Goal: Task Accomplishment & Management: Use online tool/utility

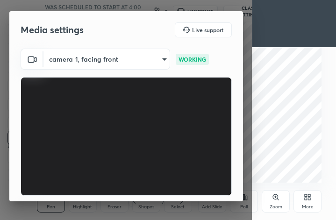
scroll to position [86, 0]
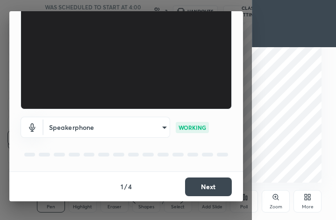
click at [198, 181] on button "Next" at bounding box center [208, 187] width 47 height 19
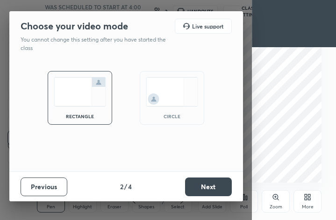
scroll to position [0, 0]
click at [173, 86] on img at bounding box center [172, 91] width 52 height 29
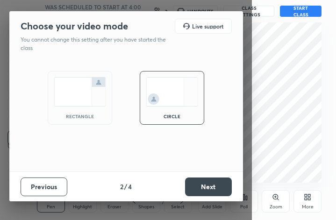
click at [211, 193] on button "Next" at bounding box center [208, 187] width 47 height 19
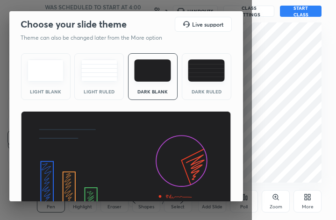
click at [208, 67] on img at bounding box center [206, 70] width 37 height 22
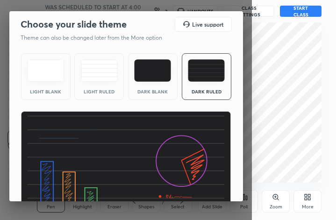
scroll to position [60, 0]
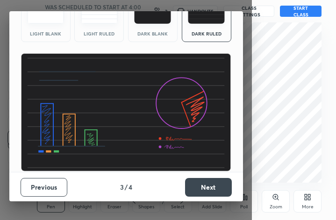
click at [213, 189] on button "Next" at bounding box center [208, 187] width 47 height 19
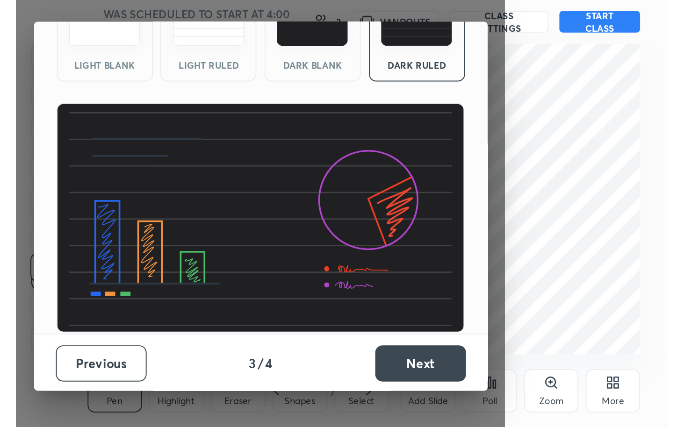
scroll to position [0, 0]
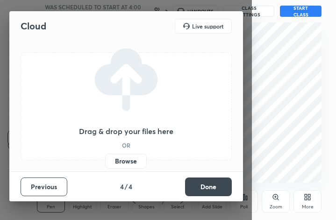
click at [218, 189] on button "Done" at bounding box center [208, 187] width 47 height 19
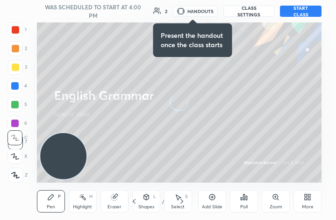
click at [303, 8] on button "START CLASS" at bounding box center [301, 11] width 42 height 11
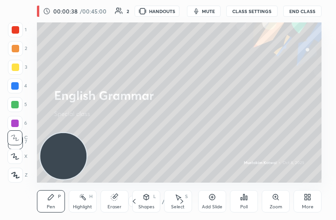
click at [127, 3] on div "LIVE English Grammar 00:00:38 / 00:45:00 2 HANDOUTS mute CLASS SETTINGS End Cla…" at bounding box center [179, 11] width 285 height 22
click at [304, 200] on icon at bounding box center [307, 197] width 7 height 7
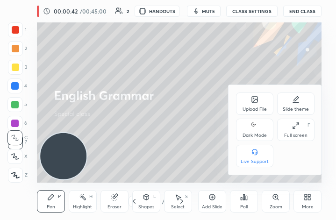
click at [299, 131] on div "Full screen F" at bounding box center [295, 130] width 37 height 22
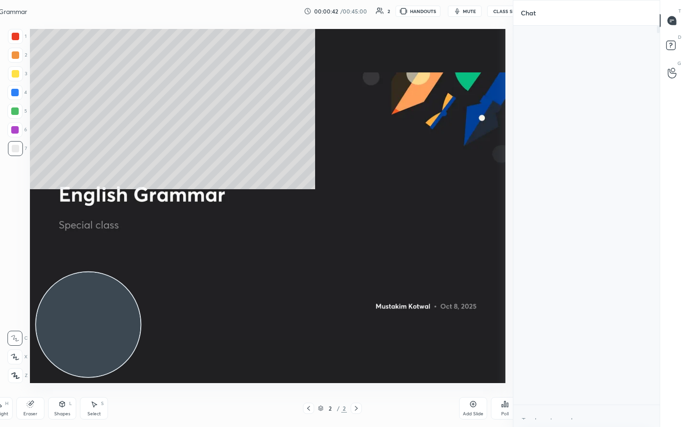
type textarea "x"
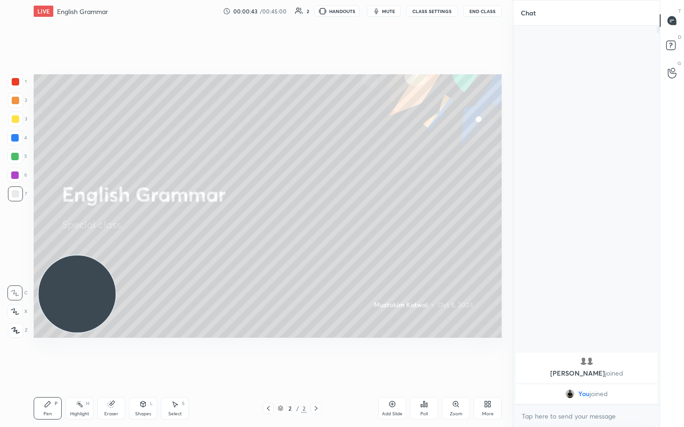
scroll to position [46379, 46271]
click at [336, 220] on p "Kreya, Adinath joined" at bounding box center [586, 373] width 130 height 7
click at [112, 220] on icon at bounding box center [111, 404] width 7 height 7
click at [17, 220] on span "Erase all" at bounding box center [15, 330] width 14 height 7
click at [336, 220] on div "Add Slide" at bounding box center [392, 408] width 28 height 22
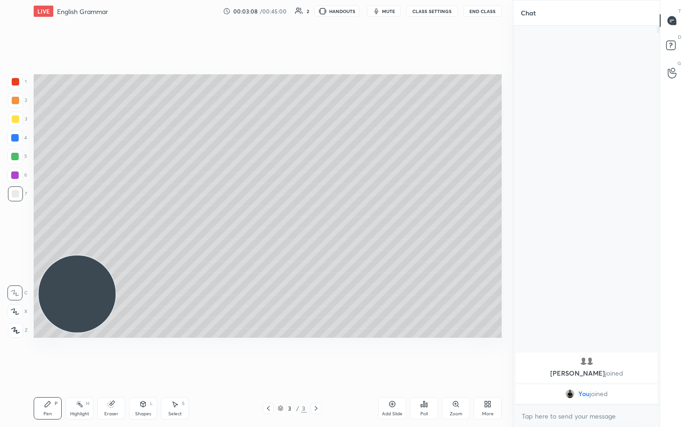
click at [269, 220] on icon at bounding box center [268, 408] width 7 height 7
click at [316, 220] on icon at bounding box center [315, 408] width 7 height 7
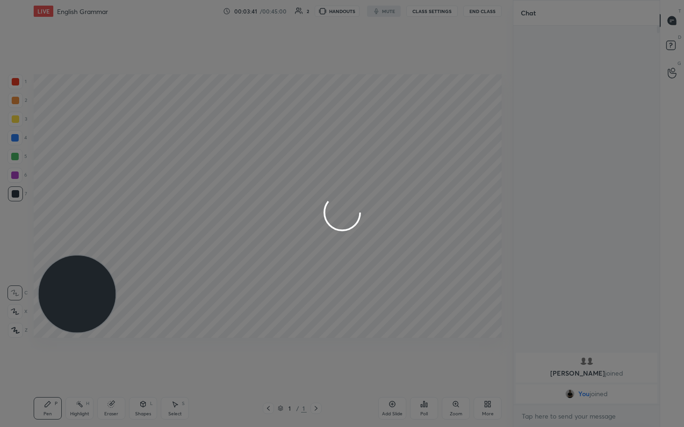
click at [336, 220] on div at bounding box center [342, 213] width 684 height 427
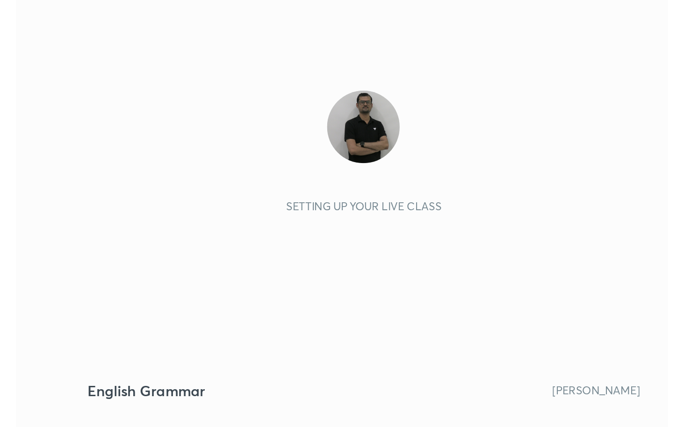
scroll to position [160, 298]
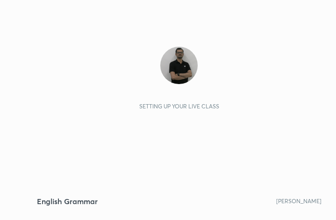
click at [273, 108] on div "Setting up your live class" at bounding box center [179, 78] width 270 height 63
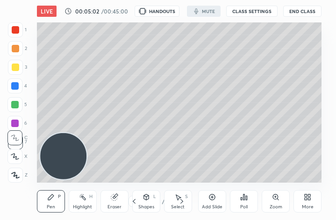
click at [304, 203] on div "More" at bounding box center [308, 201] width 28 height 22
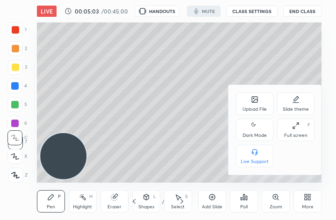
click at [289, 131] on div "Full screen F" at bounding box center [295, 130] width 37 height 22
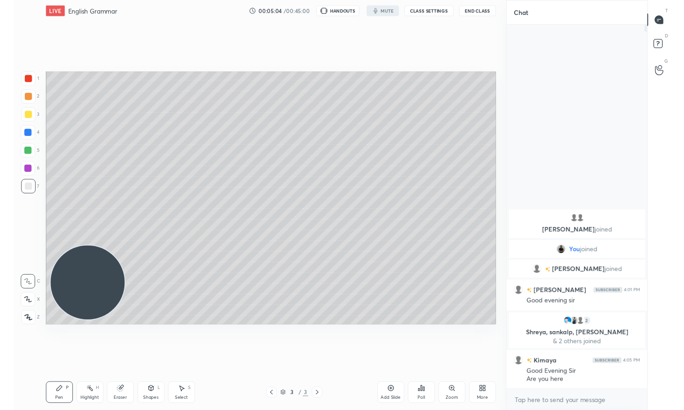
scroll to position [46379, 46271]
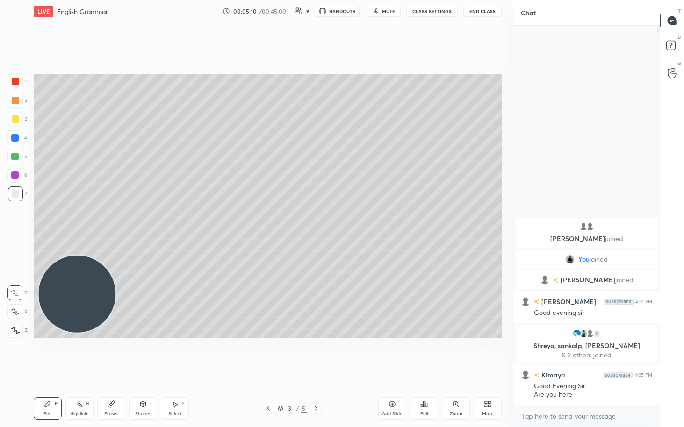
click at [336, 220] on body "1 2 3 4 5 6 7 C X Z C X Z E E Erase all H H LIVE English Grammar 00:05:10 / 00:…" at bounding box center [342, 213] width 684 height 427
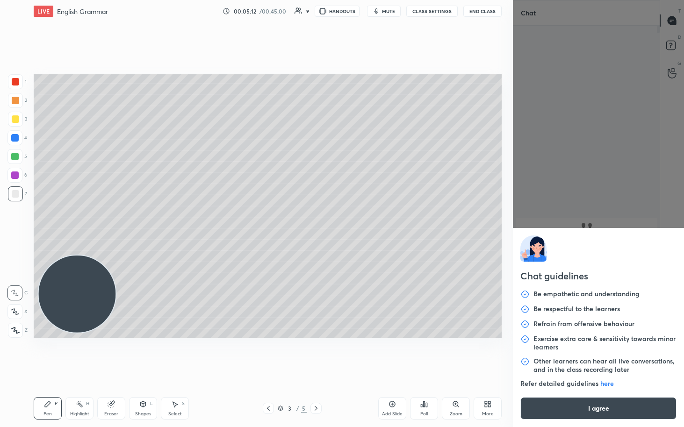
click at [336, 220] on button "I agree" at bounding box center [598, 408] width 156 height 22
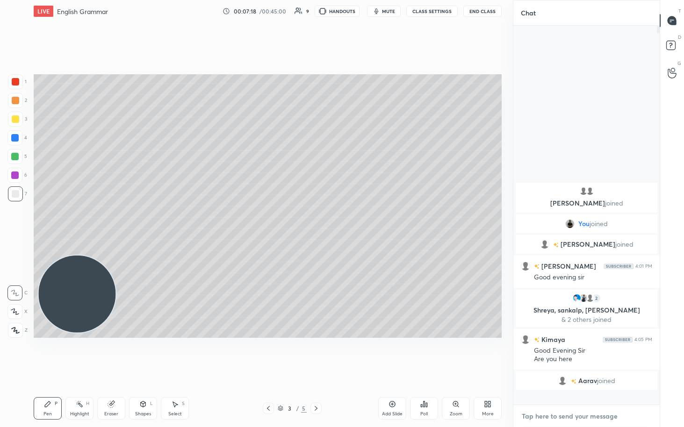
scroll to position [376, 144]
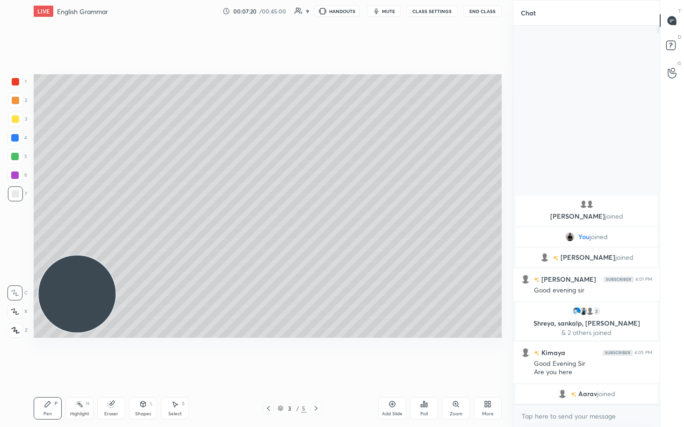
click at [111, 220] on div "Eraser" at bounding box center [111, 414] width 14 height 5
click at [44, 220] on div "Pen" at bounding box center [47, 414] width 8 height 5
click at [105, 220] on div "Eraser" at bounding box center [111, 408] width 28 height 22
click at [12, 220] on span "Erase all" at bounding box center [15, 330] width 14 height 7
click at [50, 220] on div "Pen" at bounding box center [47, 414] width 8 height 5
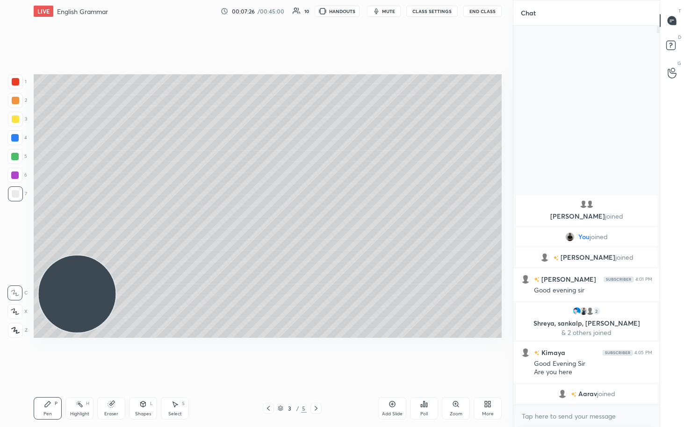
click at [17, 155] on div at bounding box center [14, 156] width 7 height 7
click at [17, 194] on div at bounding box center [15, 193] width 7 height 7
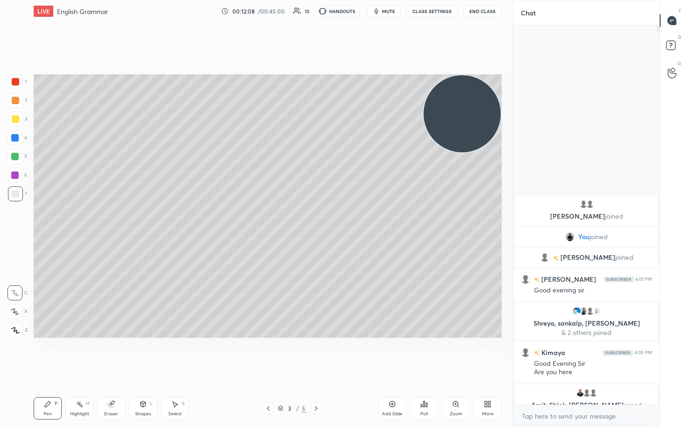
click at [336, 220] on icon at bounding box center [391, 404] width 7 height 7
click at [336, 220] on img "grid" at bounding box center [586, 392] width 9 height 9
click at [336, 220] on img "grid" at bounding box center [579, 392] width 9 height 9
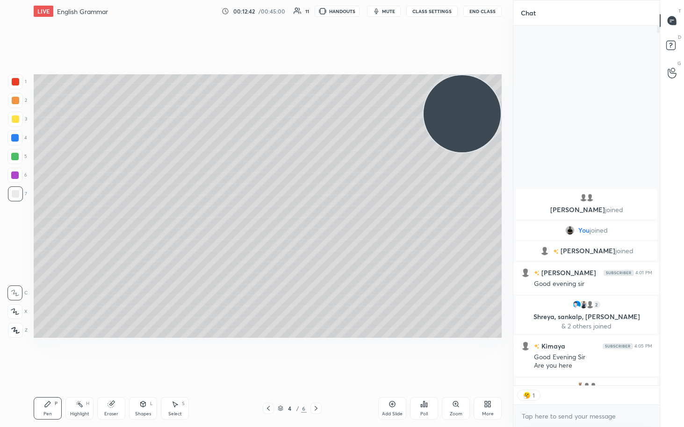
scroll to position [3, 3]
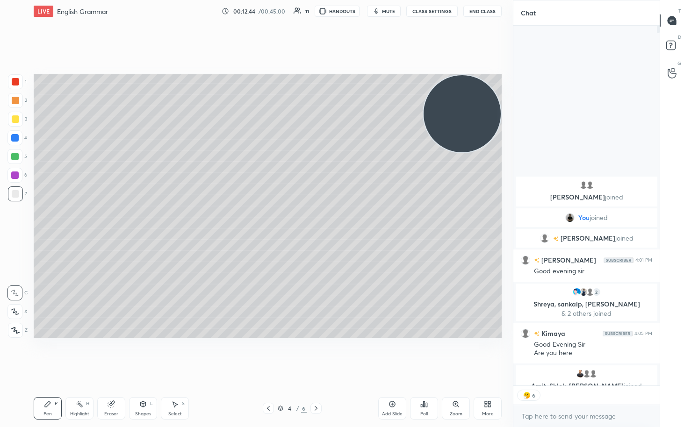
click at [336, 220] on img at bounding box center [526, 395] width 9 height 9
click at [16, 172] on div at bounding box center [14, 175] width 7 height 7
click at [16, 197] on div at bounding box center [15, 193] width 7 height 7
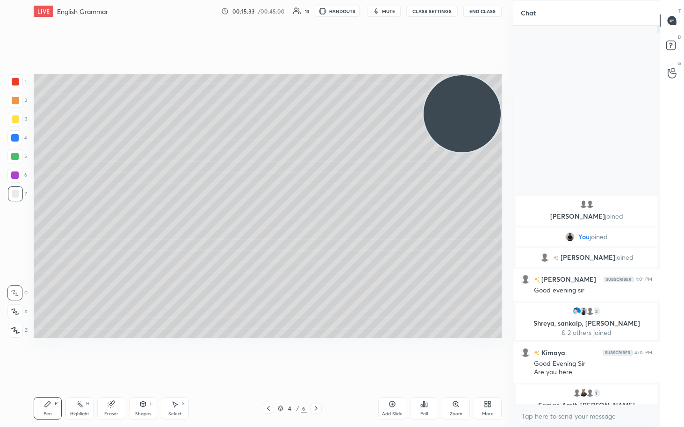
click at [319, 220] on icon at bounding box center [315, 408] width 7 height 7
click at [265, 220] on icon at bounding box center [268, 408] width 7 height 7
click at [336, 220] on icon at bounding box center [455, 404] width 5 height 5
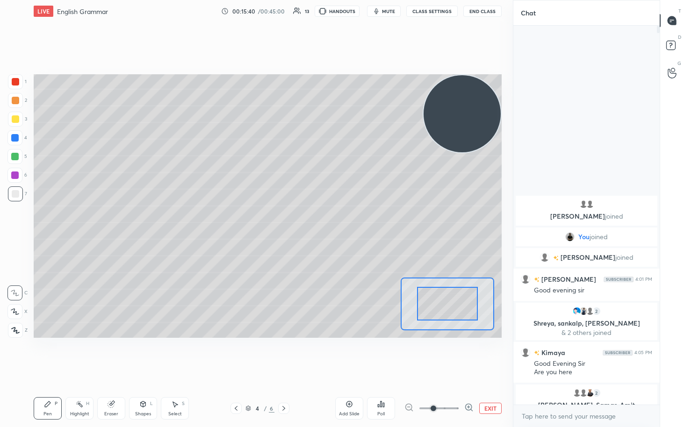
click at [336, 220] on button "EXIT" at bounding box center [490, 408] width 22 height 11
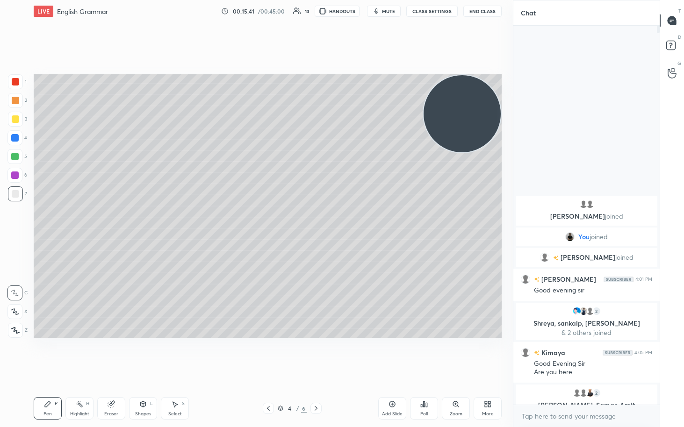
click at [336, 220] on icon at bounding box center [391, 404] width 7 height 7
click at [13, 138] on div at bounding box center [14, 137] width 7 height 7
click at [108, 220] on div "Eraser" at bounding box center [111, 414] width 14 height 5
click at [14, 220] on icon at bounding box center [14, 312] width 7 height 8
click at [45, 220] on icon at bounding box center [48, 405] width 6 height 6
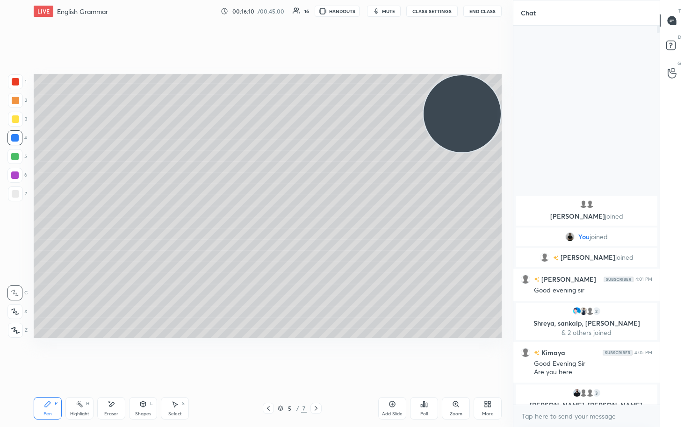
click at [15, 192] on div at bounding box center [15, 193] width 7 height 7
click at [273, 220] on div at bounding box center [268, 408] width 11 height 11
click at [319, 220] on div "Pen P Highlight H Eraser Shapes L Select S 4 / 7 Add Slide Poll Zoom More" at bounding box center [268, 408] width 468 height 37
click at [319, 220] on icon at bounding box center [315, 408] width 7 height 7
click at [15, 154] on div at bounding box center [14, 156] width 7 height 7
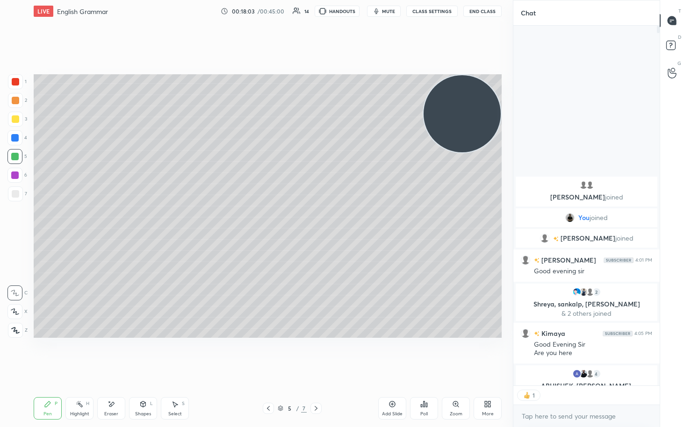
scroll to position [3, 3]
click at [336, 220] on img "grid" at bounding box center [589, 373] width 9 height 9
click at [336, 220] on img "grid" at bounding box center [583, 373] width 9 height 9
click at [336, 220] on div "x" at bounding box center [586, 416] width 146 height 22
click at [113, 220] on div "Eraser" at bounding box center [111, 414] width 14 height 5
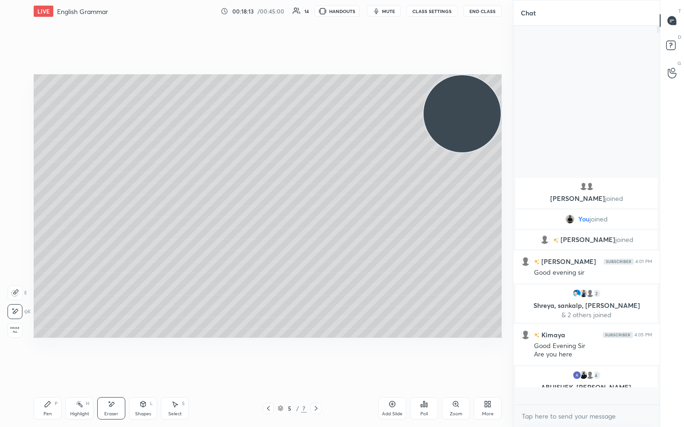
scroll to position [376, 144]
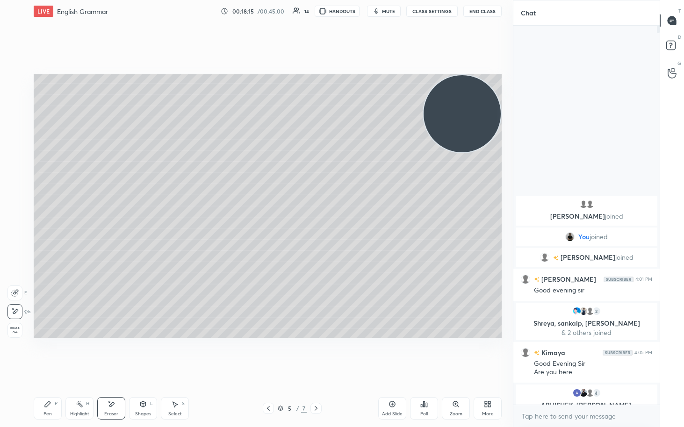
click at [50, 220] on div "Pen P" at bounding box center [48, 408] width 28 height 22
click at [13, 142] on div at bounding box center [14, 137] width 7 height 7
click at [17, 118] on div at bounding box center [15, 118] width 7 height 7
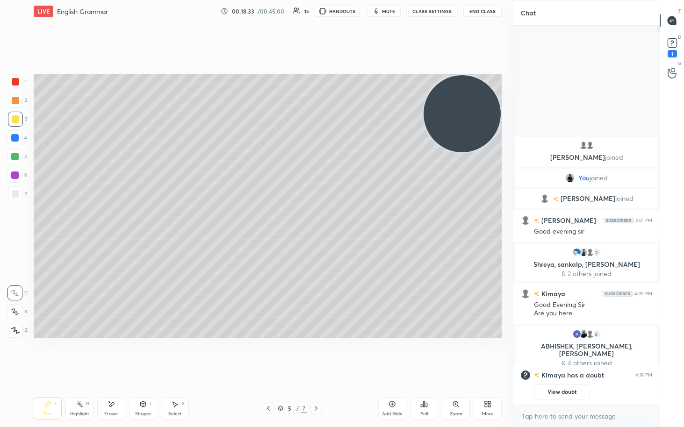
click at [336, 220] on button "View doubt" at bounding box center [562, 392] width 56 height 15
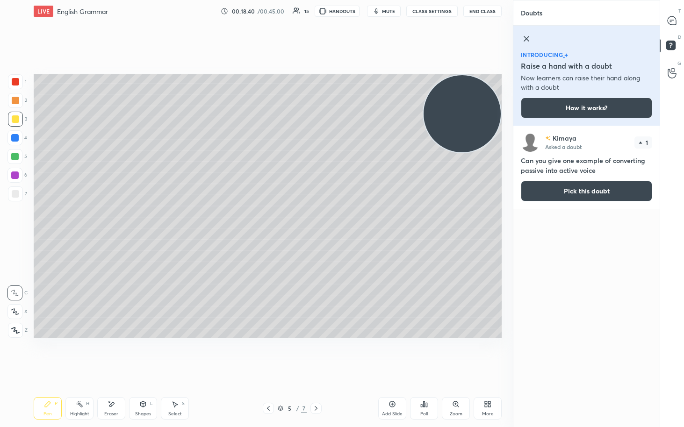
click at [336, 198] on button "Pick this doubt" at bounding box center [586, 191] width 131 height 21
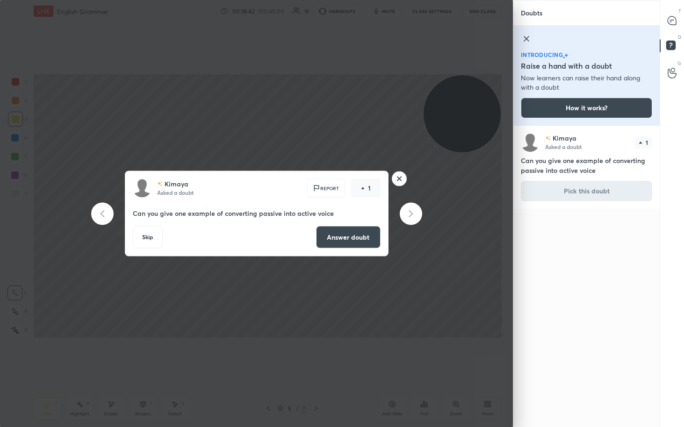
click at [336, 183] on rect at bounding box center [399, 179] width 14 height 14
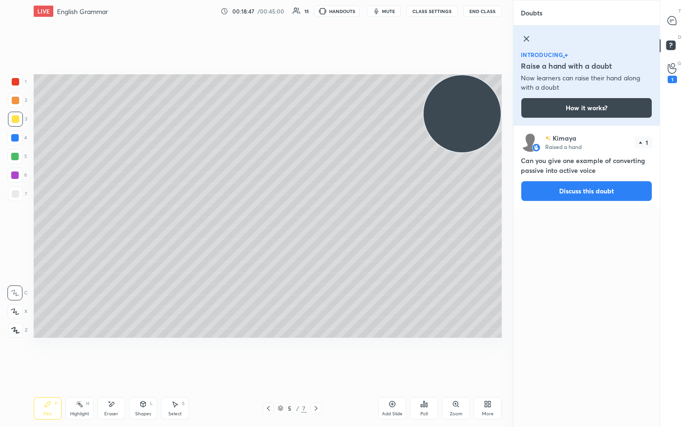
click at [336, 35] on icon at bounding box center [526, 38] width 11 height 11
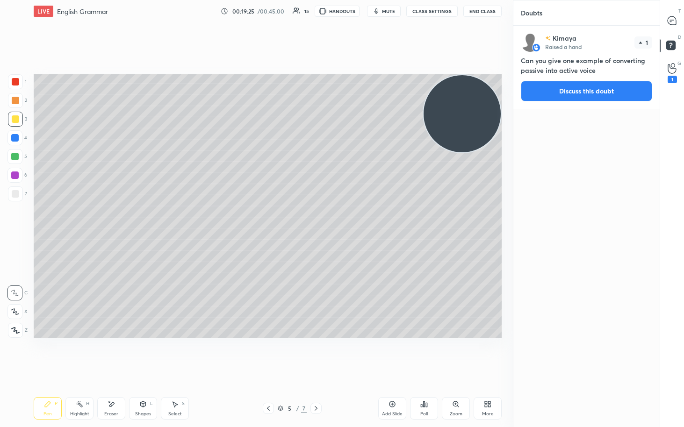
click at [266, 220] on icon at bounding box center [268, 408] width 7 height 7
click at [319, 220] on icon at bounding box center [315, 408] width 7 height 7
click at [315, 220] on icon at bounding box center [315, 408] width 7 height 7
click at [270, 220] on div at bounding box center [268, 408] width 11 height 11
click at [336, 17] on icon at bounding box center [672, 21] width 10 height 10
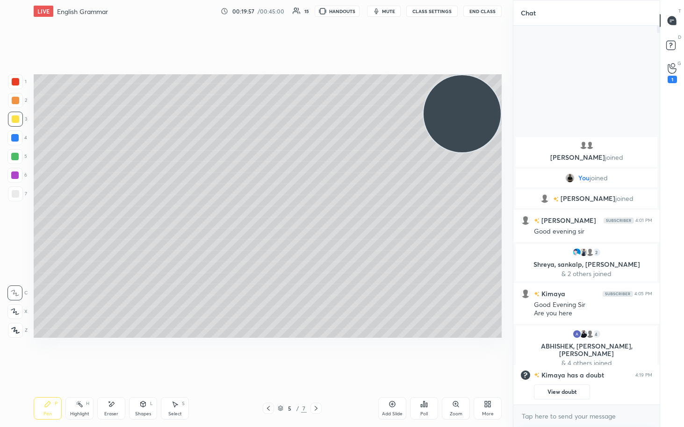
scroll to position [376, 144]
click at [270, 220] on icon at bounding box center [268, 408] width 7 height 7
click at [269, 220] on icon at bounding box center [268, 408] width 3 height 5
click at [319, 220] on icon at bounding box center [315, 408] width 7 height 7
click at [316, 220] on icon at bounding box center [315, 408] width 7 height 7
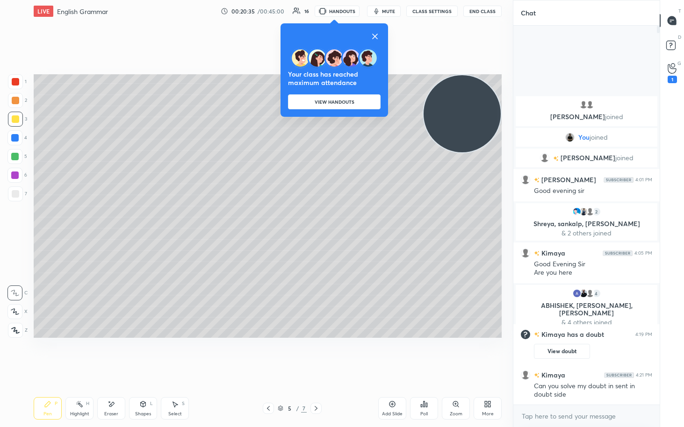
click at [336, 36] on div "Your class has reached maximum attendance VIEW HANDOUTS" at bounding box center [334, 69] width 108 height 93
click at [336, 36] on icon at bounding box center [375, 36] width 5 height 5
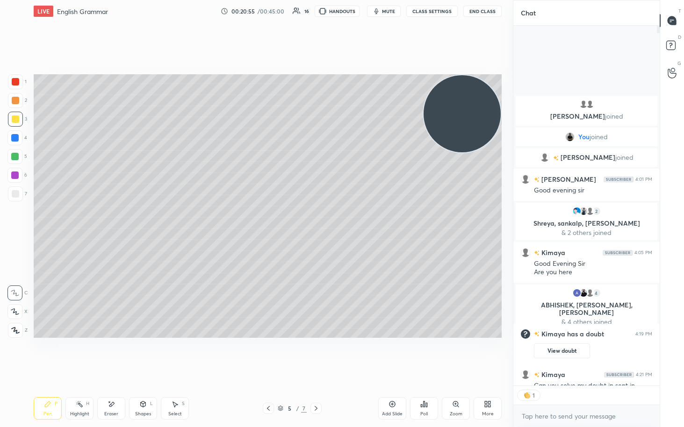
scroll to position [3, 3]
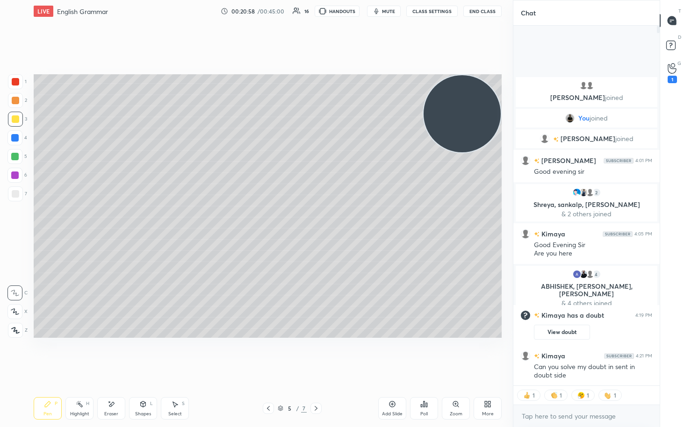
click at [12, 160] on div at bounding box center [14, 156] width 15 height 15
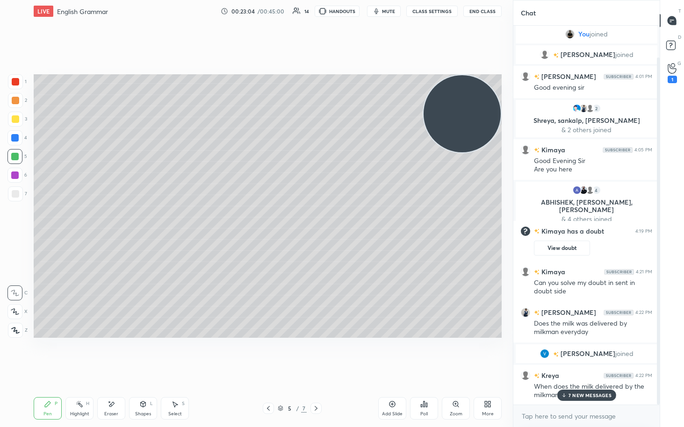
scroll to position [67, 0]
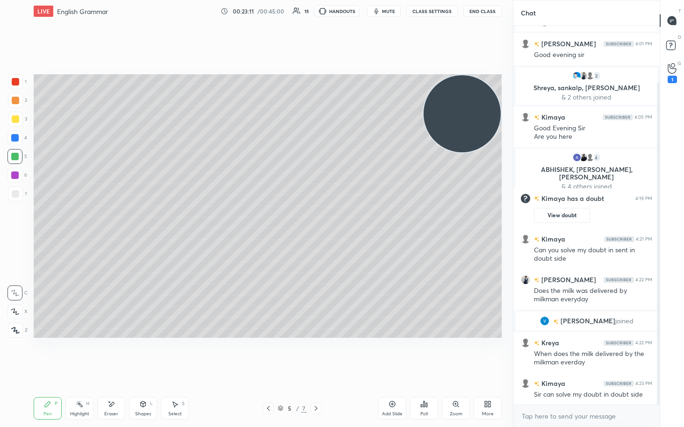
click at [336, 220] on div "When does the milk delivered by the milkman everday" at bounding box center [593, 359] width 118 height 18
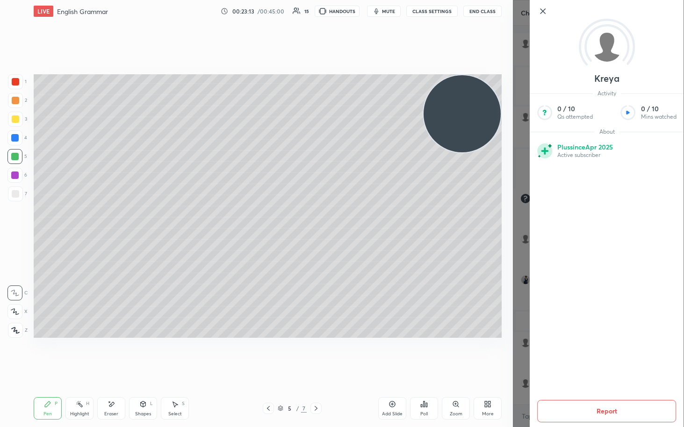
scroll to position [108, 0]
click at [336, 58] on div "Setting up your live class Poll for secs No correct answer Start poll" at bounding box center [267, 205] width 475 height 367
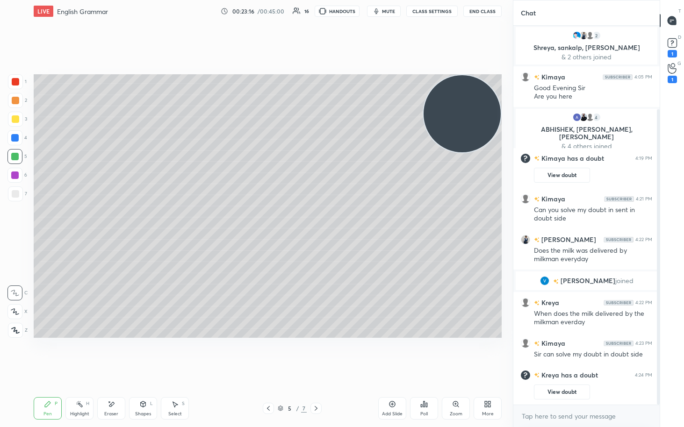
click at [336, 42] on rect at bounding box center [672, 43] width 9 height 9
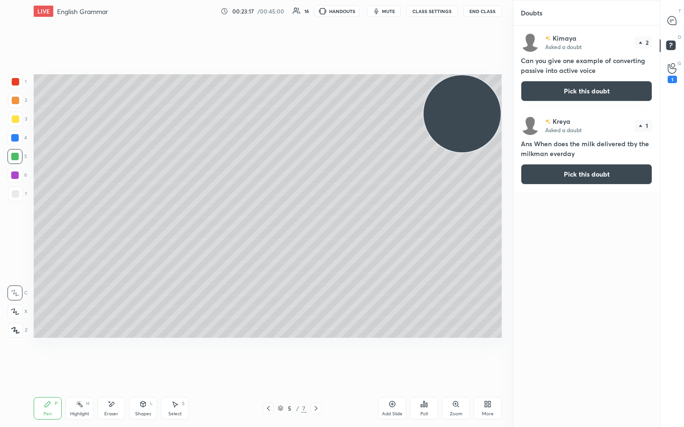
click at [336, 177] on button "Pick this doubt" at bounding box center [586, 174] width 131 height 21
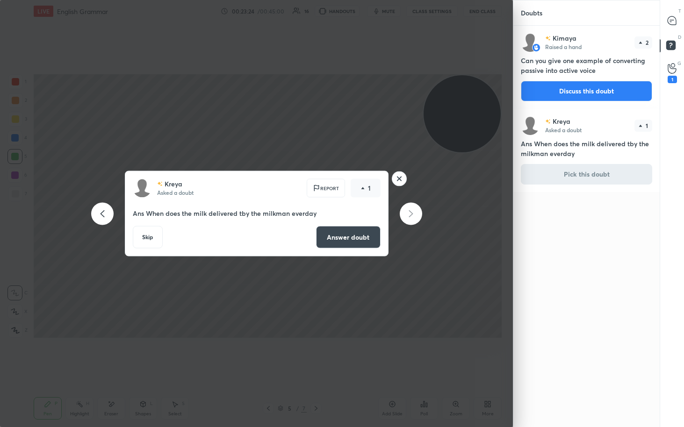
click at [336, 184] on rect at bounding box center [399, 179] width 14 height 14
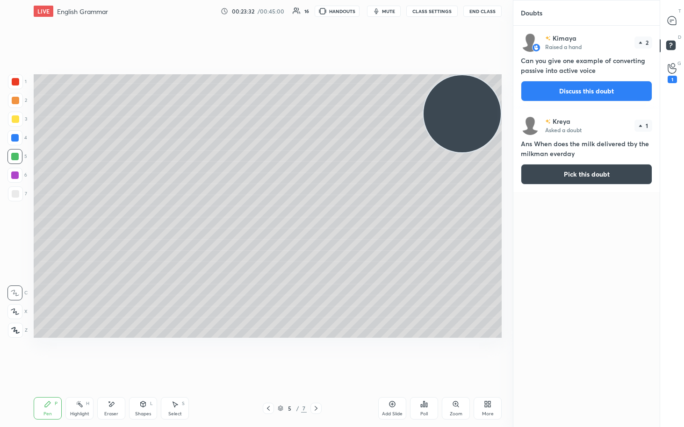
click at [336, 39] on div "Setting up your live class Poll for secs No correct answer Start poll" at bounding box center [267, 205] width 475 height 367
click at [336, 68] on icon at bounding box center [672, 68] width 8 height 9
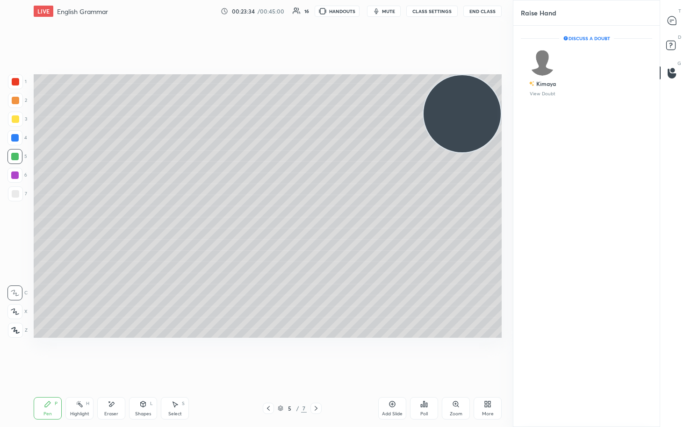
click at [336, 22] on div at bounding box center [672, 20] width 19 height 17
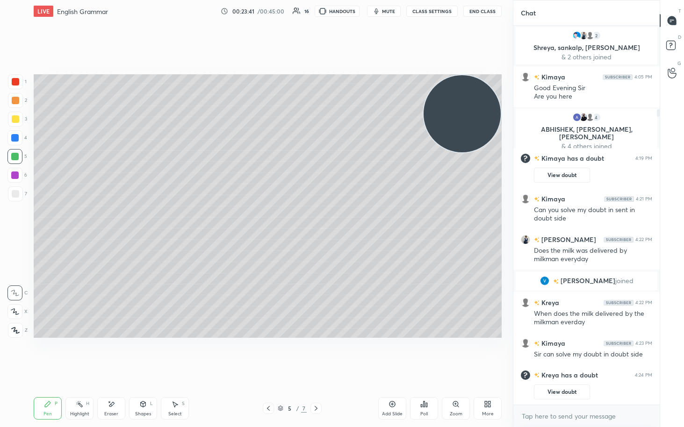
scroll to position [148, 0]
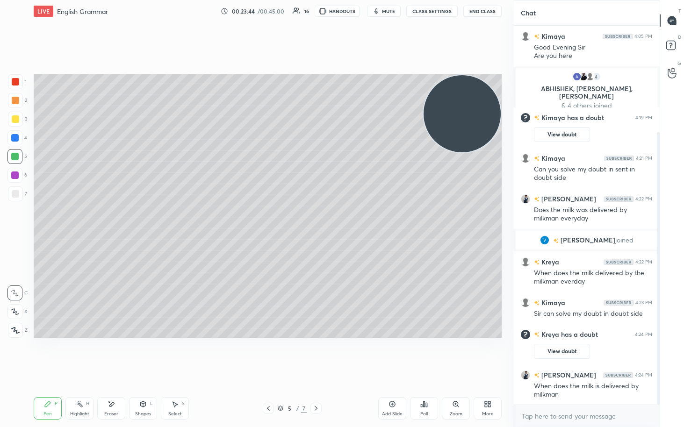
click at [12, 195] on div at bounding box center [15, 193] width 7 height 7
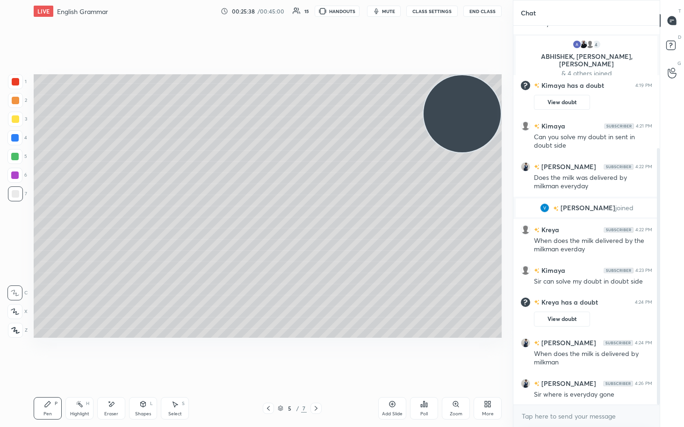
click at [321, 220] on div at bounding box center [315, 408] width 11 height 11
click at [336, 220] on div "Add Slide" at bounding box center [392, 408] width 28 height 22
click at [15, 120] on div at bounding box center [15, 118] width 7 height 7
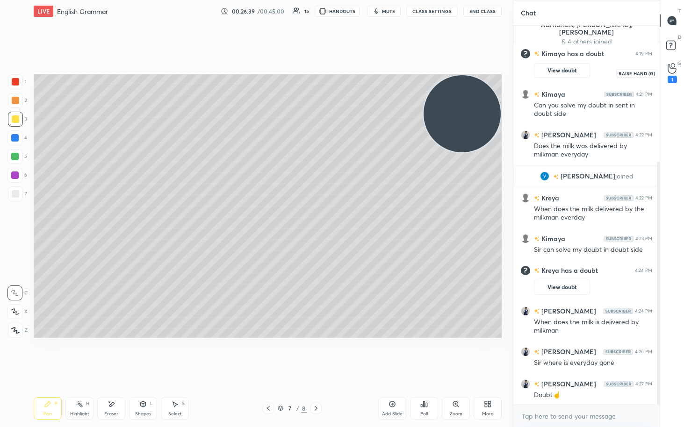
click at [336, 69] on icon at bounding box center [672, 68] width 9 height 11
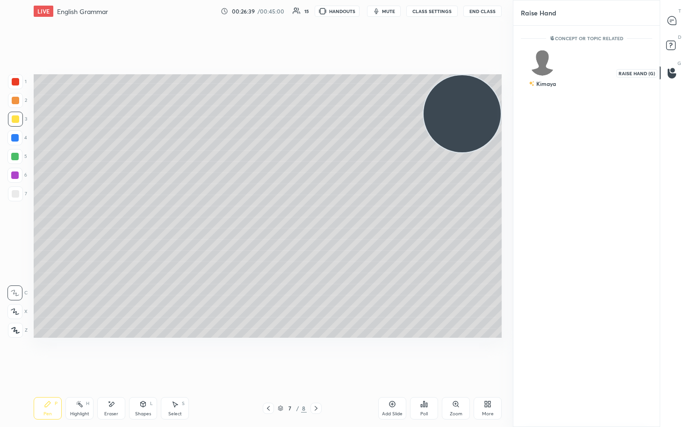
scroll to position [3, 3]
click at [336, 63] on img "grid" at bounding box center [543, 63] width 26 height 26
click at [336, 95] on button "INVITE" at bounding box center [542, 90] width 35 height 12
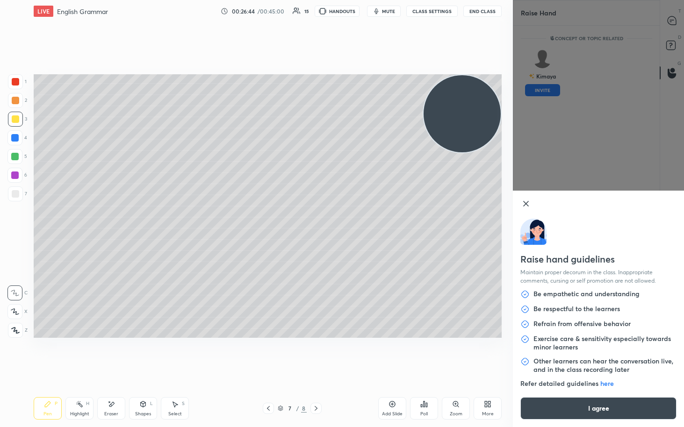
click at [336, 205] on icon at bounding box center [525, 203] width 11 height 11
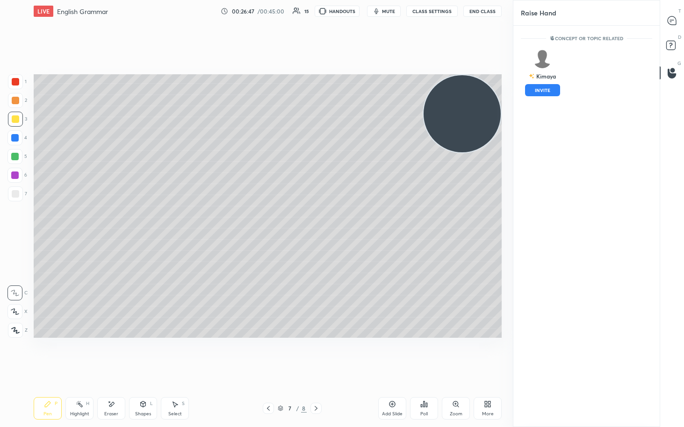
click at [336, 61] on div "Setting up your live class Poll for secs No correct answer Start poll" at bounding box center [267, 205] width 475 height 367
click at [336, 17] on icon at bounding box center [672, 20] width 8 height 8
click at [336, 19] on icon at bounding box center [672, 20] width 8 height 8
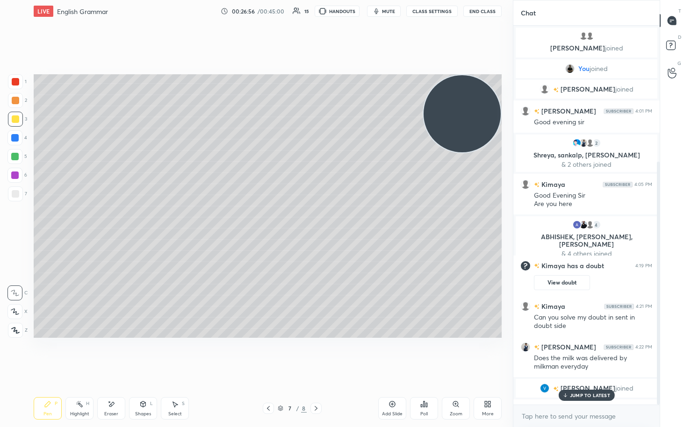
scroll to position [376, 144]
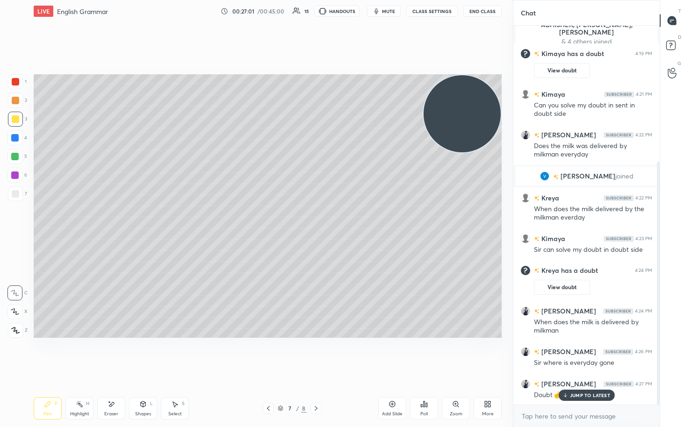
click at [336, 220] on p "JUMP TO LATEST" at bounding box center [590, 396] width 40 height 6
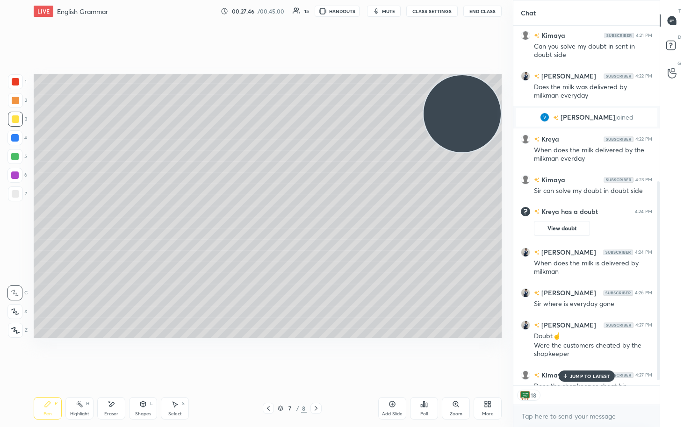
scroll to position [290, 0]
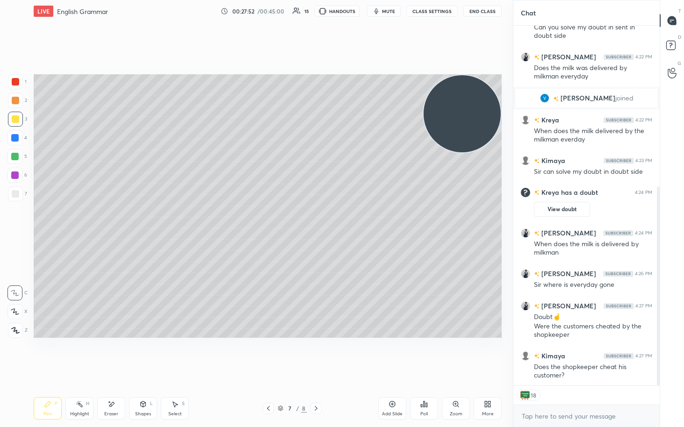
click at [336, 220] on div "Does the shopkeeper cheat his customer?" at bounding box center [593, 372] width 118 height 18
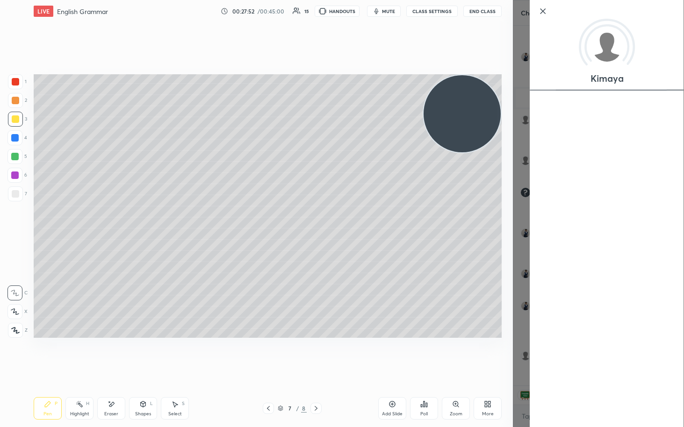
scroll to position [331, 0]
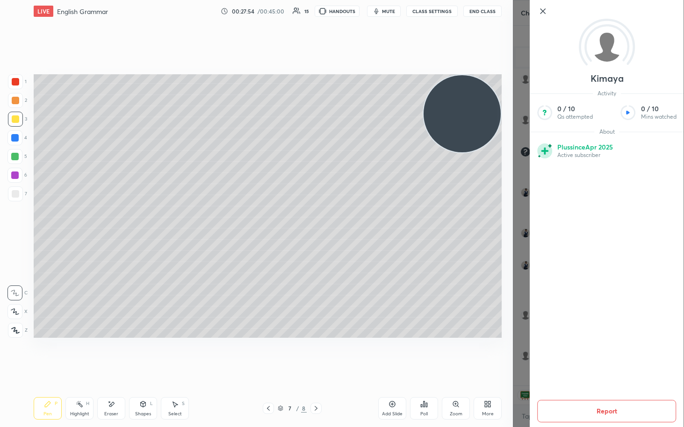
click at [336, 36] on div "Setting up your live class Poll for secs No correct answer Start poll" at bounding box center [267, 205] width 475 height 367
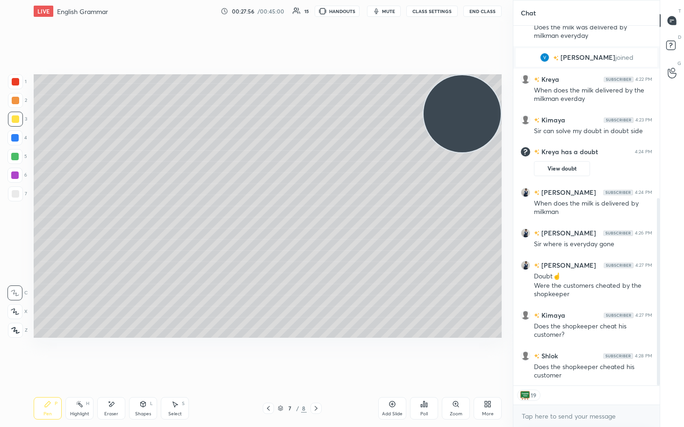
click at [336, 36] on div "D Doubts (D)" at bounding box center [672, 47] width 24 height 26
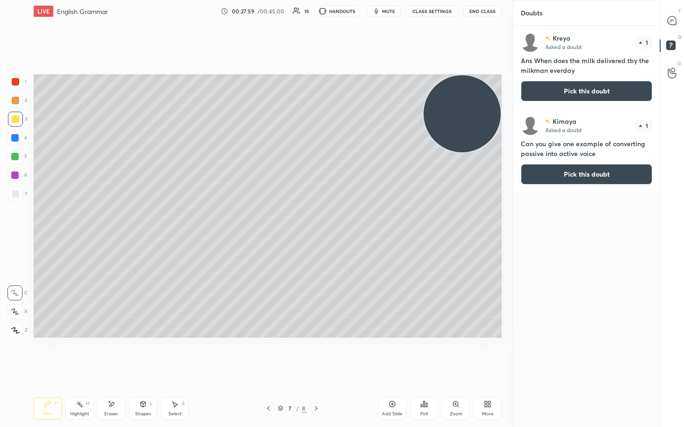
click at [336, 174] on button "Pick this doubt" at bounding box center [586, 174] width 131 height 21
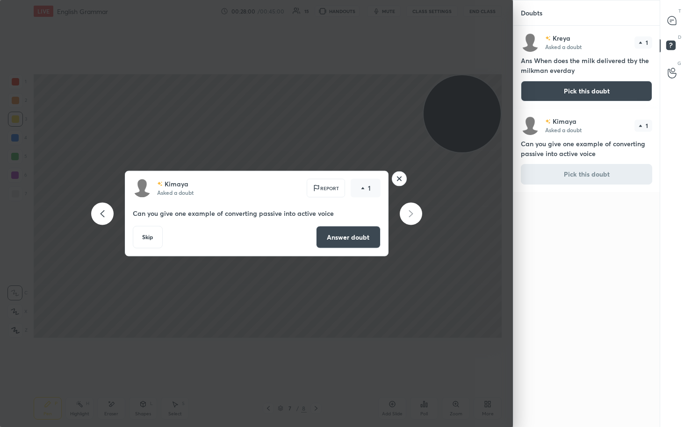
click at [336, 180] on rect at bounding box center [399, 179] width 14 height 14
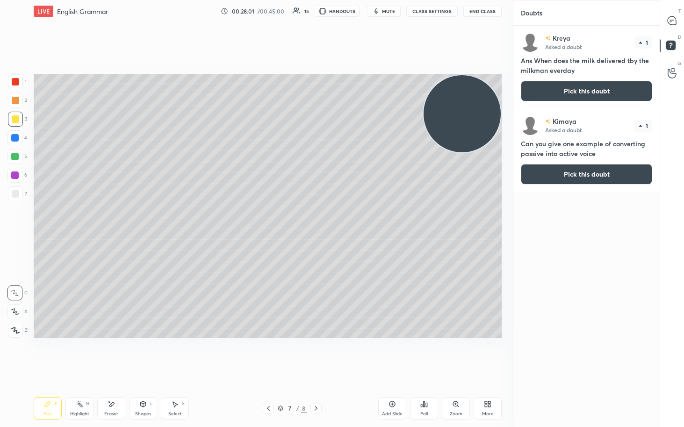
click at [336, 16] on icon at bounding box center [672, 21] width 10 height 10
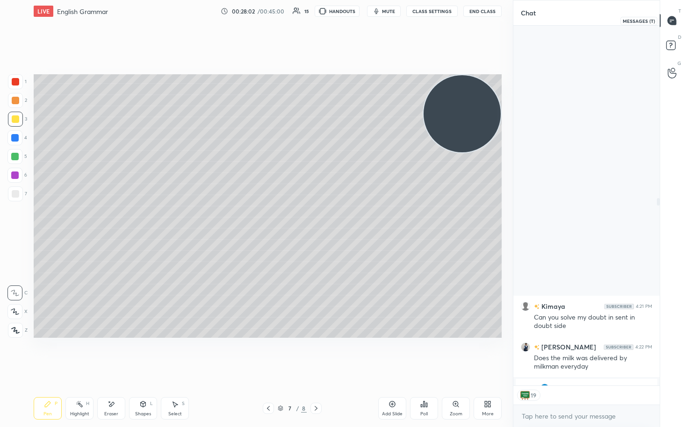
scroll to position [358, 144]
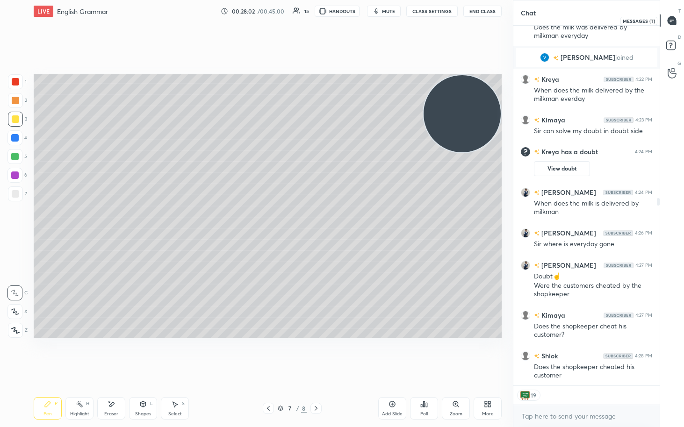
type textarea "x"
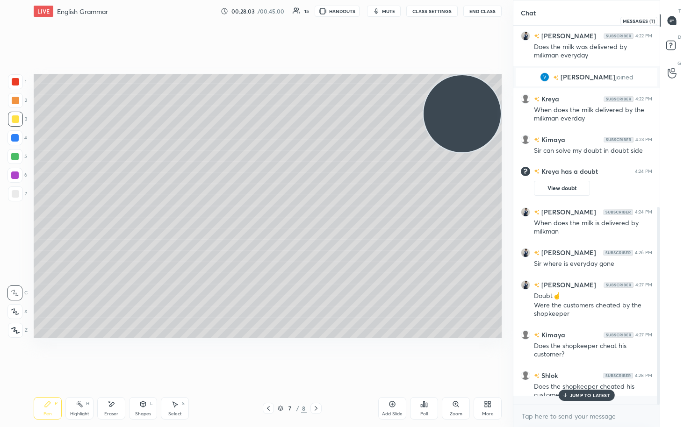
scroll to position [376, 144]
click at [11, 191] on div at bounding box center [15, 194] width 15 height 15
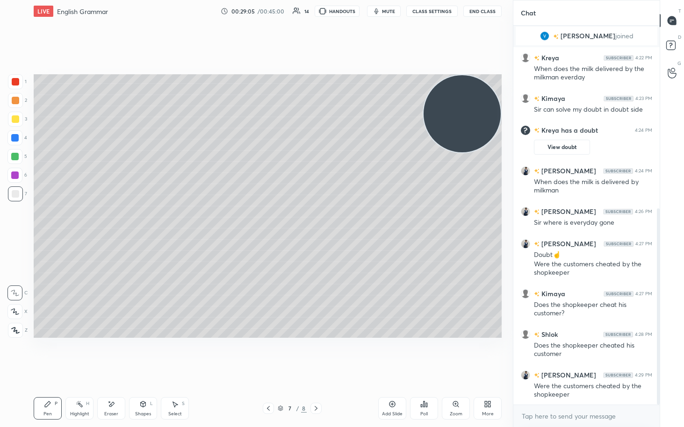
click at [16, 177] on div at bounding box center [14, 175] width 7 height 7
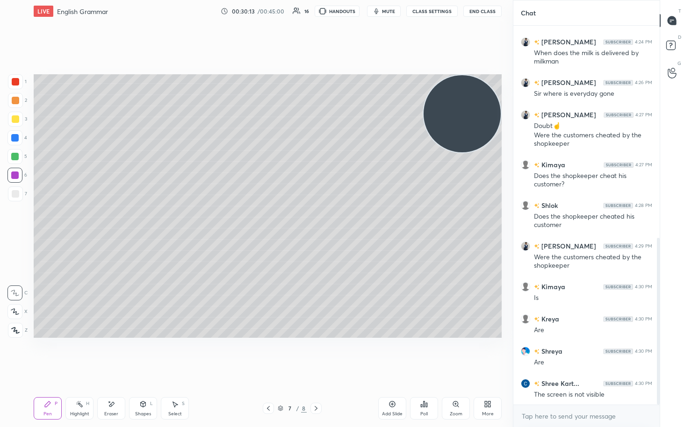
scroll to position [513, 0]
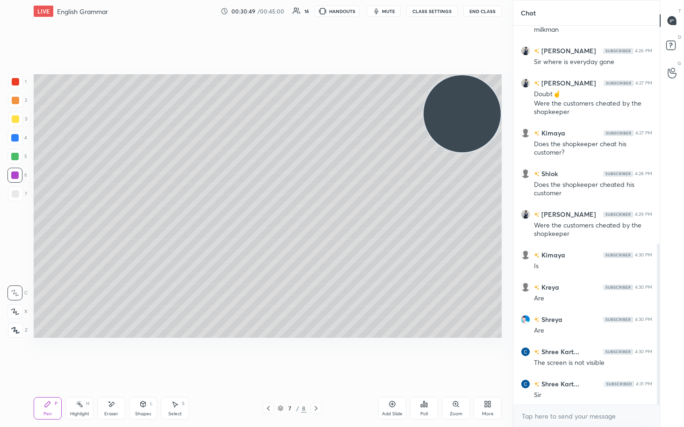
click at [336, 220] on div "Add Slide" at bounding box center [392, 408] width 28 height 22
click at [9, 160] on div at bounding box center [14, 156] width 15 height 15
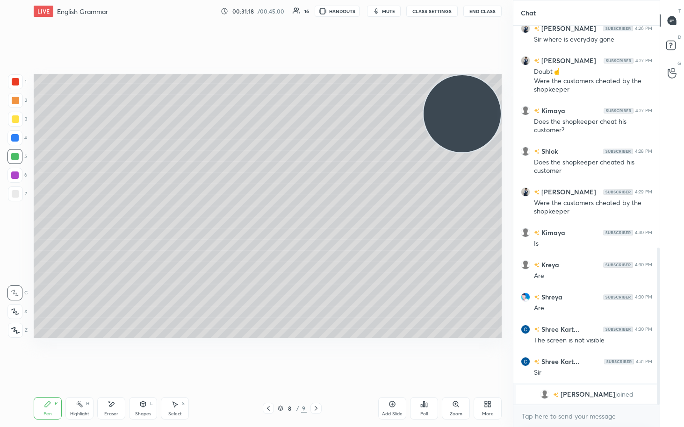
click at [22, 189] on div "7" at bounding box center [17, 194] width 19 height 15
click at [19, 122] on div at bounding box center [15, 119] width 15 height 15
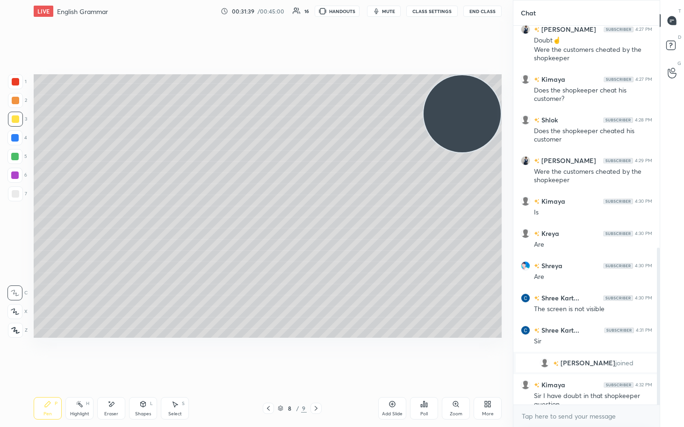
scroll to position [545, 0]
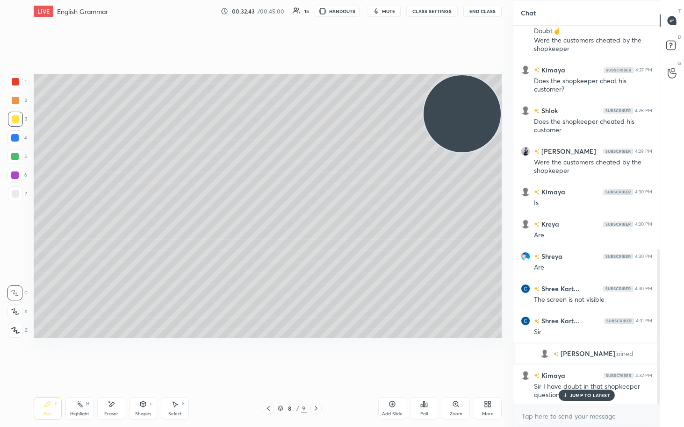
click at [112, 220] on div "Eraser" at bounding box center [111, 414] width 14 height 5
click at [51, 220] on div "Pen" at bounding box center [47, 414] width 8 height 5
click at [12, 194] on div at bounding box center [15, 193] width 7 height 7
click at [336, 220] on p "JUMP TO LATEST" at bounding box center [590, 396] width 40 height 6
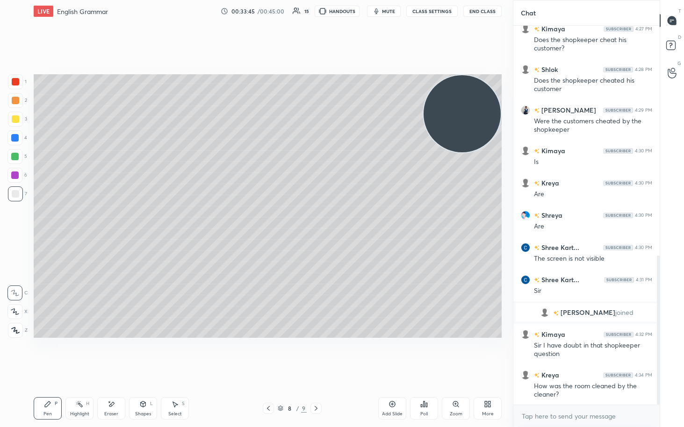
click at [250, 220] on div "Pen P Highlight H Eraser Shapes L Select S 8 / 9 Add Slide Poll Zoom More" at bounding box center [268, 408] width 468 height 37
click at [257, 220] on div "8 / 9" at bounding box center [292, 408] width 172 height 11
click at [265, 220] on icon at bounding box center [268, 408] width 7 height 7
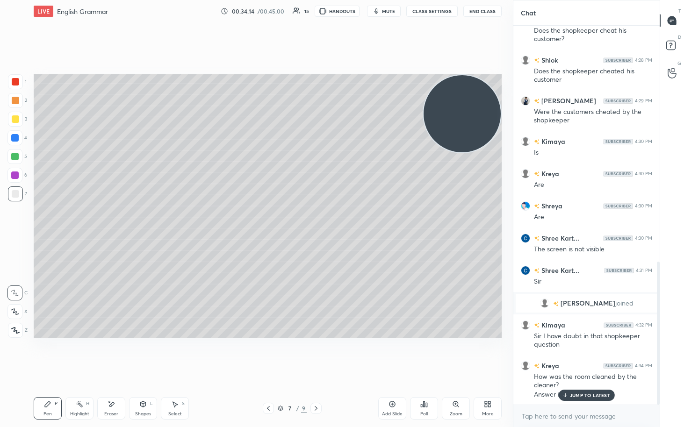
scroll to position [627, 0]
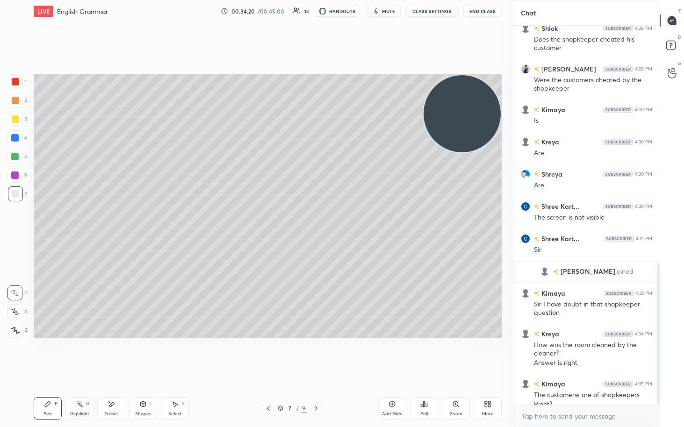
click at [261, 220] on div "7 / 9" at bounding box center [292, 408] width 172 height 11
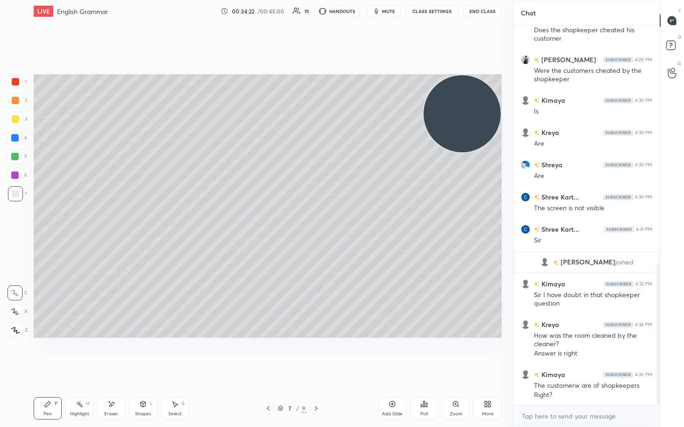
click at [268, 220] on icon at bounding box center [268, 408] width 7 height 7
click at [269, 220] on icon at bounding box center [268, 408] width 7 height 7
click at [318, 220] on div at bounding box center [315, 408] width 11 height 11
click at [322, 220] on div "6 / 9" at bounding box center [292, 408] width 172 height 11
click at [325, 220] on div "6 / 9" at bounding box center [292, 408] width 172 height 11
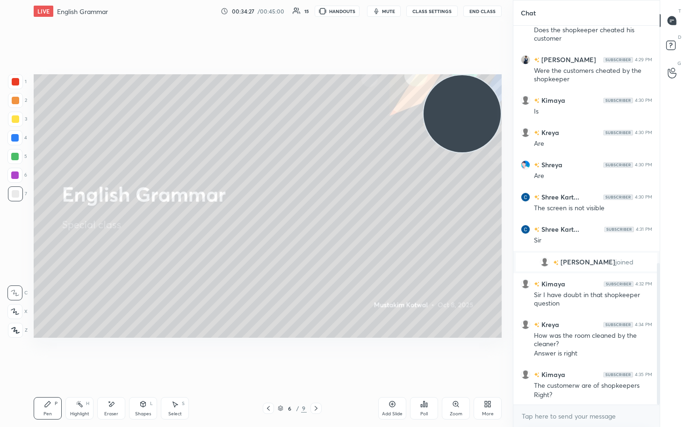
click at [318, 220] on icon at bounding box center [315, 408] width 7 height 7
click at [319, 220] on div at bounding box center [315, 408] width 11 height 11
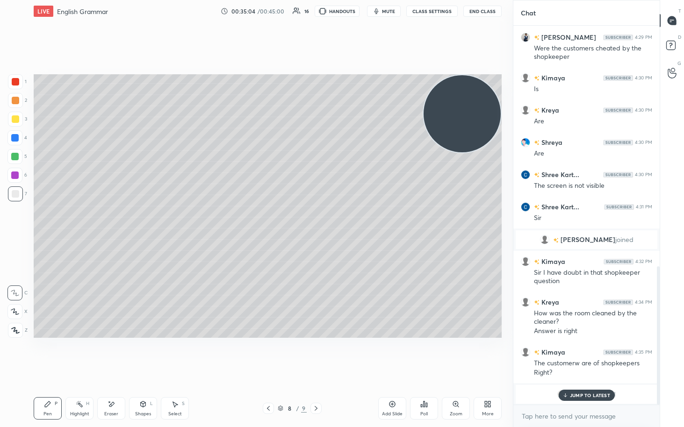
click at [7, 169] on div "1 2 3 4 5 6 7 C X Z E E Erase all H H" at bounding box center [15, 205] width 30 height 263
click at [17, 155] on div at bounding box center [14, 156] width 7 height 7
click at [15, 179] on div at bounding box center [14, 175] width 7 height 7
click at [17, 158] on div at bounding box center [14, 156] width 7 height 7
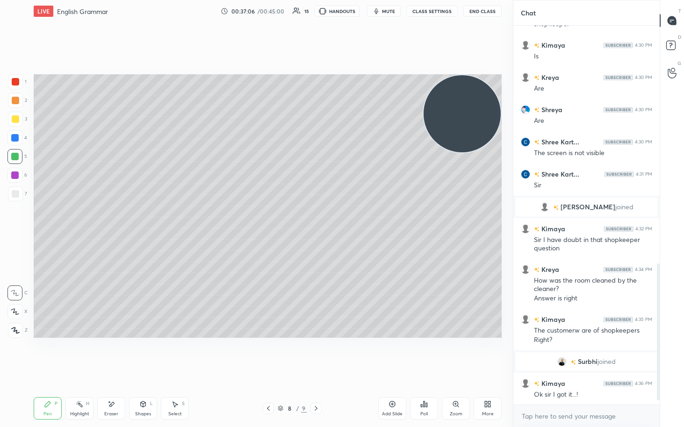
scroll to position [672, 0]
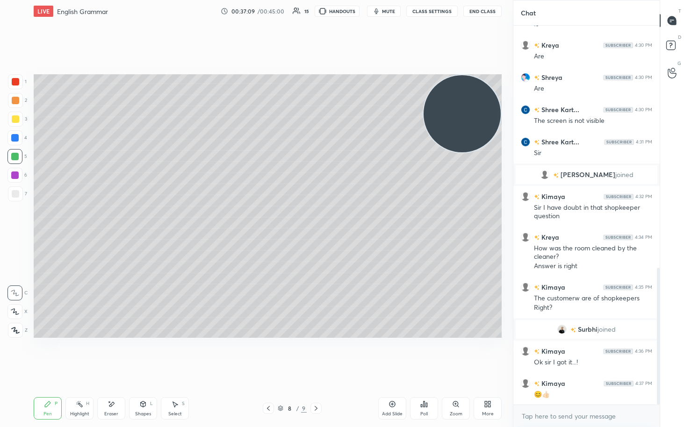
click at [315, 220] on icon at bounding box center [315, 408] width 7 height 7
click at [267, 220] on icon at bounding box center [268, 408] width 3 height 5
click at [316, 220] on icon at bounding box center [315, 408] width 7 height 7
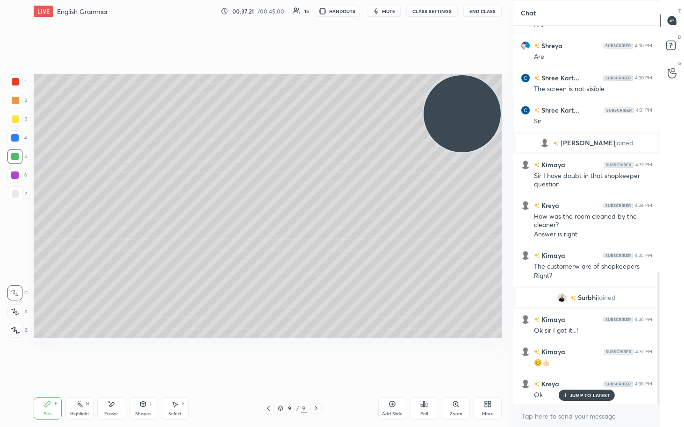
click at [17, 122] on div at bounding box center [15, 118] width 7 height 7
click at [108, 220] on div "Eraser" at bounding box center [111, 408] width 28 height 22
click at [9, 220] on span "Erase all" at bounding box center [15, 330] width 14 height 7
click at [54, 220] on div "Pen P" at bounding box center [48, 408] width 28 height 22
click at [52, 220] on div "Pen P" at bounding box center [48, 408] width 28 height 22
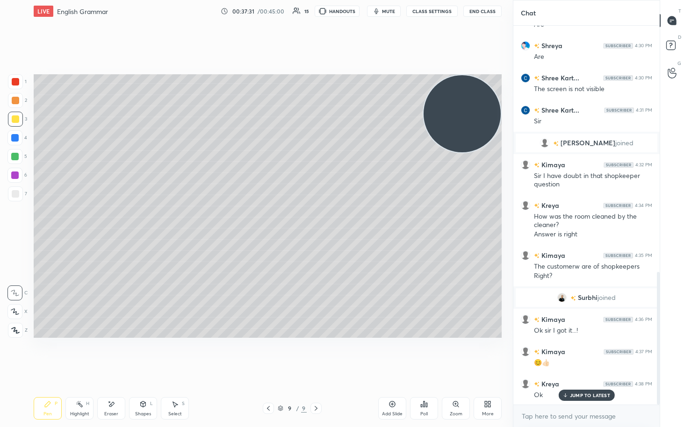
click at [6, 185] on div "1 2 3 4 5 6 7 C X Z E E Erase all H H" at bounding box center [15, 205] width 30 height 263
click at [15, 195] on div at bounding box center [15, 193] width 7 height 7
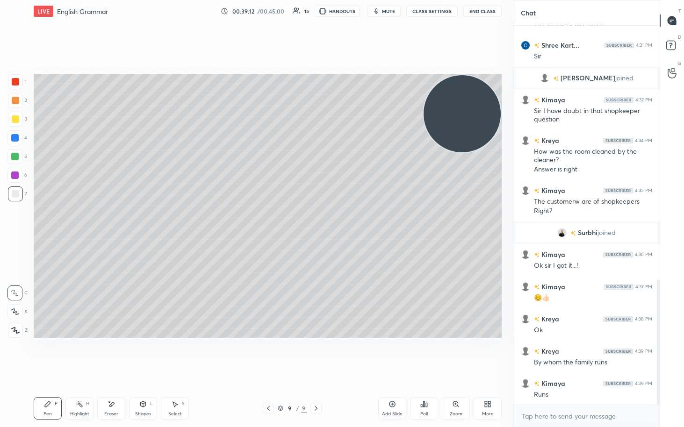
scroll to position [801, 0]
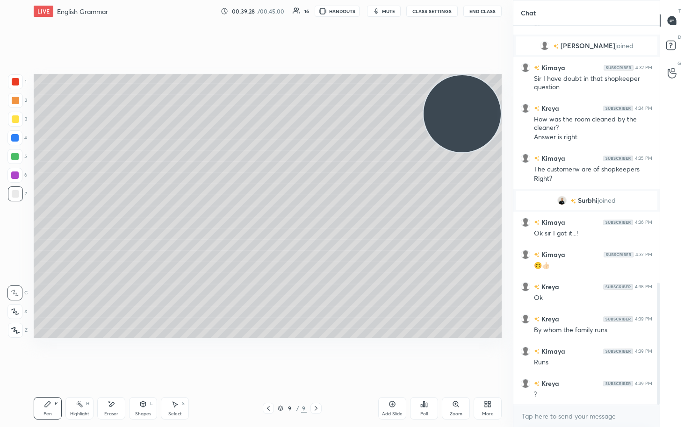
click at [15, 175] on div at bounding box center [14, 175] width 7 height 7
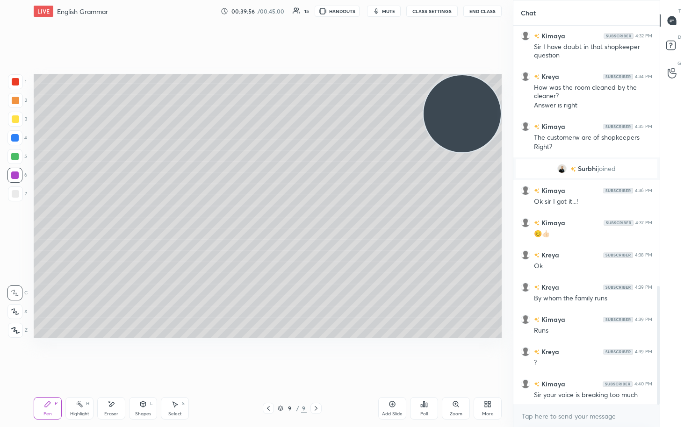
scroll to position [866, 0]
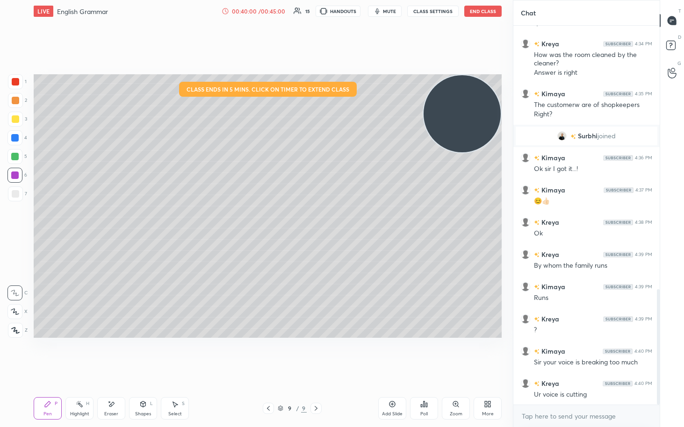
click at [17, 191] on div at bounding box center [15, 193] width 7 height 7
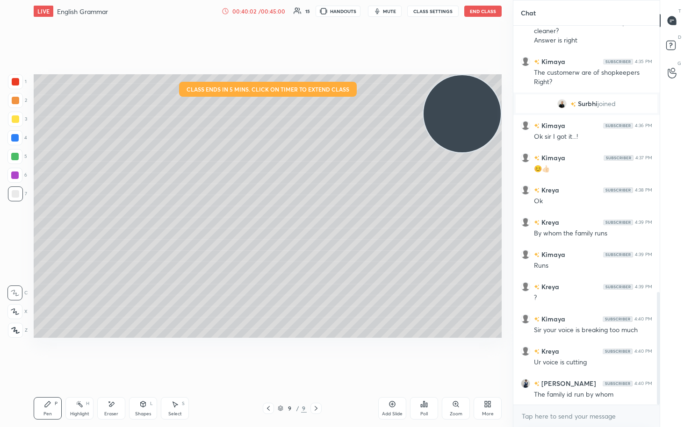
click at [21, 156] on div at bounding box center [14, 156] width 15 height 15
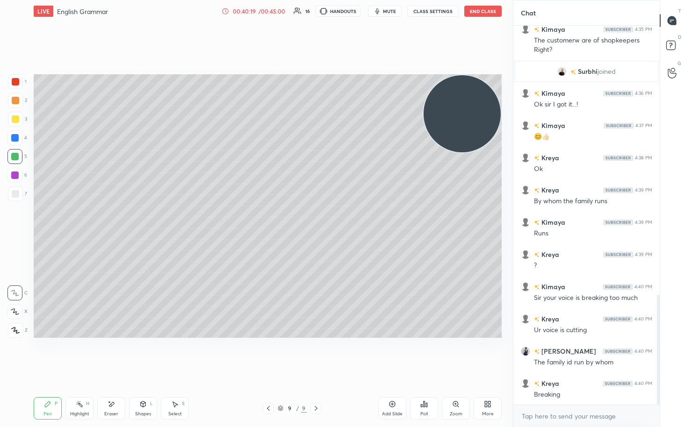
click at [13, 176] on div at bounding box center [14, 175] width 7 height 7
click at [12, 118] on div at bounding box center [15, 118] width 7 height 7
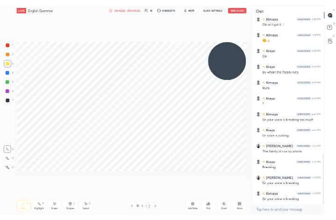
scroll to position [1027, 0]
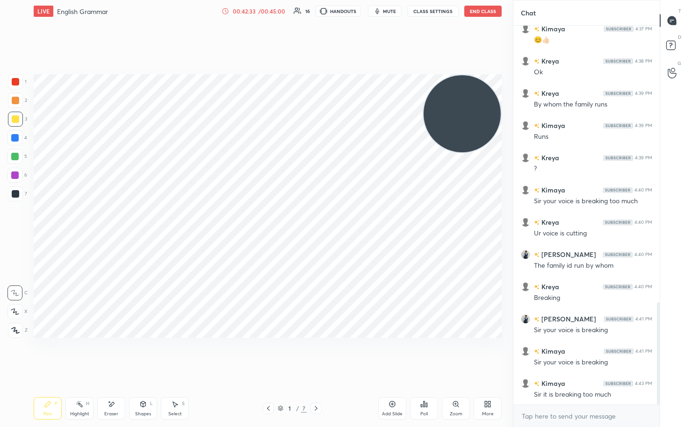
click at [336, 220] on div "More" at bounding box center [488, 408] width 28 height 22
click at [336, 220] on div "Full screen" at bounding box center [475, 342] width 23 height 5
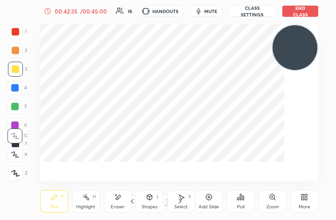
scroll to position [160, 298]
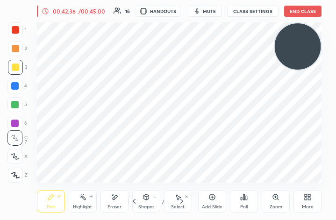
click at [311, 16] on button "End Class" at bounding box center [302, 11] width 37 height 11
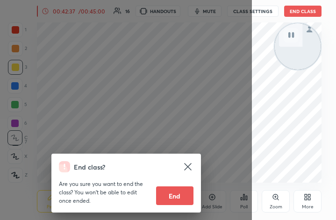
click at [177, 202] on button "End" at bounding box center [174, 196] width 37 height 19
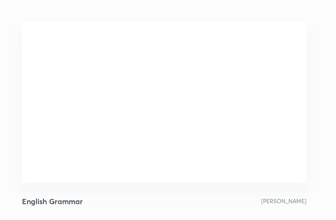
scroll to position [160, 328]
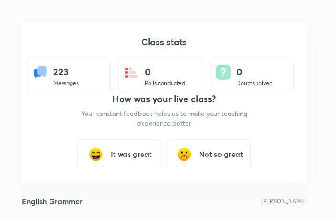
click at [127, 151] on h3 "It was great" at bounding box center [131, 154] width 41 height 11
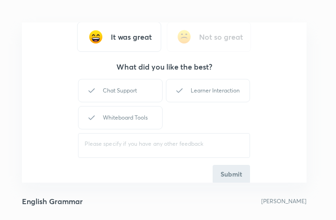
click at [216, 163] on div "Chat Support Learner Interaction Whiteboard Tools ​ Submit" at bounding box center [164, 130] width 172 height 107
click at [226, 169] on div "Chat Support Learner Interaction Whiteboard Tools ​ Submit" at bounding box center [164, 130] width 172 height 107
click at [118, 124] on div "Whiteboard Tools" at bounding box center [120, 117] width 84 height 23
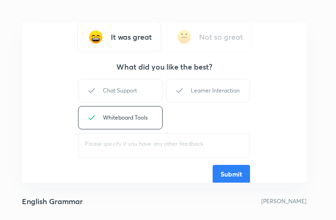
click at [223, 87] on div "Learner Interaction" at bounding box center [208, 90] width 84 height 23
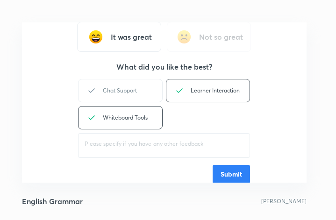
click at [228, 167] on button "Submit" at bounding box center [231, 174] width 37 height 19
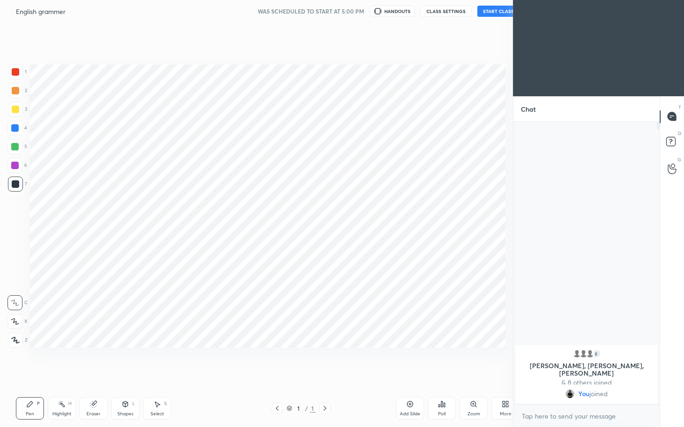
scroll to position [46379, 46271]
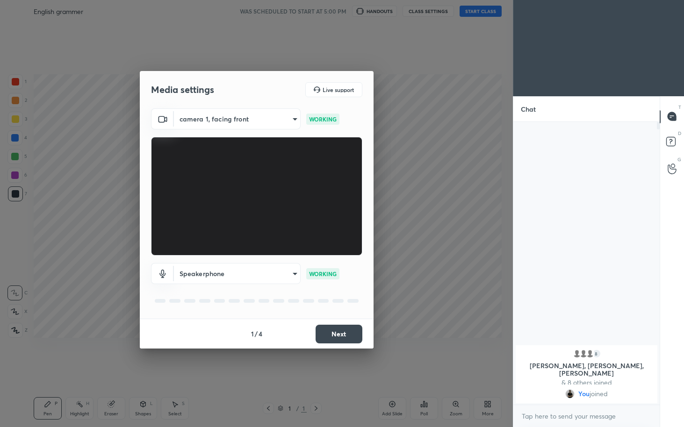
click at [338, 328] on button "Next" at bounding box center [339, 334] width 47 height 19
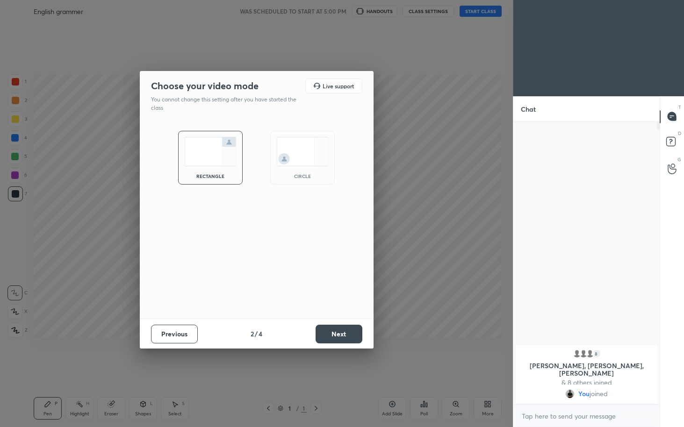
click at [302, 151] on img at bounding box center [302, 151] width 52 height 29
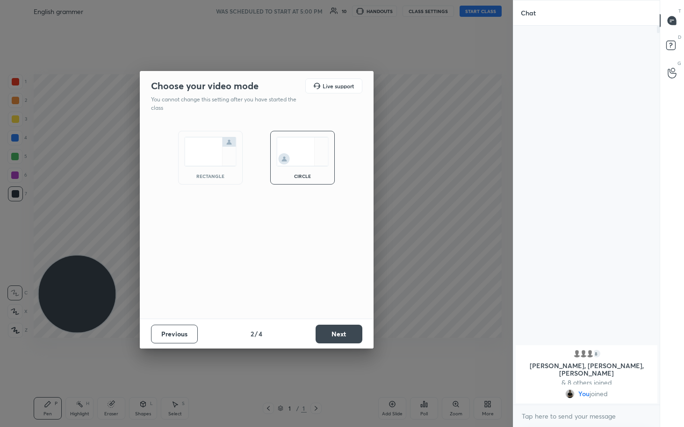
click at [303, 171] on div "circle" at bounding box center [302, 158] width 65 height 54
click at [338, 337] on button "Next" at bounding box center [339, 334] width 47 height 19
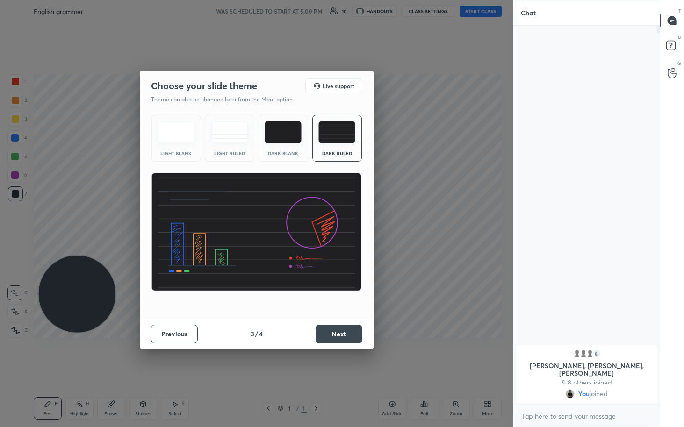
click at [343, 331] on button "Next" at bounding box center [339, 334] width 47 height 19
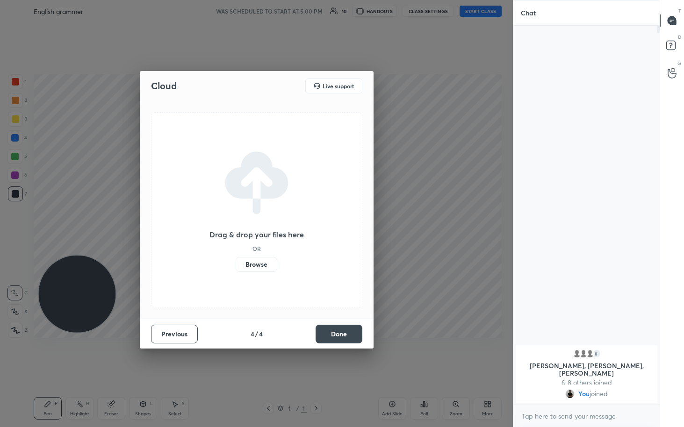
click at [339, 327] on button "Done" at bounding box center [339, 334] width 47 height 19
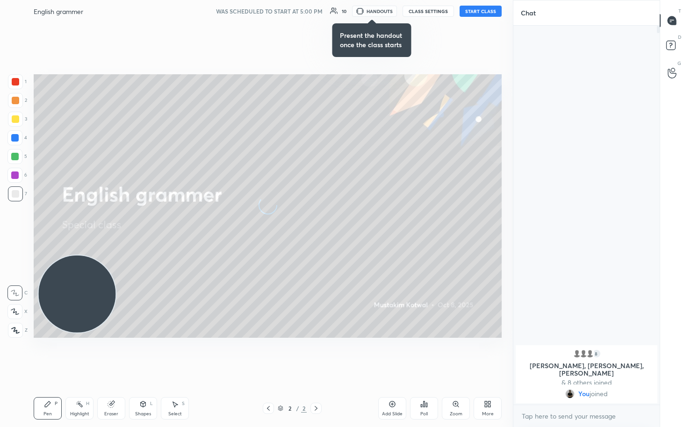
click at [482, 10] on button "START CLASS" at bounding box center [481, 11] width 42 height 11
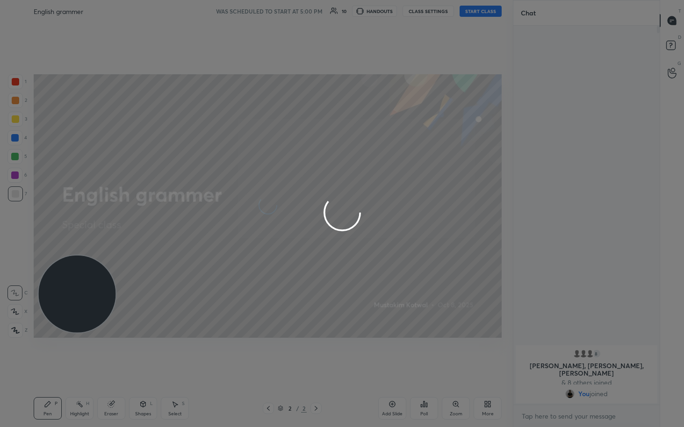
type textarea "x"
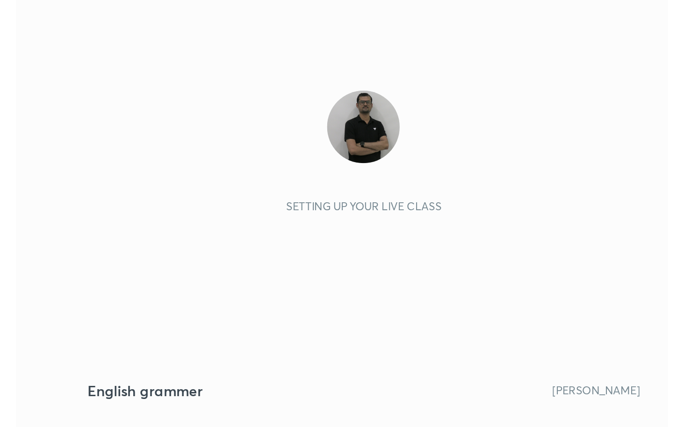
scroll to position [160, 298]
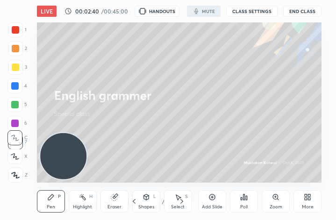
click at [309, 199] on icon at bounding box center [310, 199] width 2 height 2
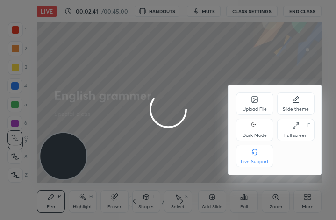
click at [301, 134] on div "Full screen" at bounding box center [295, 135] width 23 height 5
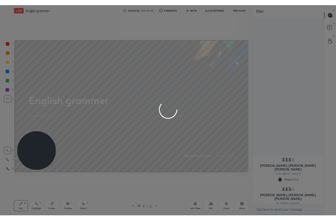
scroll to position [3, 3]
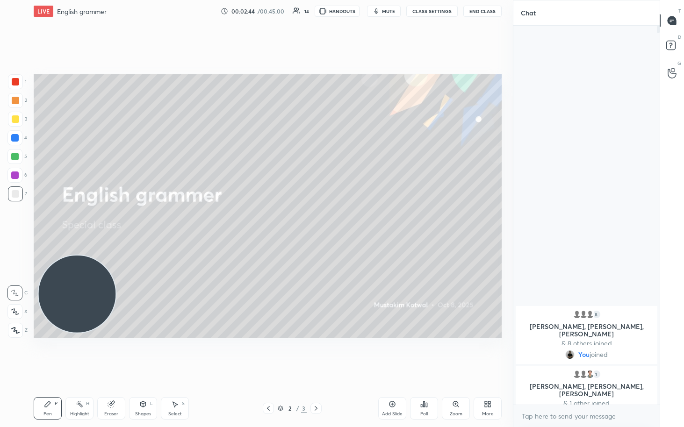
click at [336, 220] on div "Add Slide" at bounding box center [392, 414] width 21 height 5
click at [336, 220] on div "More" at bounding box center [488, 408] width 28 height 22
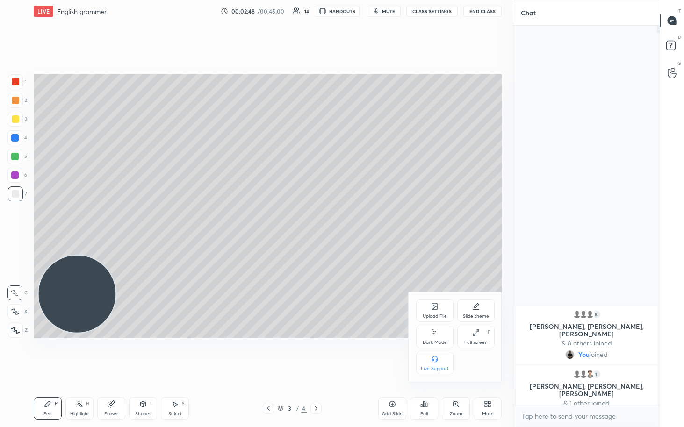
click at [336, 220] on div at bounding box center [342, 213] width 684 height 427
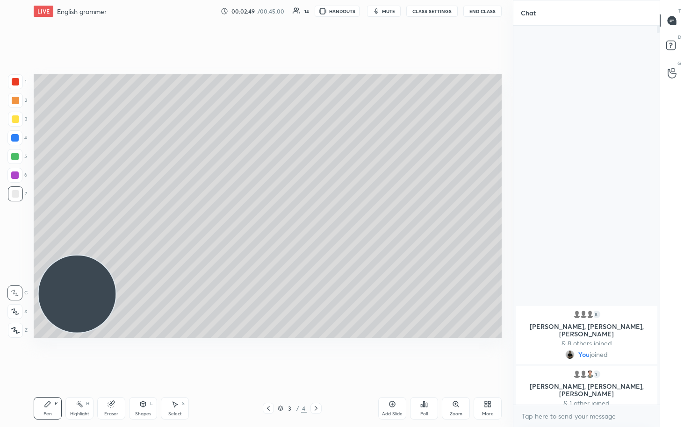
click at [336, 220] on icon at bounding box center [391, 404] width 7 height 7
click at [336, 220] on div "Add Slide" at bounding box center [392, 414] width 21 height 5
click at [258, 220] on div "5 / 6" at bounding box center [292, 408] width 172 height 11
click at [267, 220] on icon at bounding box center [268, 408] width 7 height 7
click at [269, 220] on icon at bounding box center [268, 408] width 7 height 7
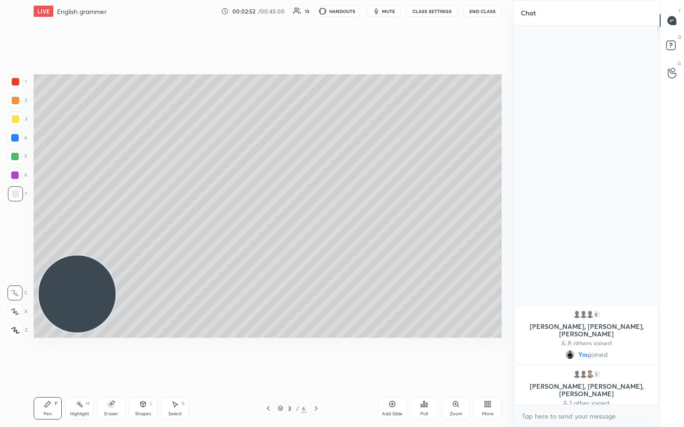
click at [269, 220] on icon at bounding box center [268, 408] width 7 height 7
click at [315, 220] on icon at bounding box center [315, 408] width 7 height 7
click at [336, 220] on icon at bounding box center [486, 406] width 2 height 2
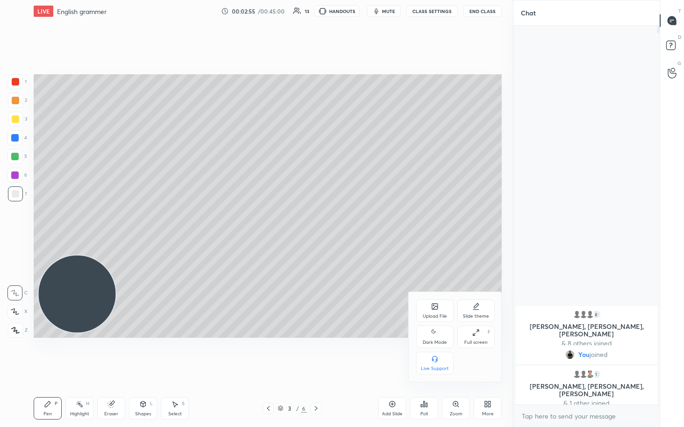
click at [336, 220] on div "Full screen F" at bounding box center [475, 337] width 37 height 22
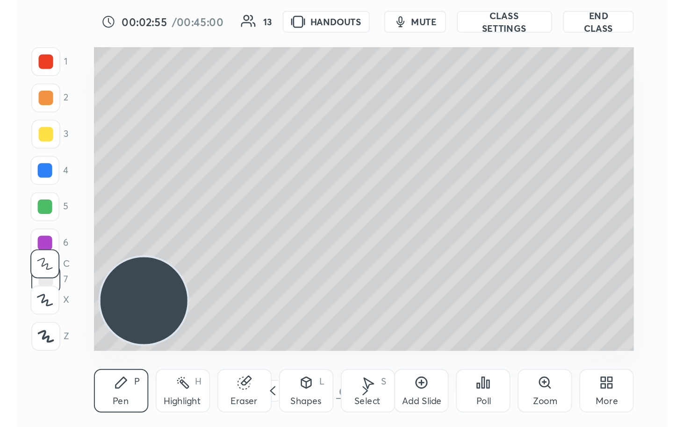
scroll to position [160, 298]
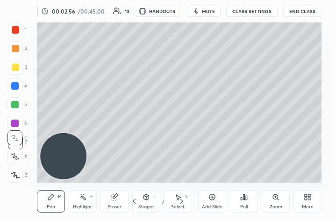
click at [304, 193] on div "More" at bounding box center [308, 201] width 28 height 22
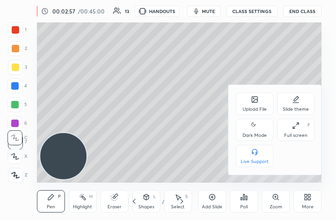
click at [290, 137] on div "Full screen" at bounding box center [295, 135] width 23 height 5
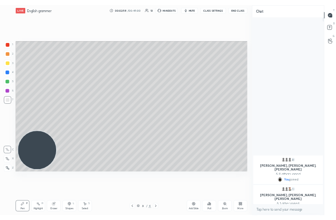
scroll to position [46379, 46271]
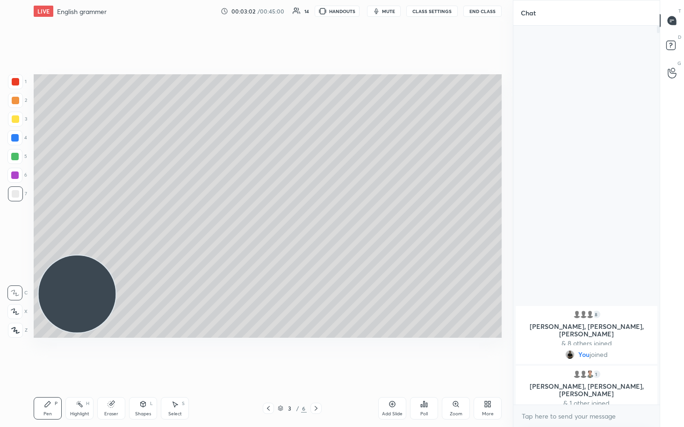
click at [336, 220] on p "Tanvi, Akhilesh, Shlok" at bounding box center [586, 390] width 130 height 15
click at [336, 17] on div "LIVE English grammer 00:03:22 / 00:45:00 13 HANDOUTS mute CLASS SETTINGS End Cl…" at bounding box center [268, 11] width 468 height 22
click at [336, 220] on div "More" at bounding box center [488, 408] width 28 height 22
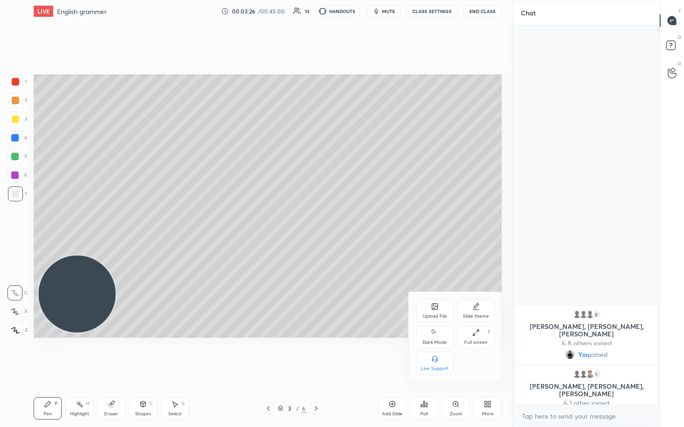
click at [336, 220] on icon at bounding box center [474, 334] width 2 height 2
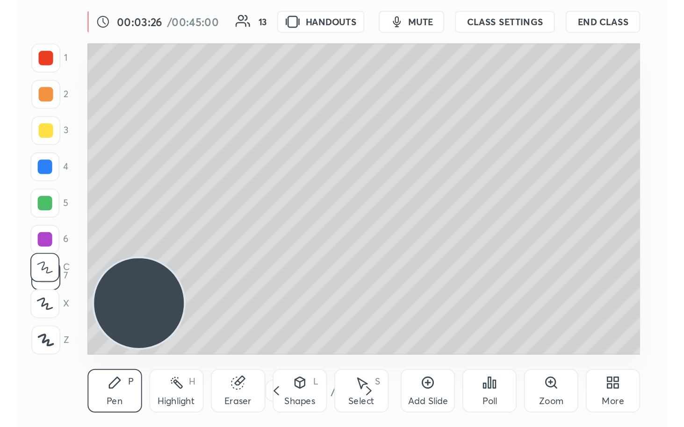
scroll to position [160, 298]
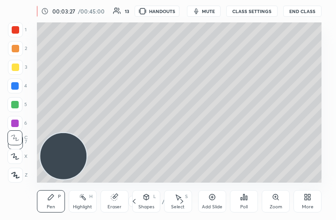
click at [202, 7] on button "mute" at bounding box center [204, 11] width 34 height 11
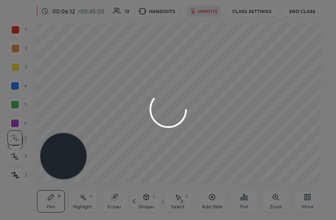
click at [308, 195] on div at bounding box center [168, 110] width 336 height 220
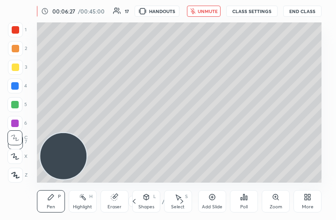
click at [204, 12] on span "unmute" at bounding box center [208, 11] width 20 height 7
click at [301, 198] on div "More" at bounding box center [308, 201] width 28 height 22
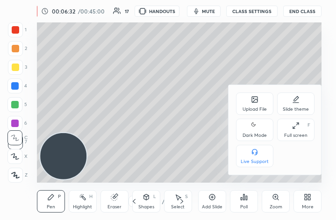
click at [292, 129] on icon at bounding box center [295, 125] width 7 height 7
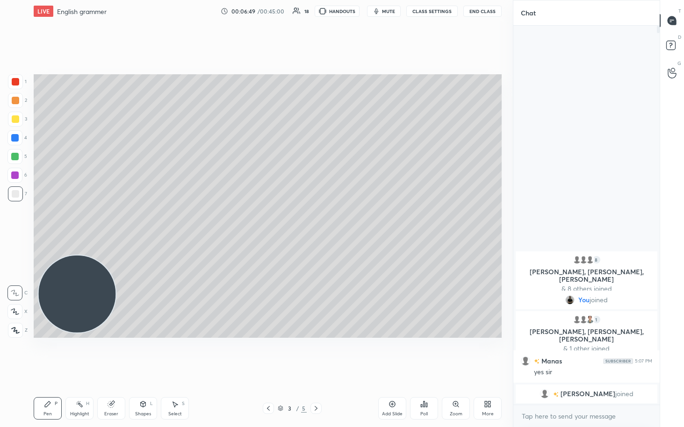
scroll to position [376, 144]
click at [15, 118] on div at bounding box center [15, 118] width 7 height 7
click at [115, 220] on div "Eraser" at bounding box center [111, 414] width 14 height 5
click at [15, 220] on div "1 2 3 4 5 6 7 C X Z C X Z E E Erase all H H LIVE English grammer 00:08:34 / 00:…" at bounding box center [252, 213] width 505 height 427
click at [19, 220] on span "Erase all" at bounding box center [15, 330] width 14 height 7
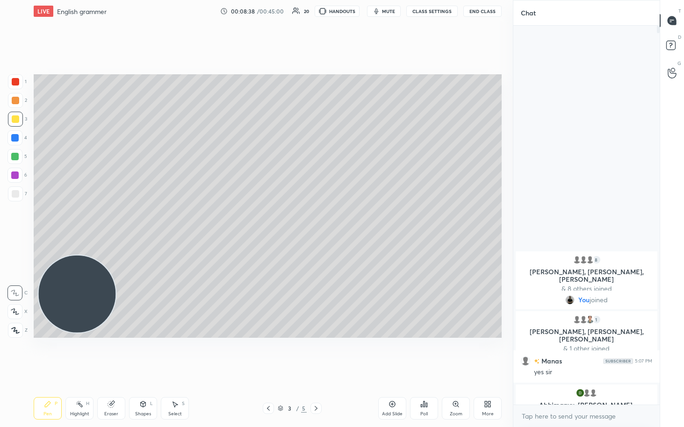
click at [19, 160] on div at bounding box center [14, 156] width 15 height 15
click at [336, 220] on img "grid" at bounding box center [589, 392] width 9 height 9
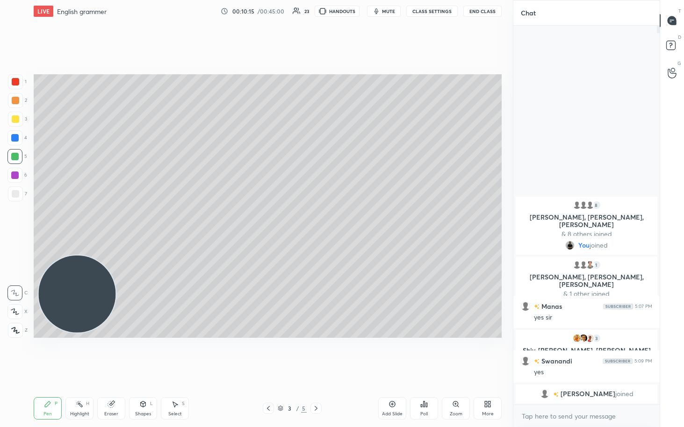
click at [19, 154] on div at bounding box center [14, 156] width 15 height 15
click at [113, 220] on div "Eraser" at bounding box center [111, 408] width 28 height 22
click at [13, 220] on icon at bounding box center [14, 312] width 7 height 8
click at [47, 220] on div "Pen" at bounding box center [47, 414] width 8 height 5
click at [113, 220] on div "Eraser" at bounding box center [111, 414] width 14 height 5
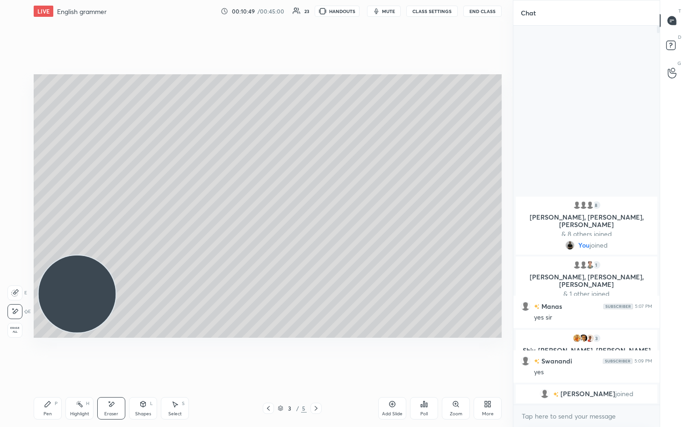
click at [9, 220] on span "Erase all" at bounding box center [15, 330] width 14 height 7
click at [17, 220] on icon at bounding box center [15, 312] width 8 height 7
click at [336, 220] on img "grid" at bounding box center [583, 392] width 9 height 9
click at [17, 135] on div at bounding box center [14, 137] width 7 height 7
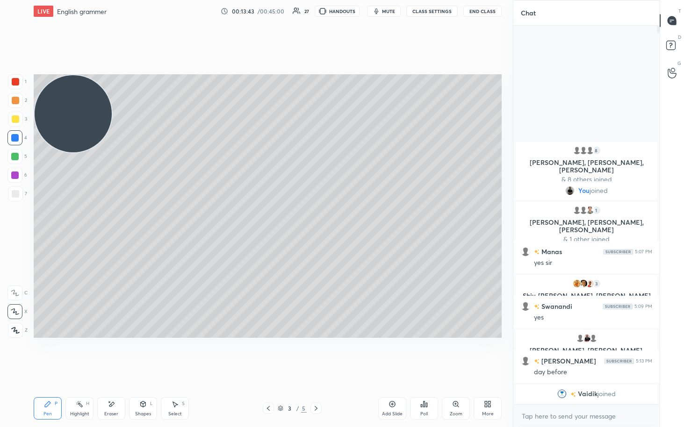
click at [18, 189] on div at bounding box center [15, 194] width 15 height 15
click at [19, 156] on div at bounding box center [14, 156] width 7 height 7
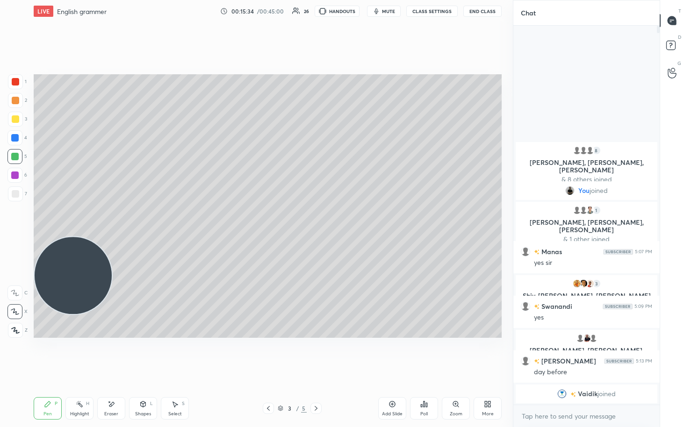
click at [12, 192] on div at bounding box center [15, 193] width 7 height 7
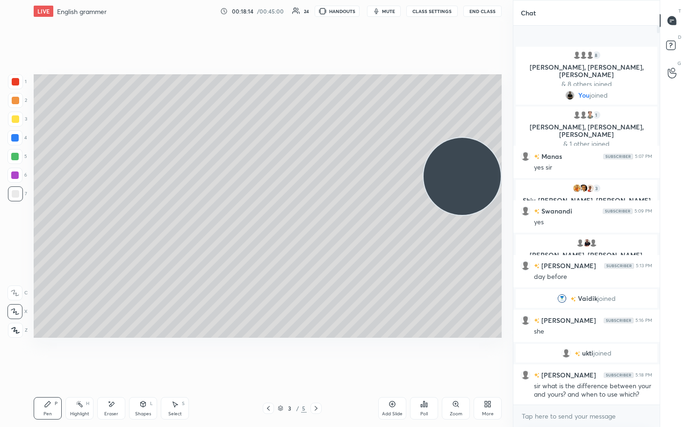
scroll to position [3, 3]
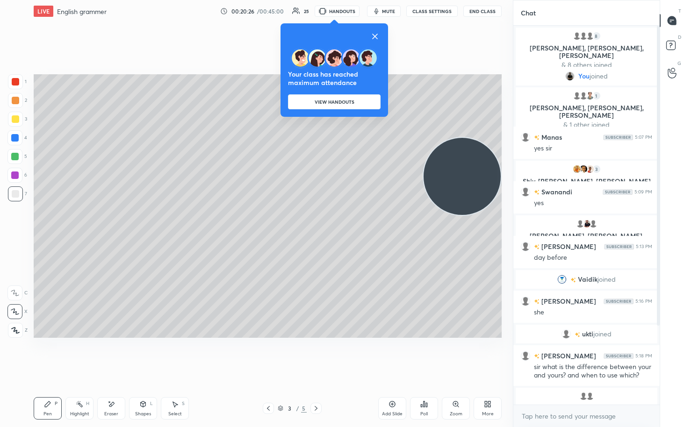
click at [336, 35] on icon at bounding box center [374, 36] width 11 height 11
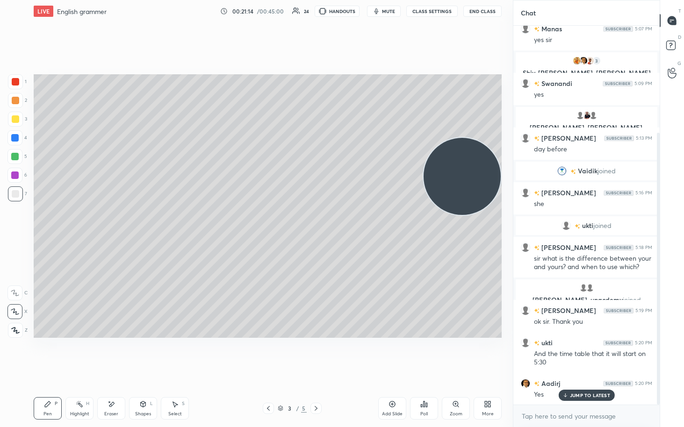
scroll to position [149, 0]
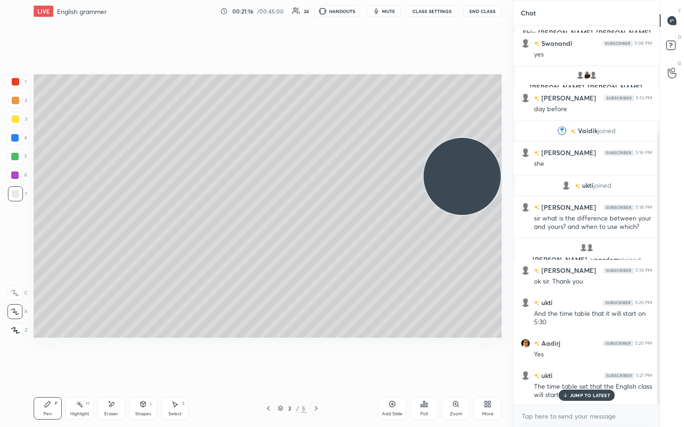
click at [336, 220] on p "JUMP TO LATEST" at bounding box center [590, 396] width 40 height 6
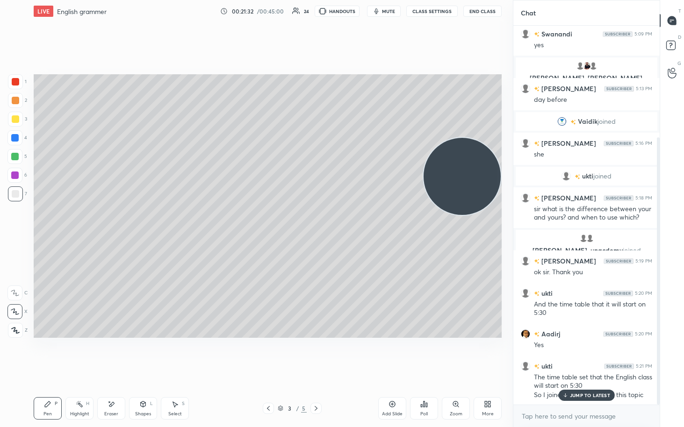
click at [336, 220] on p "JUMP TO LATEST" at bounding box center [590, 396] width 40 height 6
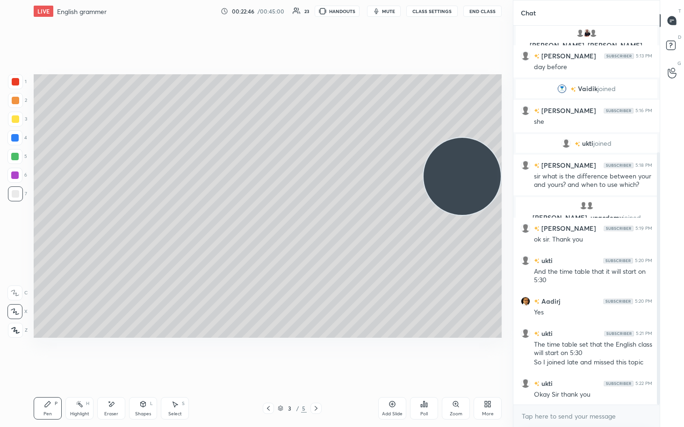
click at [336, 220] on icon at bounding box center [391, 404] width 7 height 7
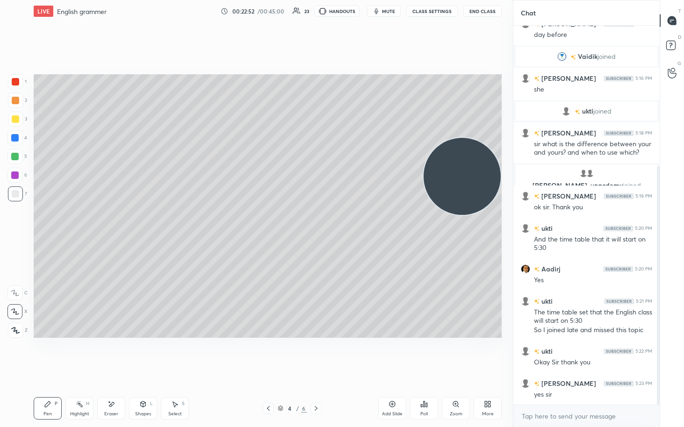
click at [18, 156] on div at bounding box center [14, 156] width 7 height 7
click at [107, 220] on div "Eraser" at bounding box center [111, 414] width 14 height 5
click at [16, 220] on span "Erase all" at bounding box center [15, 330] width 14 height 7
click at [13, 198] on div at bounding box center [15, 194] width 15 height 15
click at [12, 118] on div at bounding box center [15, 118] width 7 height 7
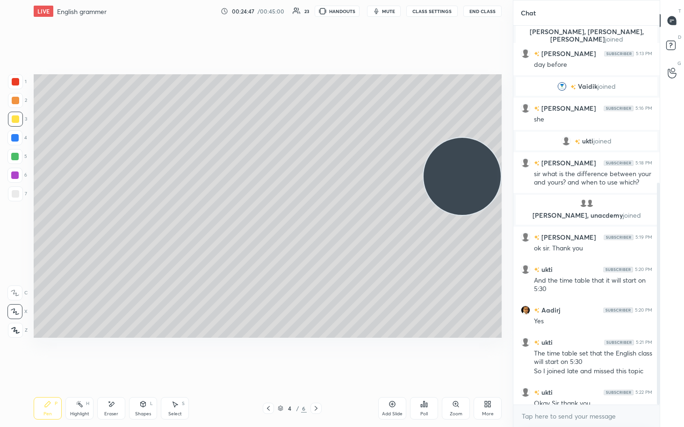
scroll to position [268, 0]
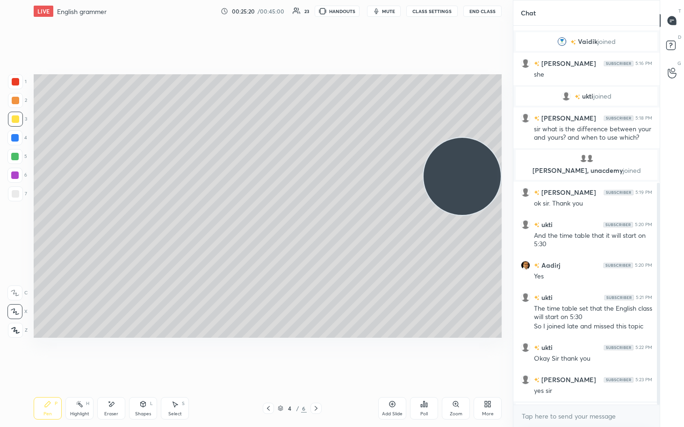
click at [270, 220] on div at bounding box center [268, 408] width 11 height 11
click at [321, 220] on div at bounding box center [315, 408] width 11 height 11
click at [264, 220] on div at bounding box center [268, 408] width 11 height 11
click at [320, 220] on div at bounding box center [315, 408] width 11 height 11
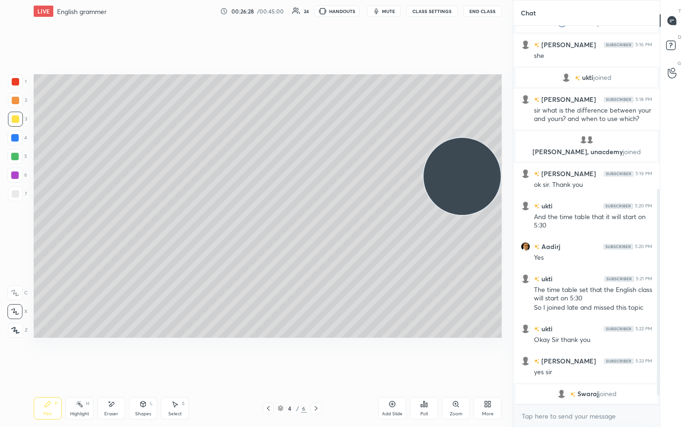
click at [336, 220] on div "Add Slide" at bounding box center [392, 414] width 21 height 5
click at [20, 159] on div at bounding box center [14, 156] width 15 height 15
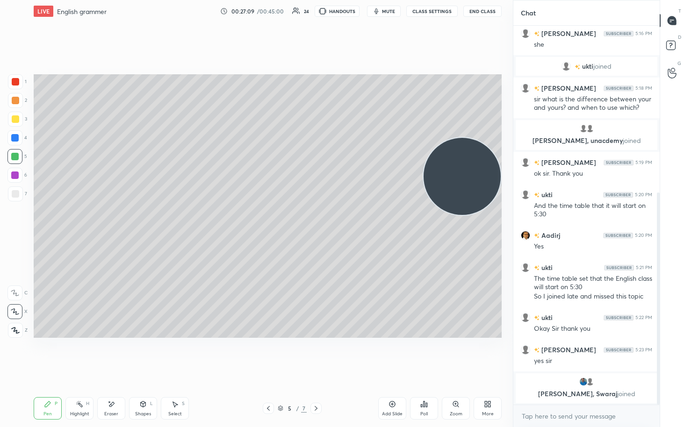
click at [11, 196] on div at bounding box center [15, 194] width 15 height 15
click at [336, 220] on icon at bounding box center [486, 406] width 2 height 2
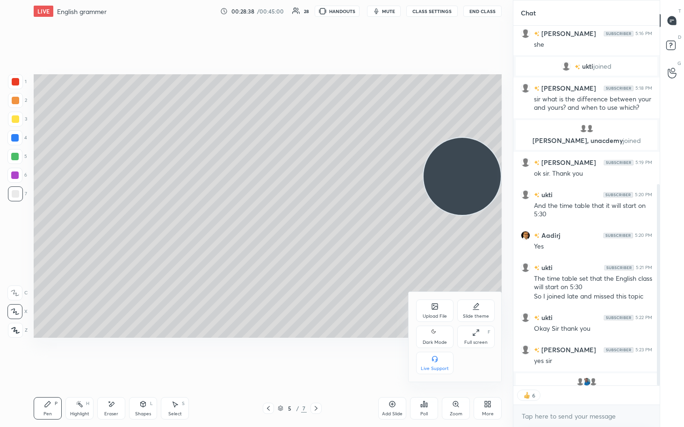
click at [336, 220] on div "Upload File" at bounding box center [434, 311] width 37 height 22
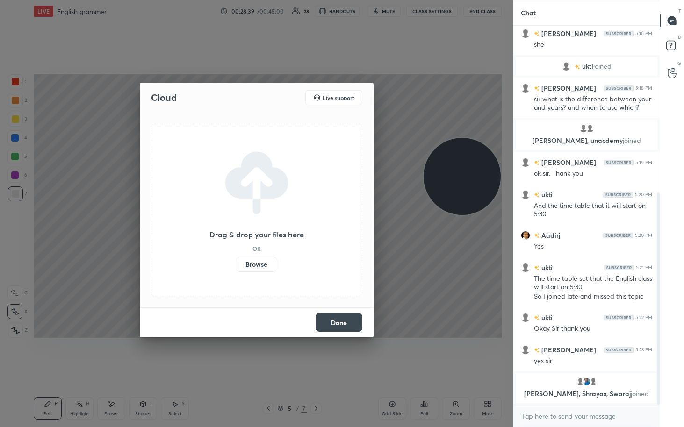
click at [309, 220] on div "Drag & drop your files here OR Browse" at bounding box center [257, 210] width 234 height 195
click at [254, 220] on label "Browse" at bounding box center [257, 264] width 42 height 15
click at [236, 220] on input "Browse" at bounding box center [236, 264] width 0 height 15
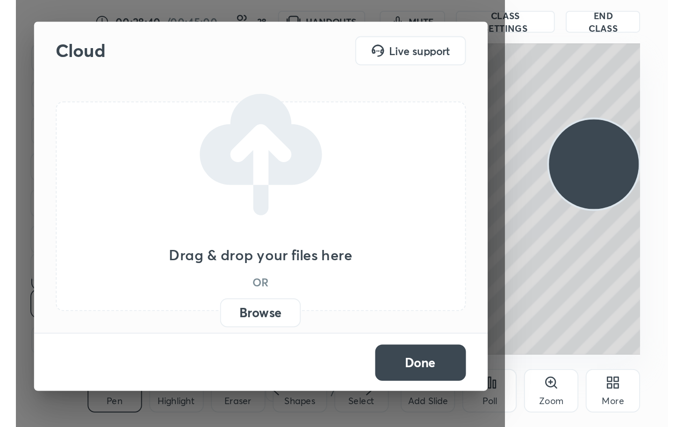
scroll to position [160, 298]
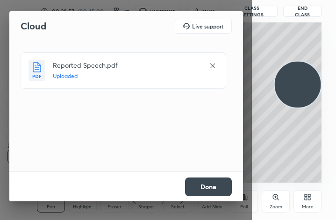
click at [208, 181] on button "Done" at bounding box center [208, 187] width 47 height 19
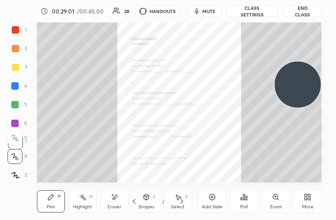
click at [276, 205] on div "Zoom" at bounding box center [276, 207] width 13 height 5
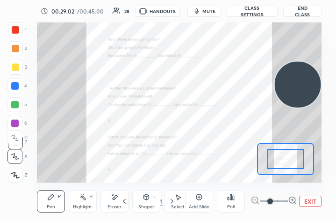
click at [292, 200] on icon at bounding box center [292, 200] width 2 height 0
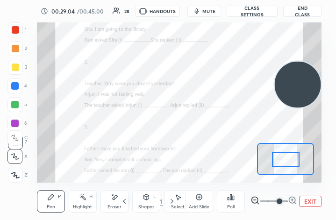
click at [295, 203] on icon at bounding box center [296, 203] width 2 height 2
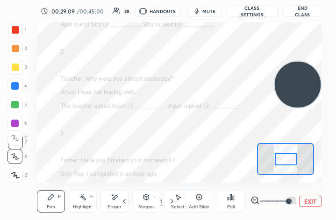
click at [313, 201] on button "EXIT" at bounding box center [310, 201] width 22 height 11
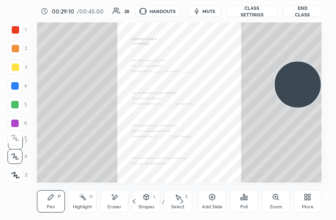
click at [309, 203] on div "More" at bounding box center [308, 201] width 28 height 22
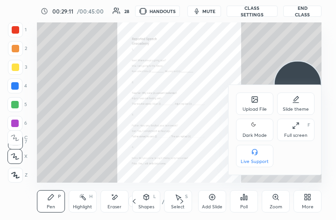
click at [289, 131] on div "Full screen F" at bounding box center [295, 130] width 37 height 22
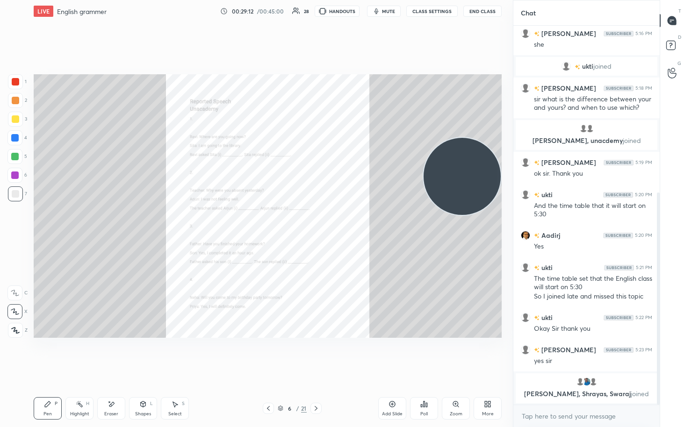
scroll to position [46379, 46271]
click at [336, 220] on div "Setting up your live class Poll for secs No correct answer Start poll" at bounding box center [267, 205] width 475 height 367
click at [336, 220] on icon at bounding box center [423, 404] width 7 height 7
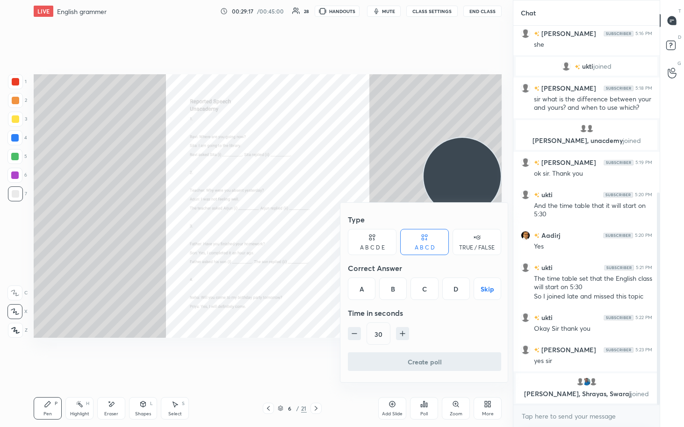
click at [336, 220] on div at bounding box center [342, 213] width 684 height 427
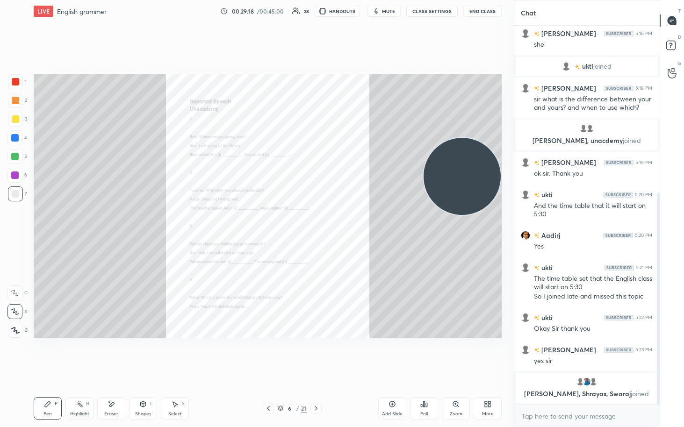
click at [336, 220] on div "Zoom" at bounding box center [456, 414] width 13 height 5
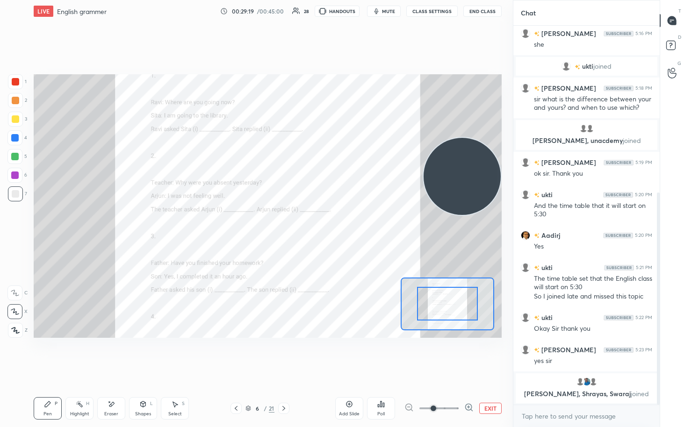
click at [336, 220] on icon at bounding box center [468, 407] width 2 height 0
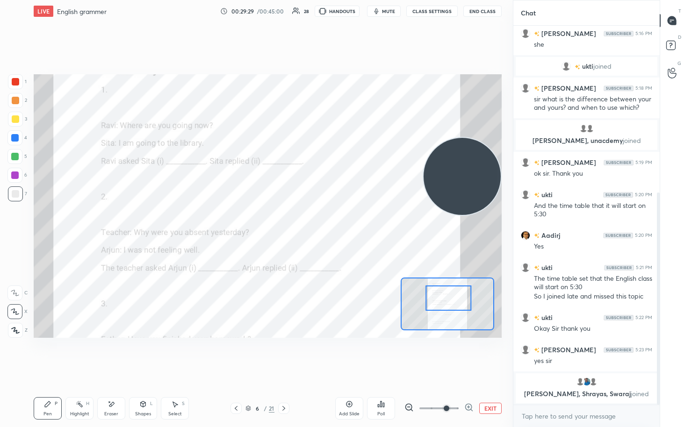
scroll to position [358, 144]
click at [17, 178] on div at bounding box center [14, 175] width 7 height 7
click at [19, 220] on div at bounding box center [14, 293] width 15 height 15
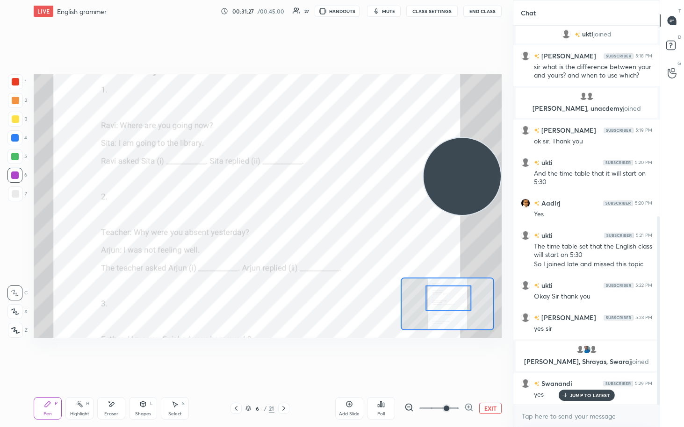
scroll to position [384, 0]
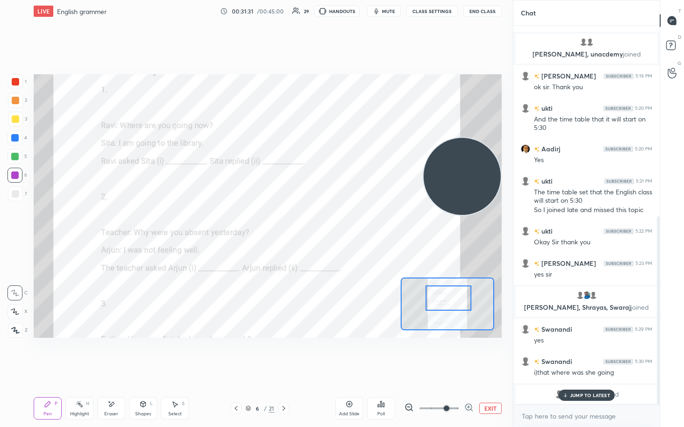
click at [336, 220] on div "JUMP TO LATEST" at bounding box center [586, 395] width 56 height 11
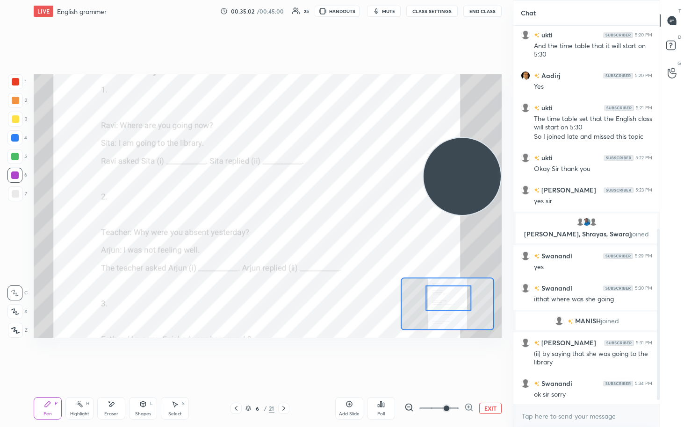
scroll to position [462, 0]
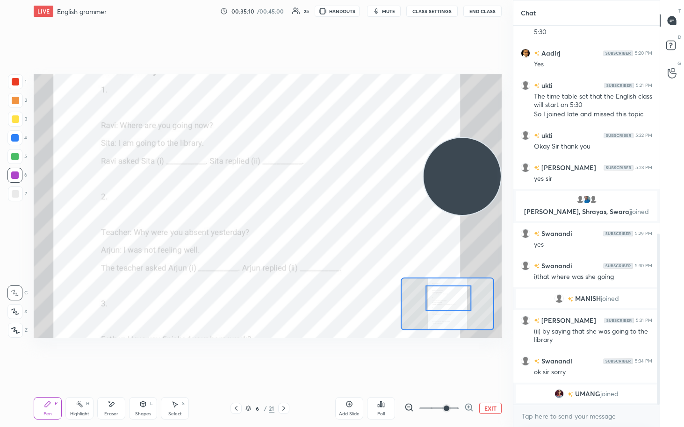
click at [336, 220] on div "UMANG joined" at bounding box center [586, 394] width 146 height 22
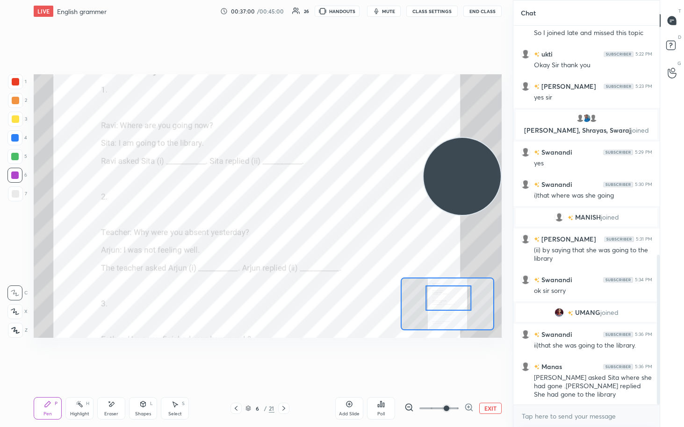
scroll to position [579, 0]
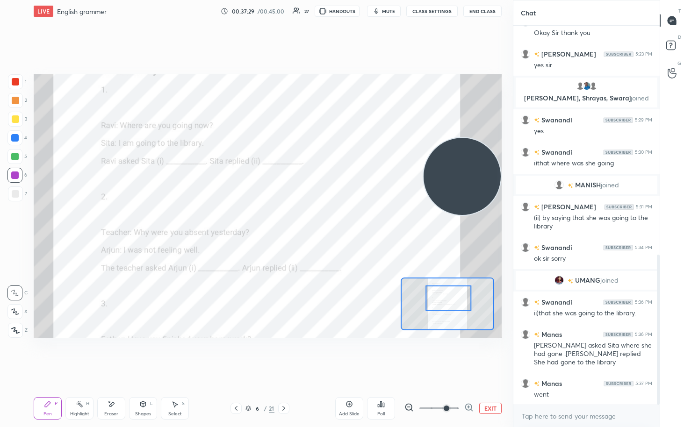
click at [108, 220] on div "Eraser" at bounding box center [111, 408] width 28 height 22
click at [13, 220] on span "Erase all" at bounding box center [15, 330] width 14 height 7
click at [17, 157] on div at bounding box center [14, 156] width 7 height 7
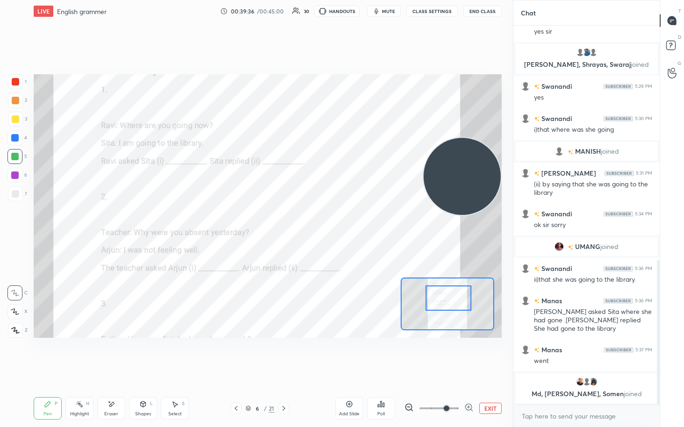
scroll to position [376, 144]
click at [336, 220] on img "grid" at bounding box center [579, 381] width 9 height 9
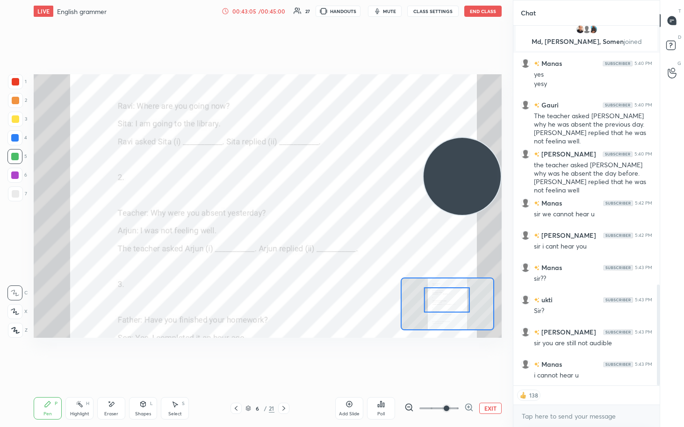
scroll to position [927, 0]
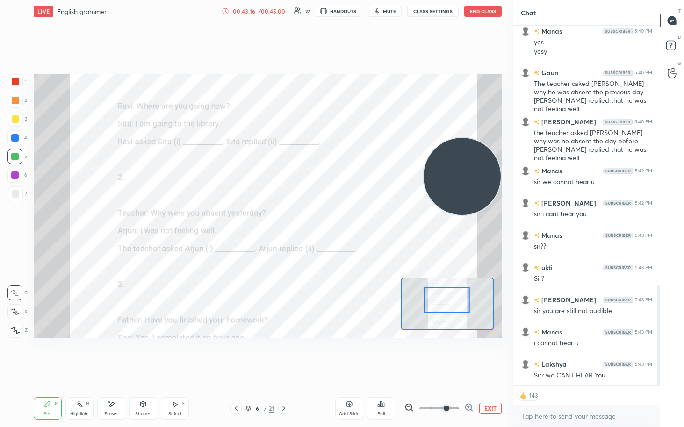
click at [336, 220] on div "143" at bounding box center [586, 395] width 146 height 19
click at [336, 220] on body "1 2 3 4 5 6 7 C X Z E E Erase all H H LIVE English grammer 00:43:16 / 00:45:00 …" at bounding box center [342, 213] width 684 height 427
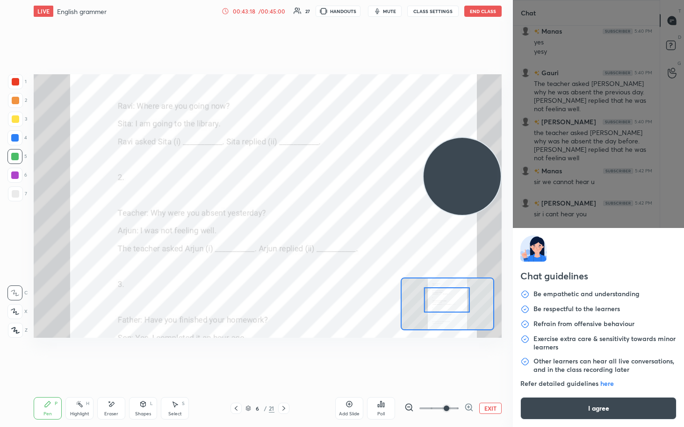
scroll to position [958, 0]
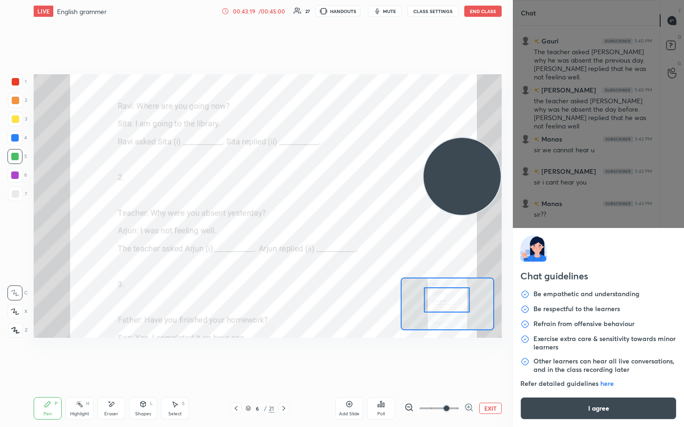
click at [336, 220] on button "I agree" at bounding box center [598, 408] width 156 height 22
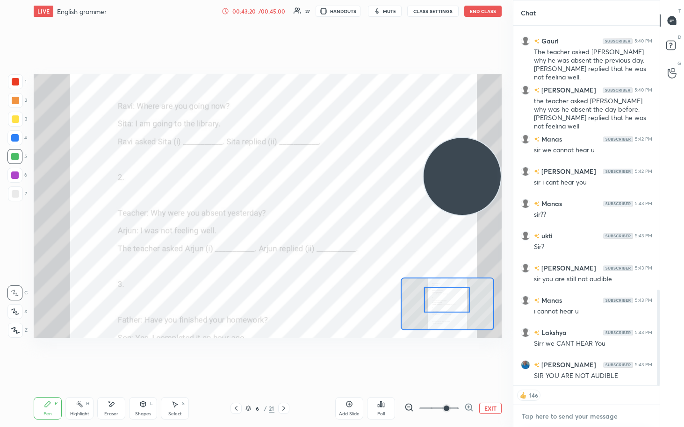
scroll to position [991, 0]
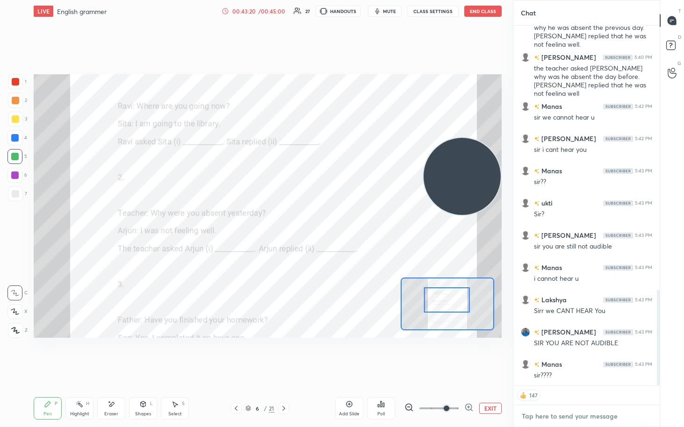
type textarea "x"
click at [336, 220] on textarea at bounding box center [586, 416] width 131 height 15
type textarea "i"
type textarea "x"
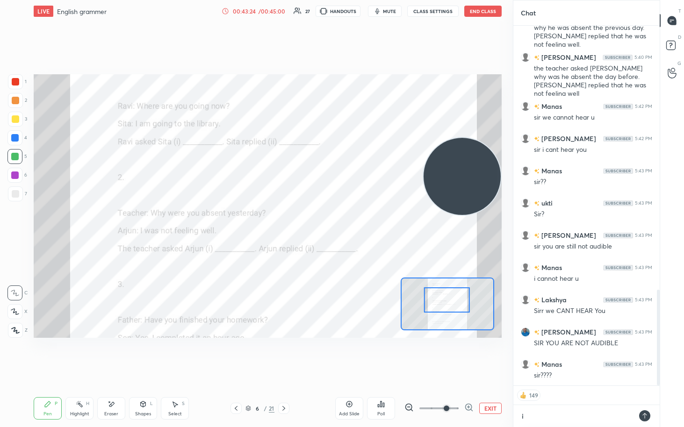
type textarea "i"
type textarea "x"
type textarea "i a"
type textarea "x"
type textarea "i am"
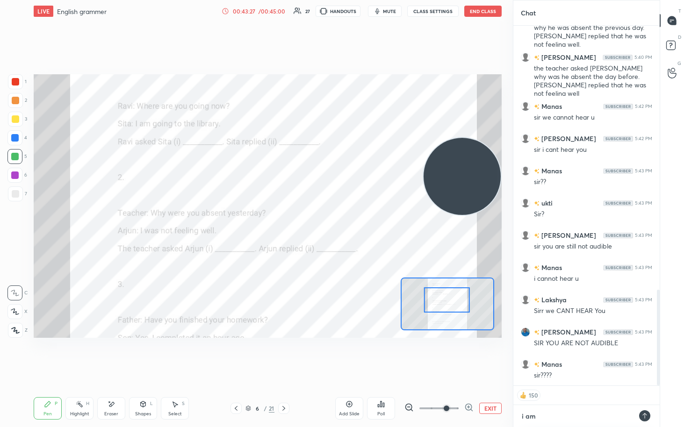
type textarea "x"
type textarea "i amc"
type textarea "x"
type textarea "i amcl"
type textarea "x"
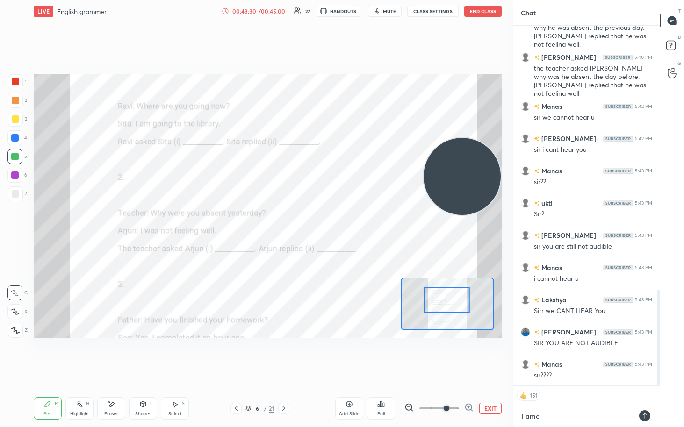
type textarea "i amcli"
type textarea "x"
type textarea "i amclit"
type textarea "x"
type textarea "i amclite"
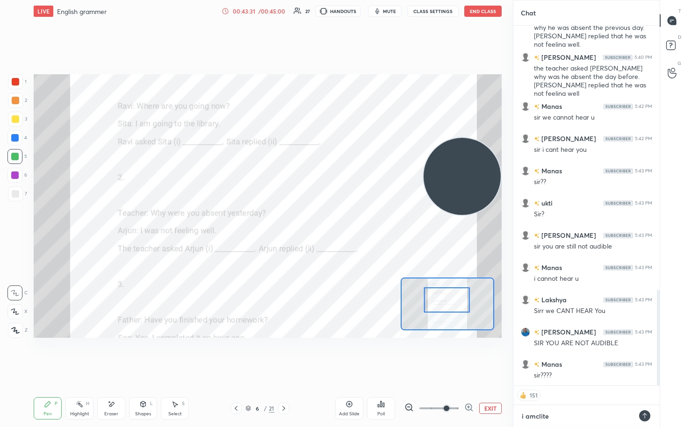
type textarea "x"
type textarea "i amclitel"
type textarea "x"
type textarea "i amclitels"
type textarea "x"
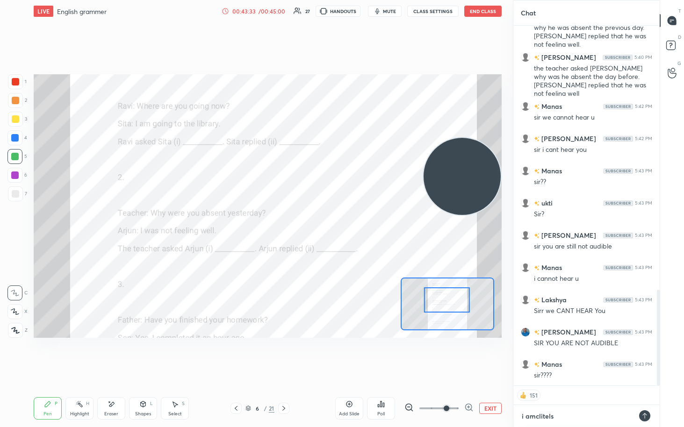
type textarea "i amclitels"
type textarea "x"
type textarea "i amclitels r"
type textarea "x"
type textarea "i amclitels rd"
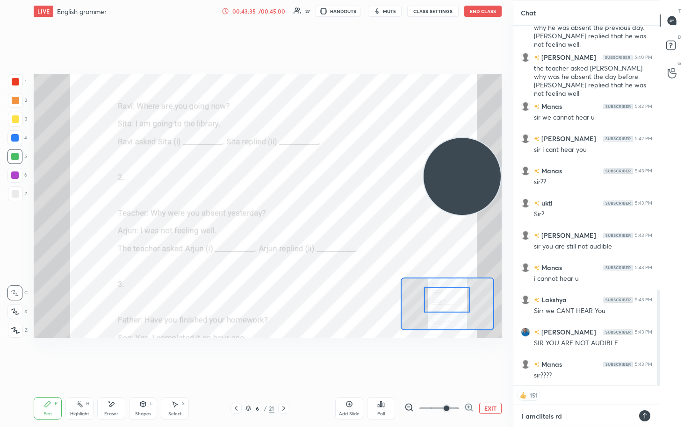
type textarea "x"
type textarea "i amclitels rda"
type textarea "x"
type textarea "i amclitels rdaa"
type textarea "x"
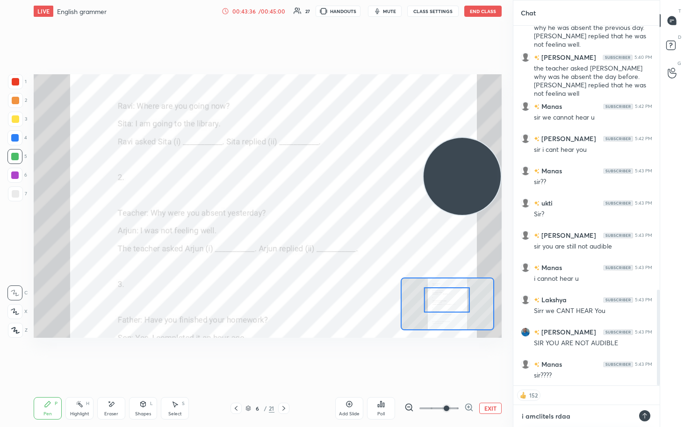
type textarea "i amclitels rdaas"
type textarea "x"
type textarea "i amclitels rdaas"
type textarea "x"
type textarea "i amclitels rdaas y"
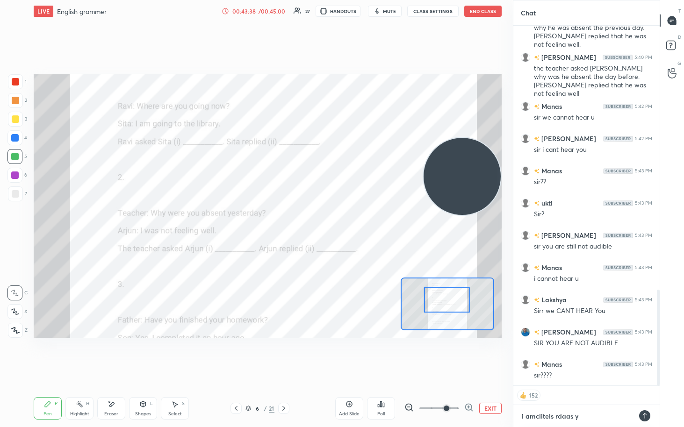
type textarea "x"
type textarea "i amclitels rdaas ya"
type textarea "x"
type textarea "i amclitels rdaas yar"
type textarea "x"
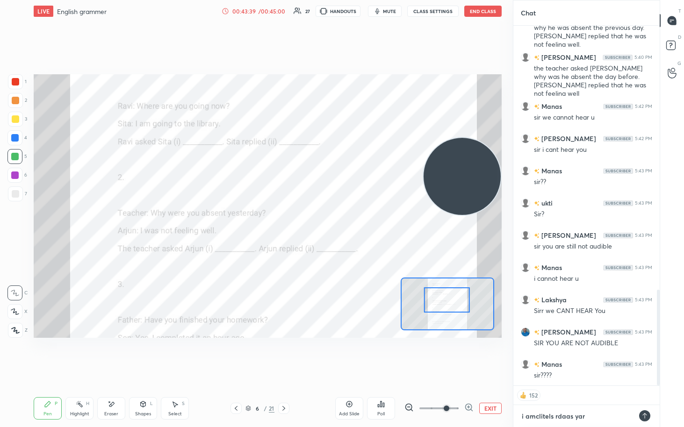
type textarea "i amclitels rdaas yar"
type textarea "x"
type textarea "i amclitels rdaas yar a"
type textarea "x"
type textarea "i amclitels rdaas yar ae"
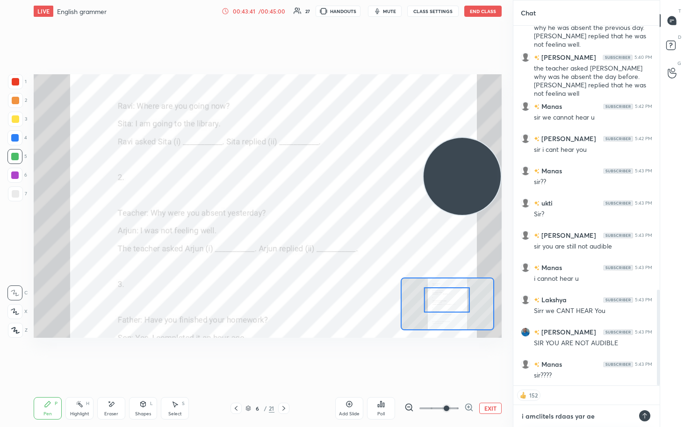
type textarea "x"
type textarea "i amclitels rdaas yar a"
type textarea "x"
type textarea "i amclitels rdaas yar ah"
type textarea "x"
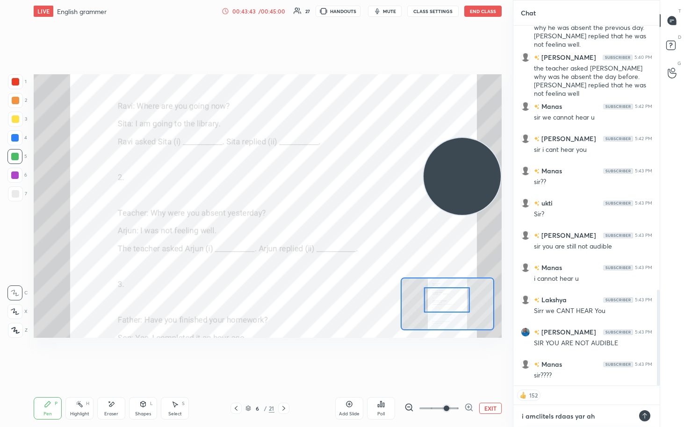
type textarea "i amclitels rdaas yar ahe"
type textarea "x"
type textarea "i amclitels rdaas yar ahe"
type textarea "x"
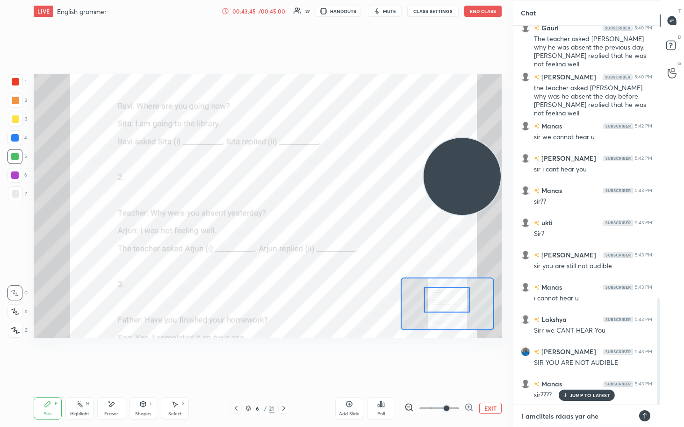
type textarea "i amclitels rdaas yar ahe m"
type textarea "x"
type textarea "i amclitels rdaas yar ahe m"
type textarea "x"
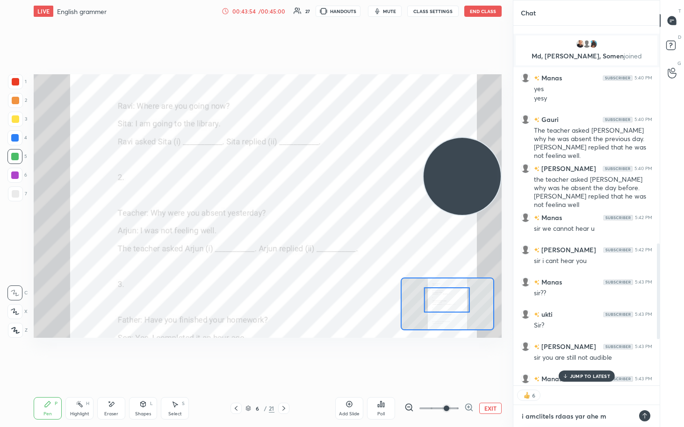
scroll to position [1077, 0]
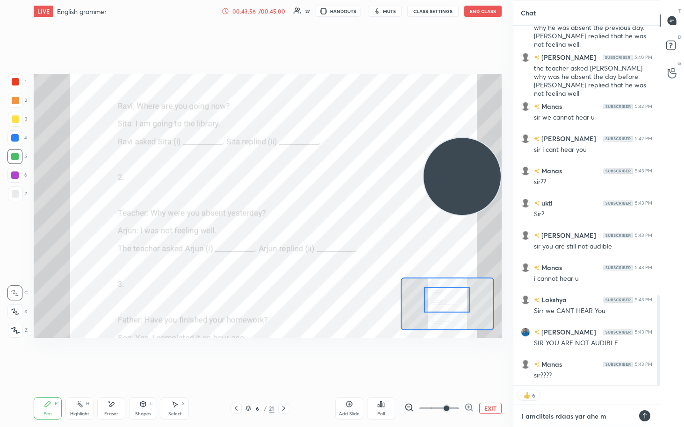
type textarea "i amclitels rdaas yar ahe m"
click at [336, 220] on div "Manas 5:43 PM sir????" at bounding box center [586, 370] width 146 height 32
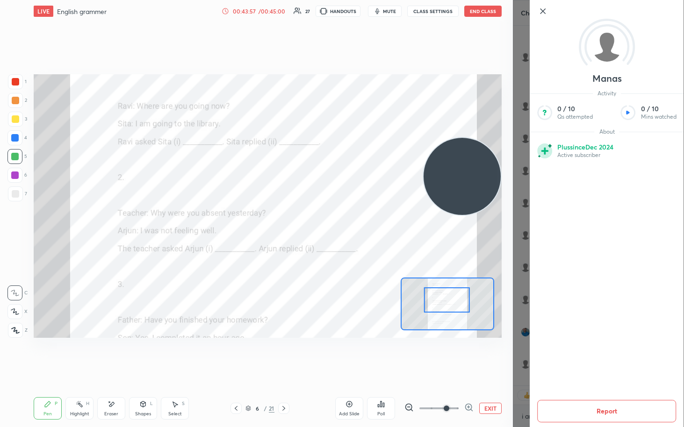
click at [336, 23] on div at bounding box center [607, 27] width 154 height 54
click at [336, 15] on icon at bounding box center [542, 11] width 11 height 11
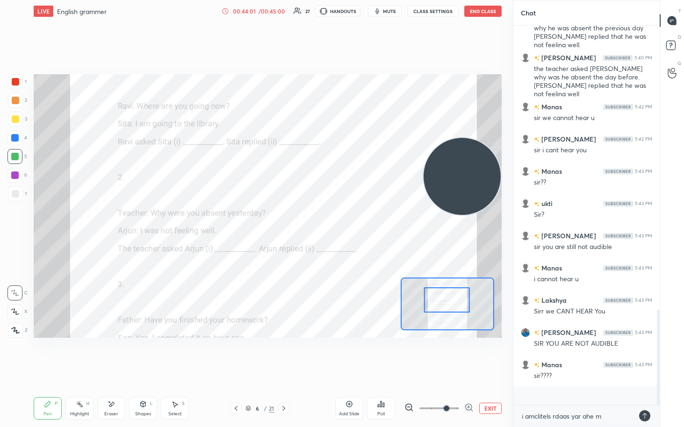
scroll to position [1057, 0]
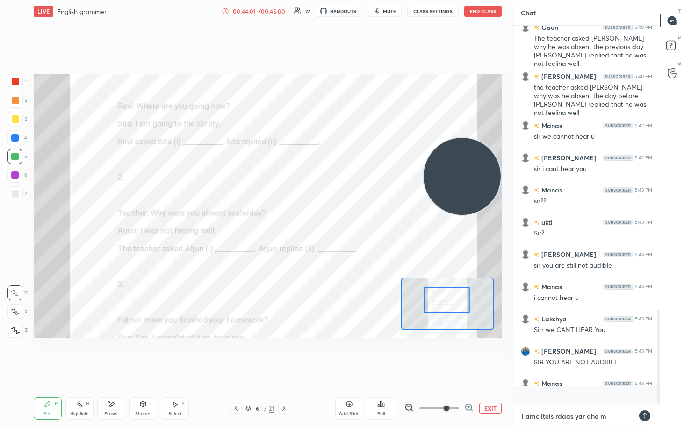
click at [336, 220] on textarea "i amclitels rdaas yar ahe m" at bounding box center [577, 416] width 113 height 15
type textarea "x"
type textarea "i amclitels rdaas yar ahe m"
type textarea "x"
type textarea "i amclitels rdaas yar ahe"
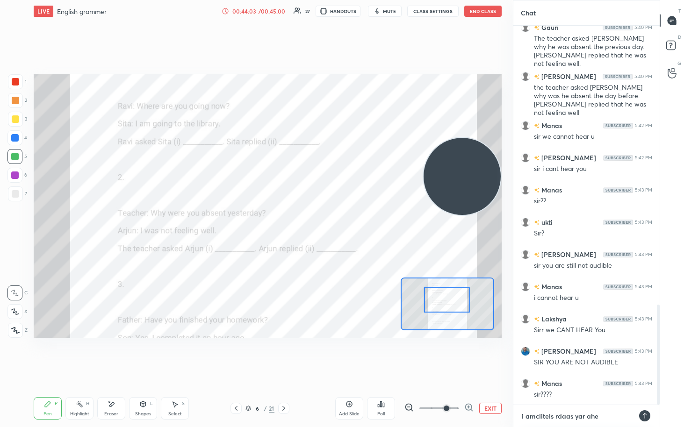
type textarea "x"
type textarea "i amclitels rdaas yar ahe"
type textarea "x"
type textarea "i amclitels rdaas yar ah"
type textarea "x"
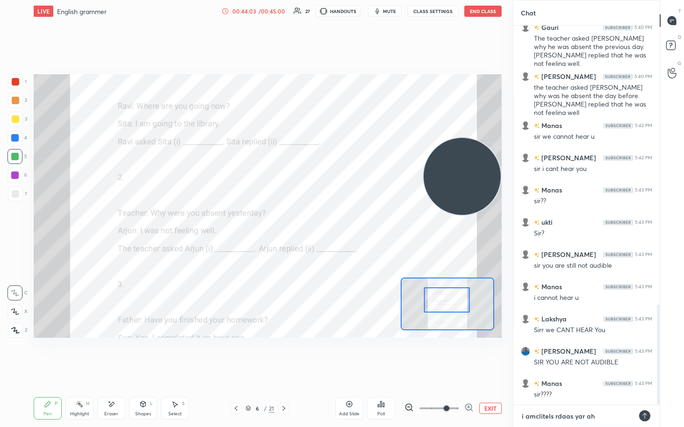
type textarea "i amclitels rdaas yar a"
type textarea "x"
type textarea "i amclitels rdaas yar"
type textarea "x"
type textarea "i amclitels rdaas yar"
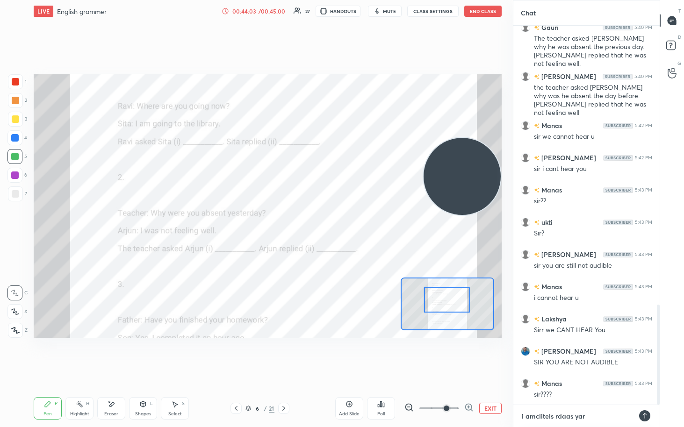
type textarea "x"
type textarea "i amclitels rdaas ya"
type textarea "x"
type textarea "i amclitels rdaas y"
type textarea "x"
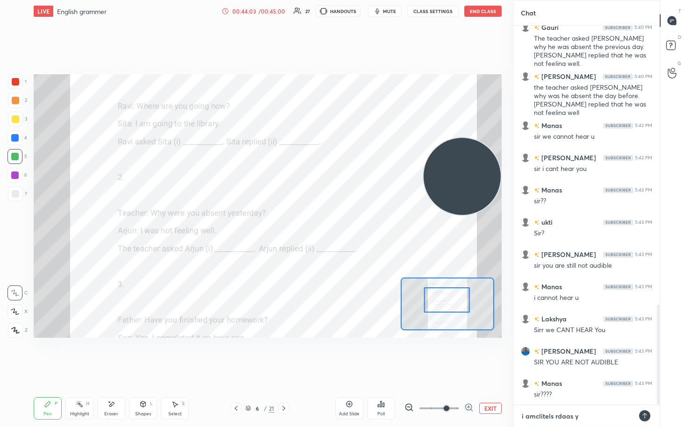
type textarea "i amclitels rdaas"
type textarea "x"
type textarea "i amclitels"
type textarea "x"
type textarea "i"
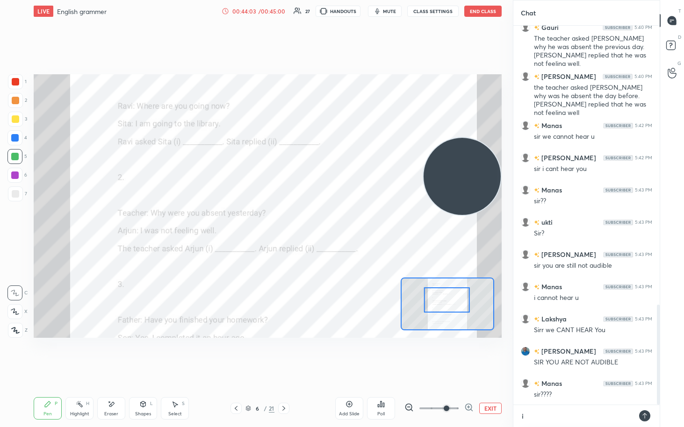
type textarea "x"
click at [336, 9] on button "End Class" at bounding box center [482, 11] width 37 height 11
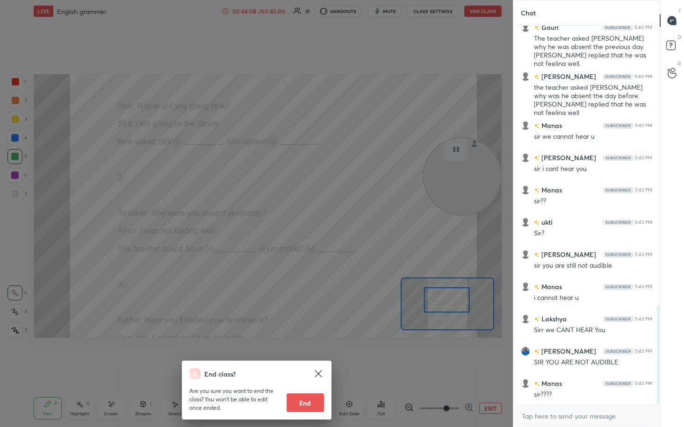
click at [307, 220] on button "End" at bounding box center [305, 403] width 37 height 19
type textarea "x"
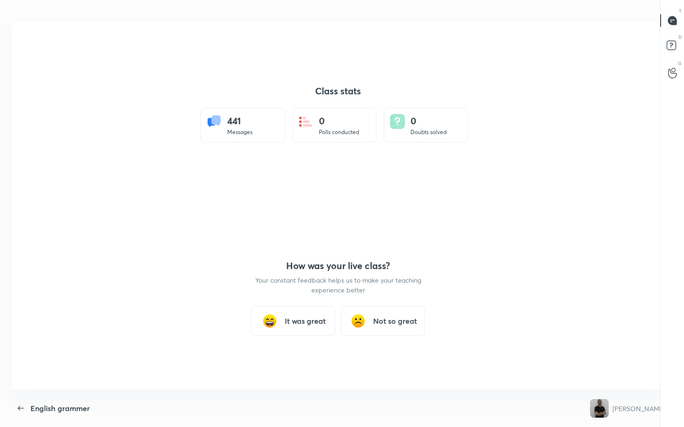
scroll to position [0, 0]
click at [325, 220] on div "It was great" at bounding box center [293, 321] width 84 height 30
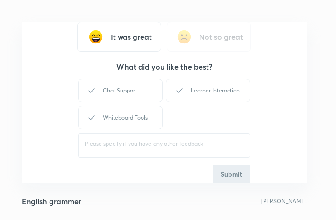
scroll to position [46587, 46419]
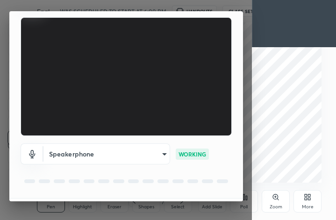
scroll to position [86, 0]
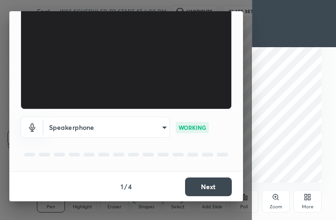
click at [209, 178] on button "Next" at bounding box center [208, 187] width 47 height 19
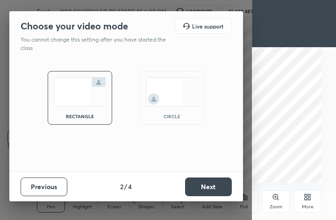
scroll to position [0, 0]
click at [173, 100] on img at bounding box center [172, 91] width 52 height 29
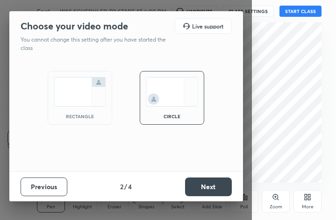
click at [99, 105] on img at bounding box center [80, 91] width 52 height 29
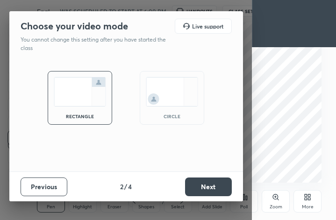
click at [199, 184] on button "Next" at bounding box center [208, 187] width 47 height 19
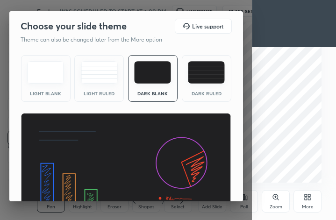
click at [202, 81] on img at bounding box center [206, 72] width 37 height 22
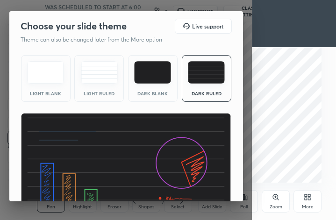
scroll to position [60, 0]
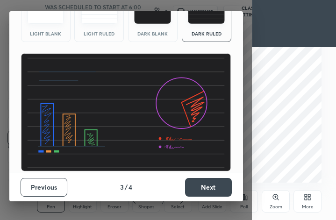
click at [204, 172] on div "Previous 3 / 4 Next" at bounding box center [126, 187] width 234 height 30
click at [210, 187] on button "Next" at bounding box center [208, 187] width 47 height 19
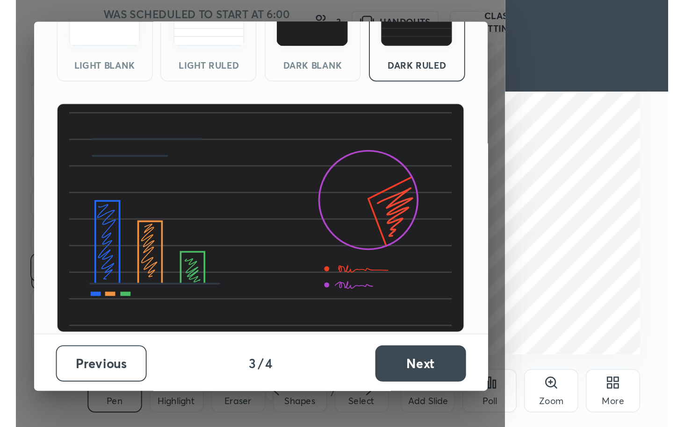
scroll to position [0, 0]
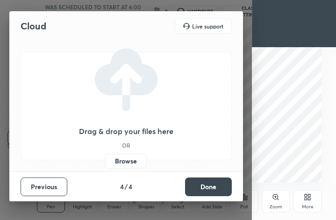
click at [202, 183] on button "Done" at bounding box center [208, 187] width 47 height 19
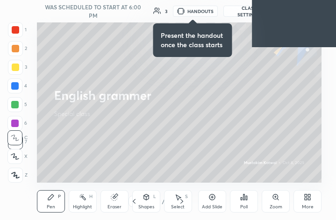
click at [308, 202] on div "More" at bounding box center [308, 201] width 28 height 22
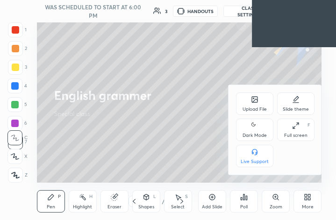
click at [293, 132] on div "Full screen F" at bounding box center [295, 130] width 37 height 22
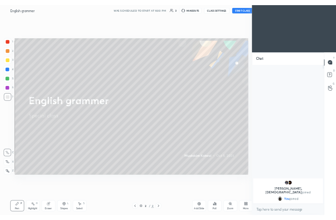
scroll to position [46379, 46271]
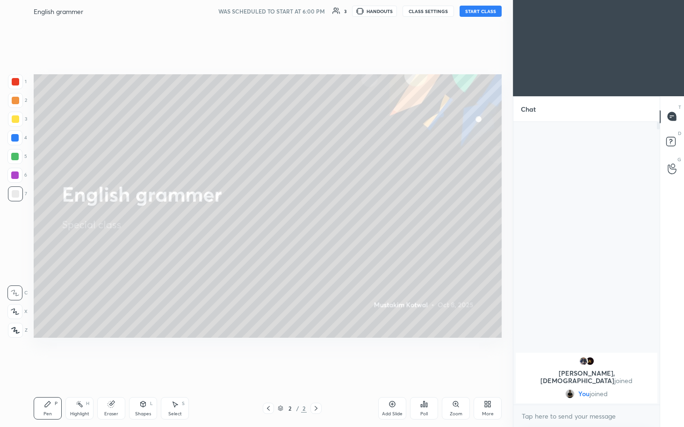
click at [336, 220] on icon at bounding box center [490, 406] width 2 height 2
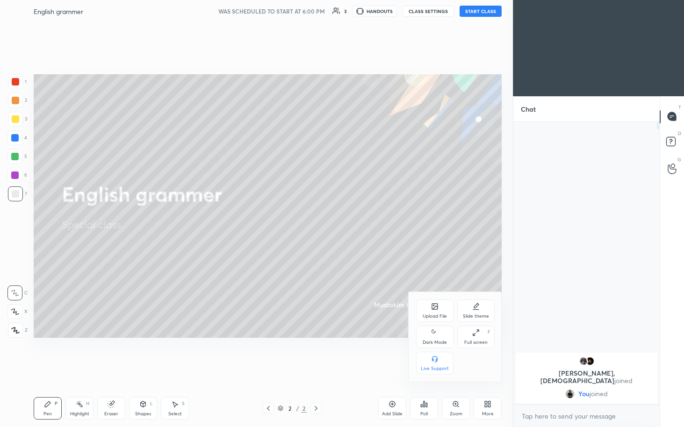
click at [336, 220] on div "Upload File" at bounding box center [435, 316] width 24 height 5
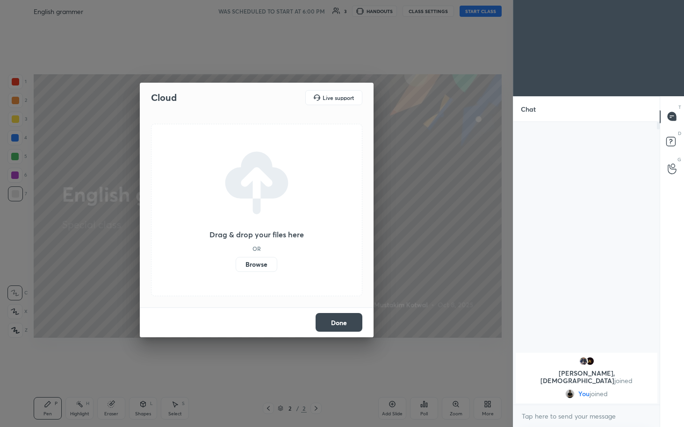
click at [266, 220] on div "Drag & drop your files here OR Browse" at bounding box center [256, 210] width 211 height 172
click at [271, 220] on label "Browse" at bounding box center [257, 264] width 42 height 15
click at [236, 220] on input "Browse" at bounding box center [236, 264] width 0 height 15
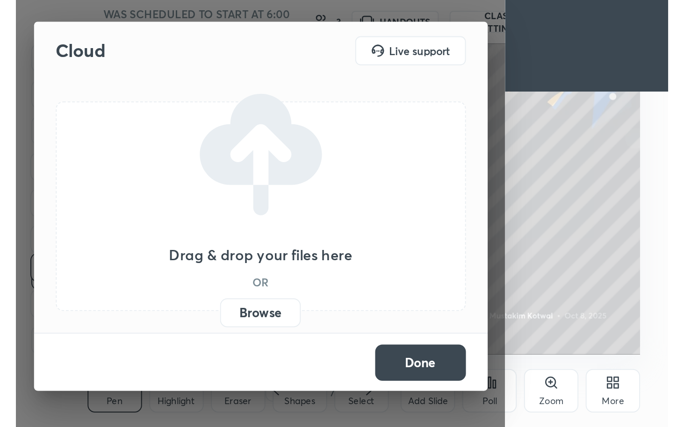
scroll to position [160, 298]
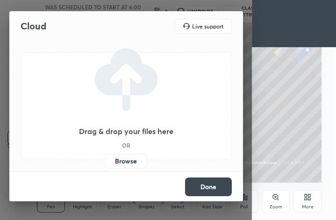
click at [135, 157] on label "Browse" at bounding box center [126, 161] width 42 height 15
click at [105, 157] on input "Browse" at bounding box center [105, 161] width 0 height 15
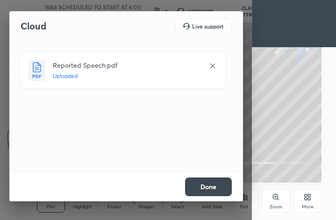
click at [219, 185] on button "Done" at bounding box center [208, 187] width 47 height 19
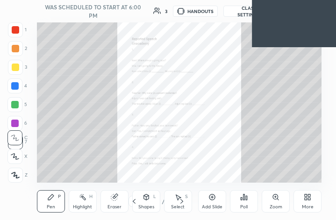
click at [311, 201] on icon at bounding box center [307, 197] width 7 height 7
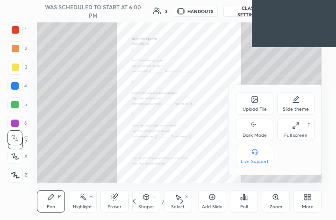
click at [293, 132] on div "Full screen F" at bounding box center [295, 130] width 37 height 22
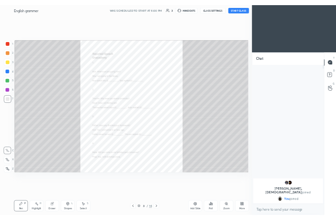
scroll to position [46379, 46271]
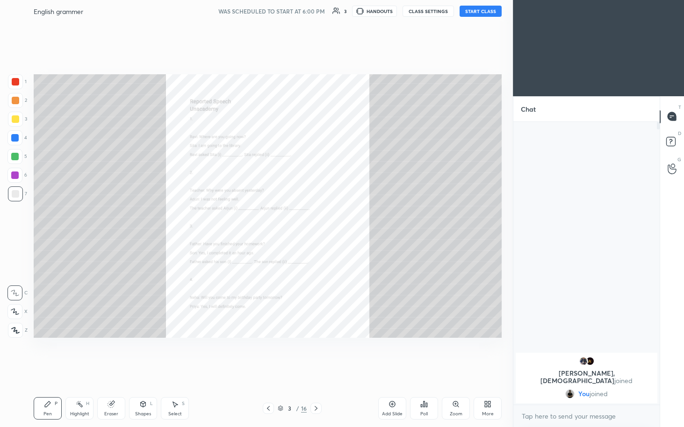
click at [336, 220] on div "Zoom" at bounding box center [456, 414] width 13 height 5
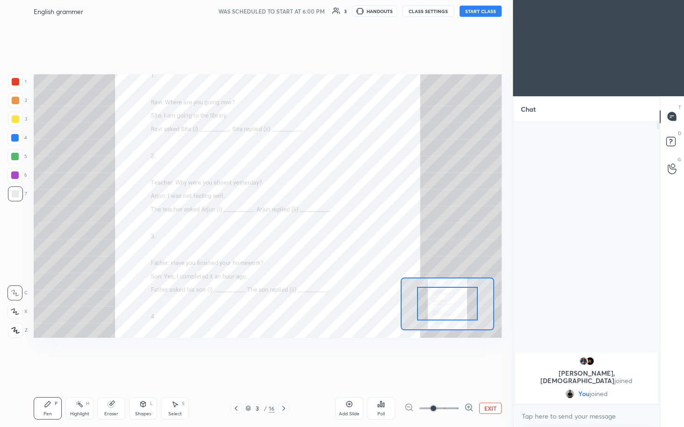
click at [336, 220] on div at bounding box center [438, 408] width 69 height 11
click at [336, 220] on icon at bounding box center [469, 407] width 6 height 6
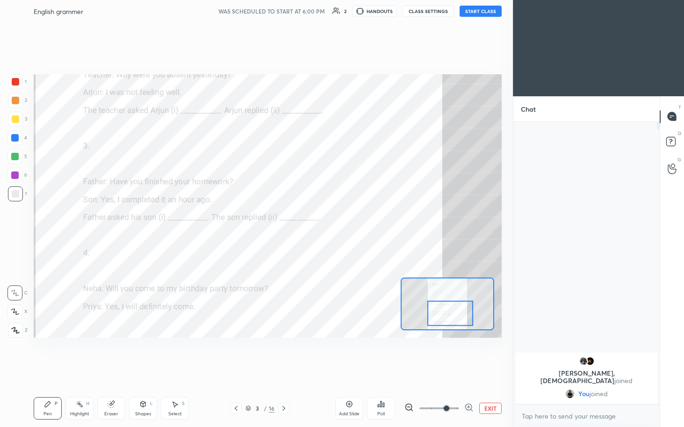
click at [336, 21] on div "English grammer WAS SCHEDULED TO START AT 6:00 PM 2 HANDOUTS CLASS SETTINGS STA…" at bounding box center [268, 11] width 468 height 22
click at [336, 220] on button "EXIT" at bounding box center [490, 408] width 22 height 11
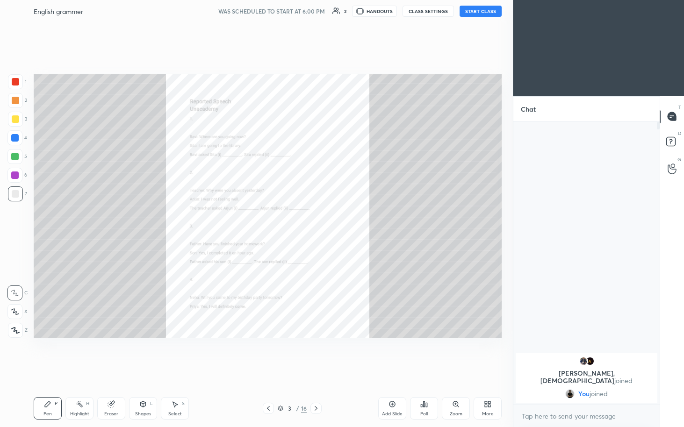
click at [336, 220] on div "More" at bounding box center [488, 408] width 28 height 22
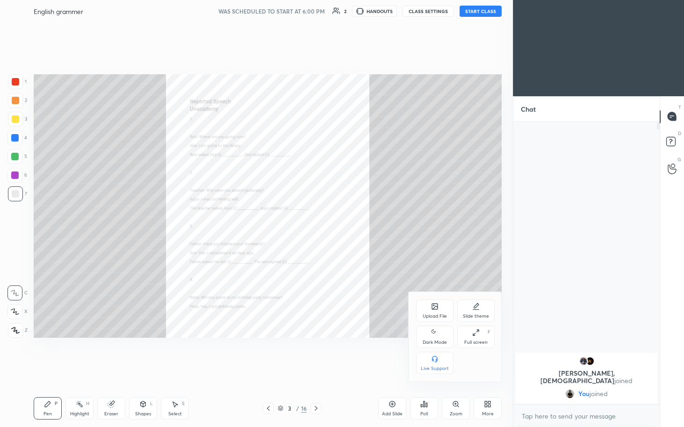
click at [336, 220] on icon at bounding box center [475, 332] width 7 height 7
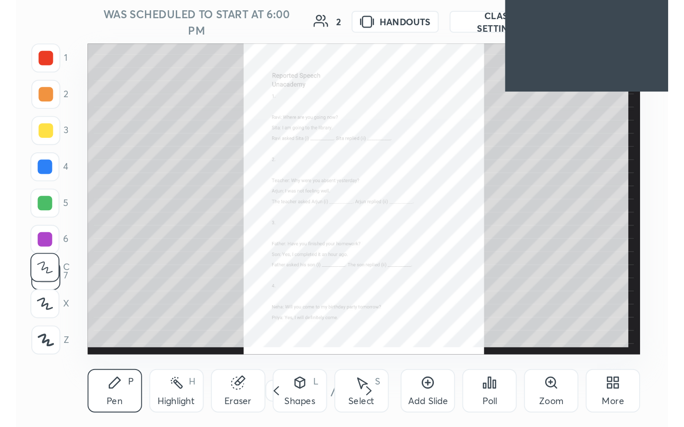
scroll to position [160, 298]
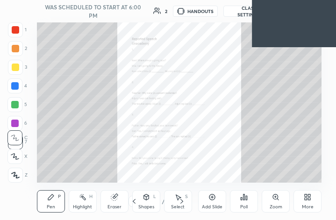
click at [309, 197] on icon at bounding box center [310, 195] width 2 height 2
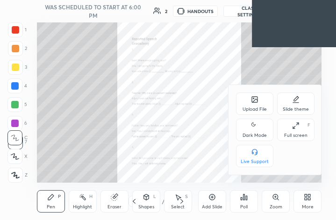
click at [294, 132] on div "Full screen F" at bounding box center [295, 130] width 37 height 22
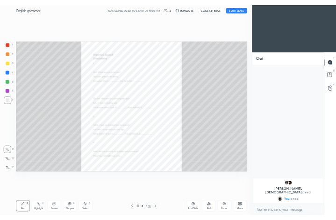
scroll to position [46379, 46271]
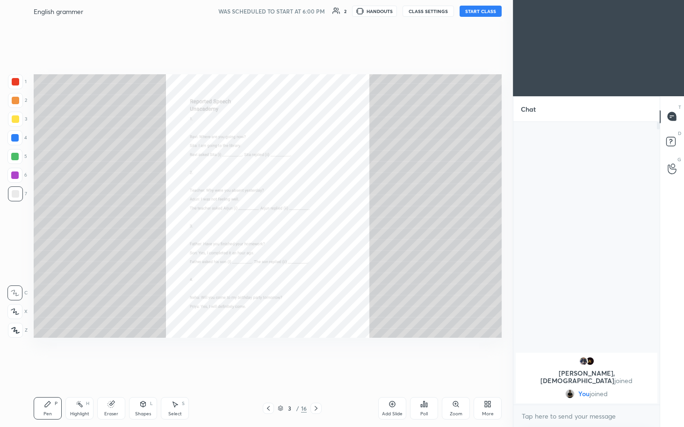
click at [336, 8] on button "START CLASS" at bounding box center [481, 11] width 42 height 11
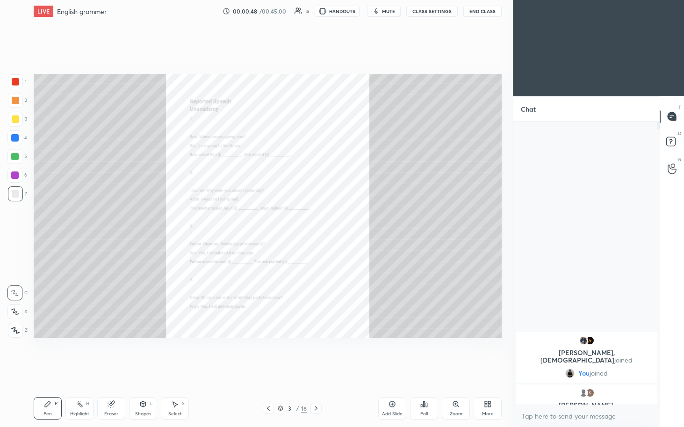
click at [336, 220] on icon at bounding box center [486, 406] width 2 height 2
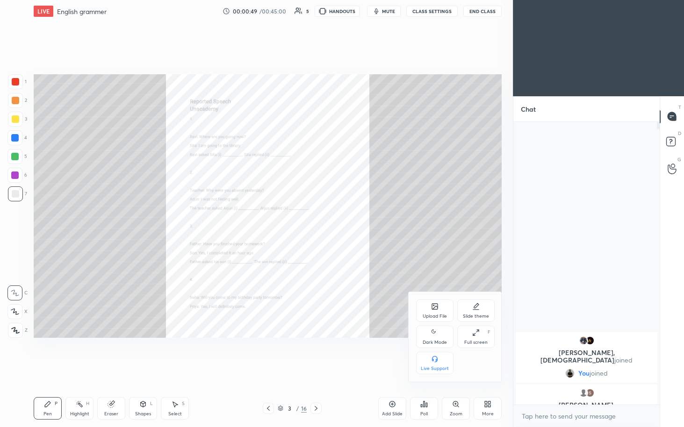
click at [336, 220] on icon at bounding box center [475, 332] width 7 height 7
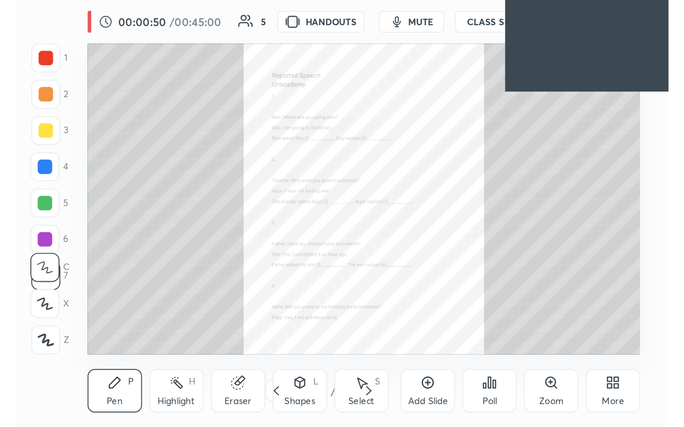
scroll to position [160, 298]
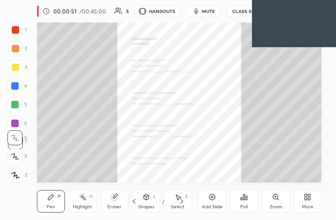
click at [304, 197] on icon at bounding box center [307, 197] width 7 height 7
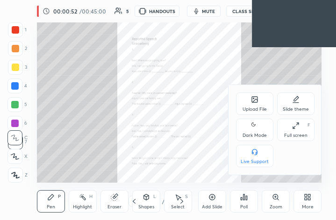
click at [299, 137] on div "Full screen" at bounding box center [295, 135] width 23 height 5
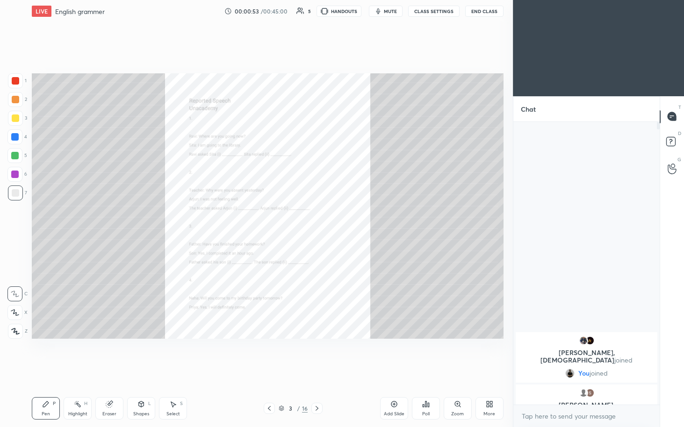
scroll to position [46379, 46271]
click at [336, 220] on div "Zoom" at bounding box center [456, 408] width 28 height 22
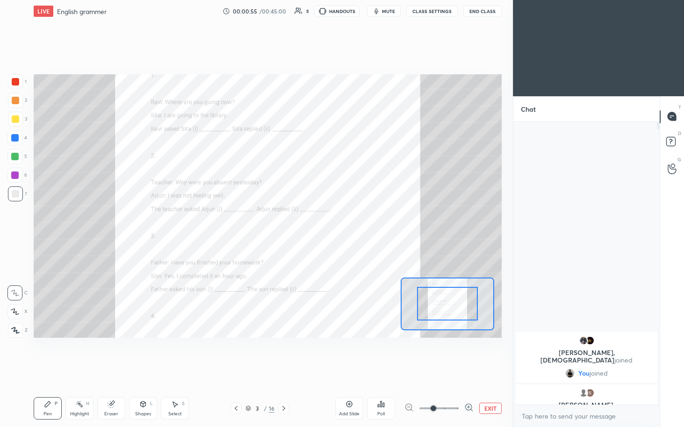
click at [336, 220] on icon at bounding box center [468, 407] width 9 height 9
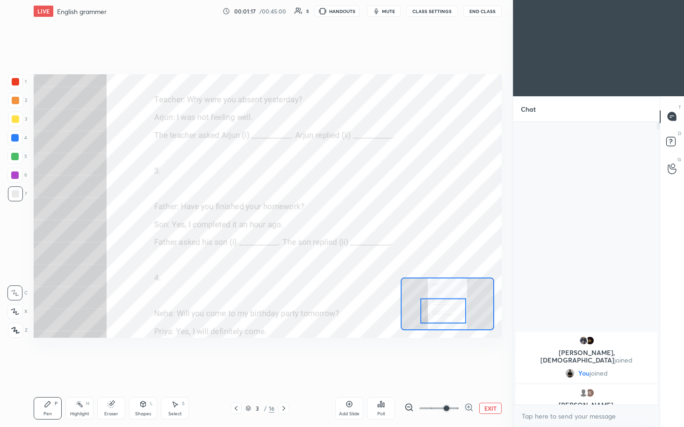
click at [336, 220] on img "grid" at bounding box center [589, 340] width 9 height 9
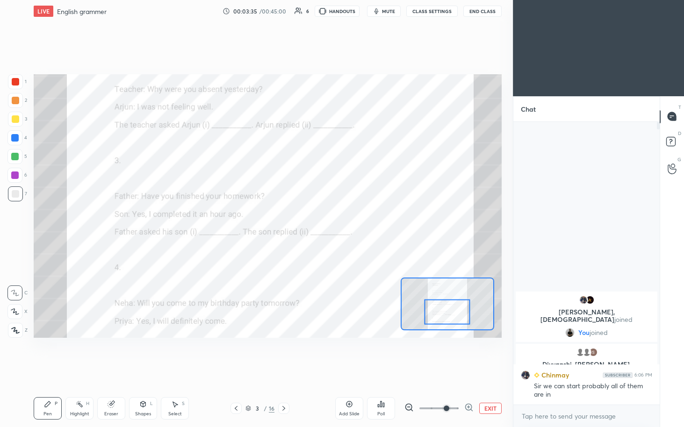
click at [286, 220] on div at bounding box center [283, 408] width 11 height 11
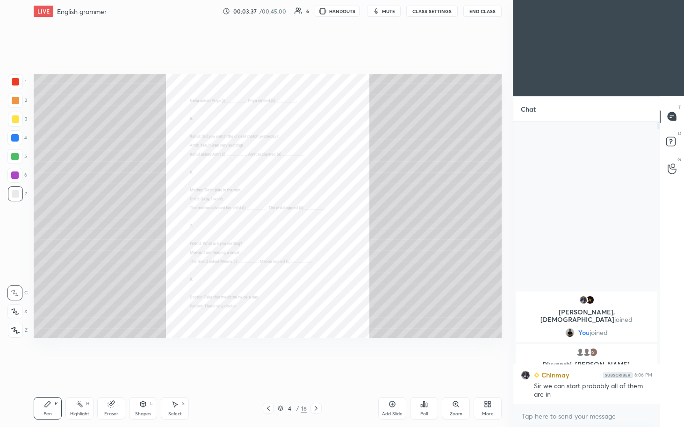
click at [336, 220] on icon at bounding box center [455, 404] width 5 height 5
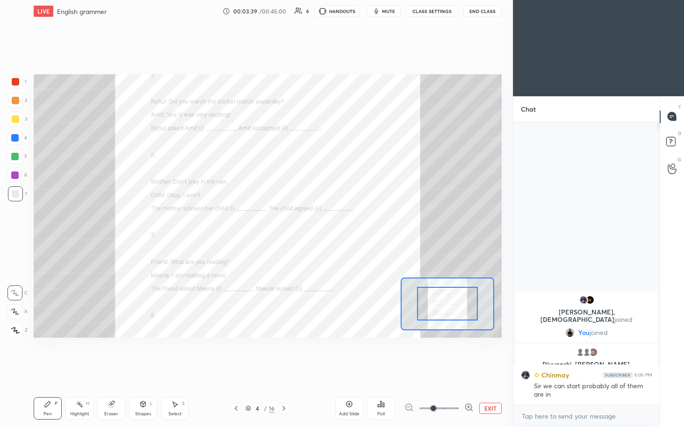
click at [336, 220] on icon at bounding box center [469, 407] width 6 height 6
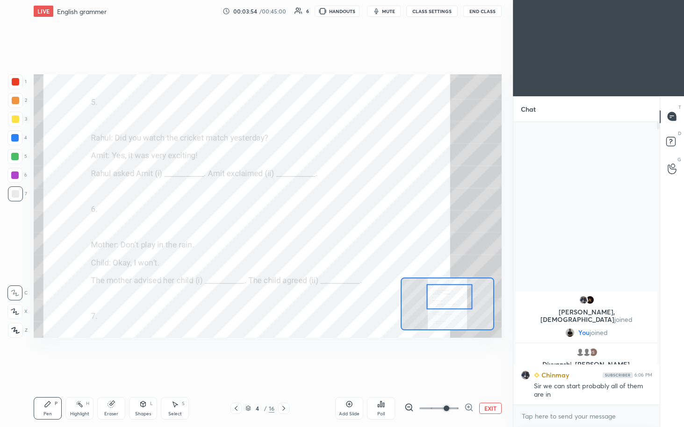
click at [16, 163] on div at bounding box center [14, 156] width 15 height 15
click at [18, 177] on div at bounding box center [14, 175] width 7 height 7
click at [16, 158] on div at bounding box center [14, 156] width 7 height 7
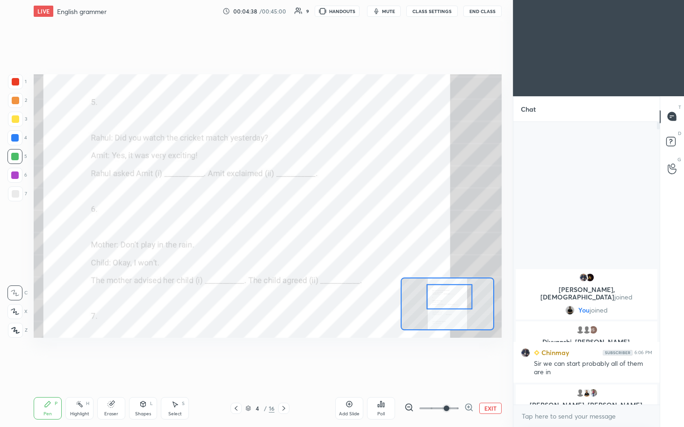
click at [109, 220] on div "Eraser" at bounding box center [111, 414] width 14 height 5
click at [13, 220] on icon at bounding box center [14, 312] width 7 height 8
click at [54, 220] on div "Pen P" at bounding box center [48, 408] width 28 height 22
click at [336, 220] on div "1" at bounding box center [586, 392] width 130 height 9
click at [336, 220] on img "grid" at bounding box center [576, 392] width 9 height 9
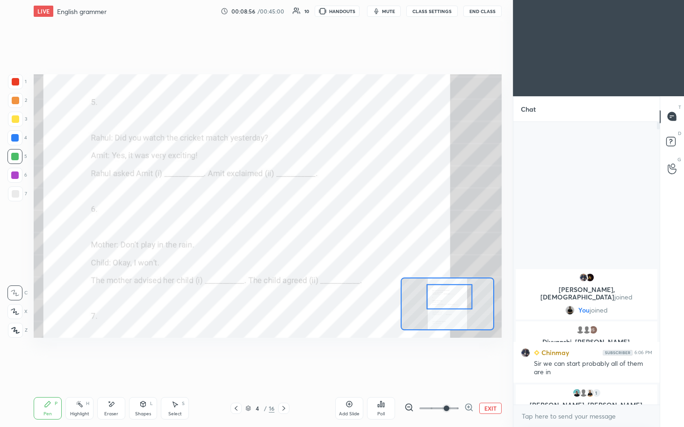
click at [108, 220] on div "Eraser" at bounding box center [111, 408] width 28 height 22
click at [16, 220] on span "Erase all" at bounding box center [15, 330] width 14 height 7
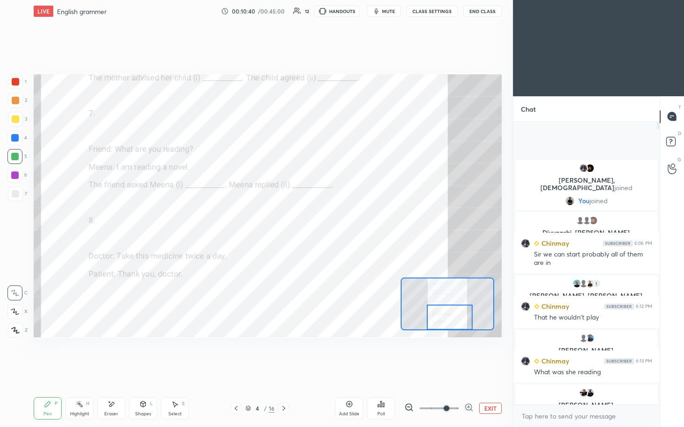
click at [109, 220] on icon at bounding box center [111, 405] width 7 height 8
click at [16, 220] on span "Erase all" at bounding box center [15, 330] width 14 height 7
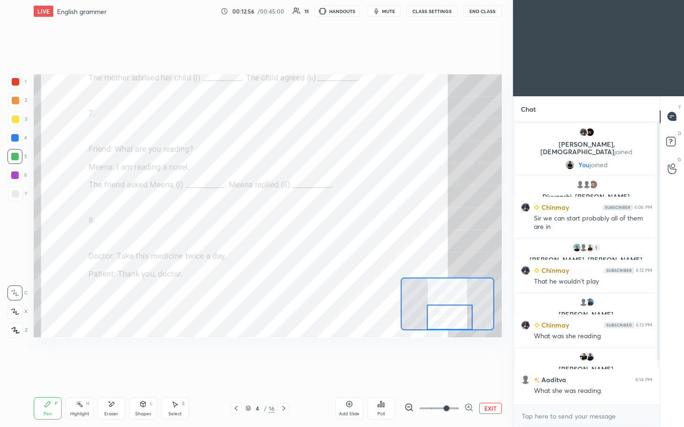
click at [112, 220] on icon at bounding box center [111, 405] width 7 height 8
click at [44, 220] on icon at bounding box center [47, 404] width 7 height 7
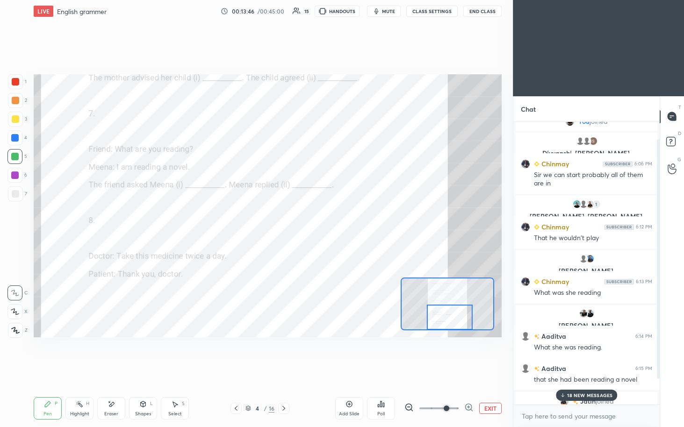
scroll to position [50, 0]
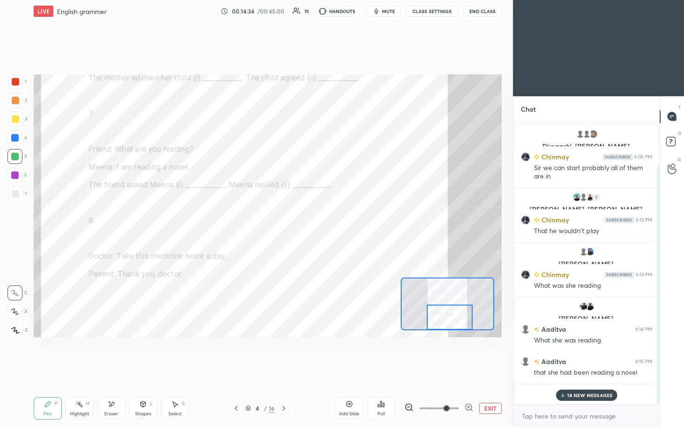
click at [111, 220] on div "Eraser" at bounding box center [111, 414] width 14 height 5
click at [15, 220] on span "Erase all" at bounding box center [15, 330] width 14 height 7
click at [286, 220] on icon at bounding box center [283, 408] width 7 height 7
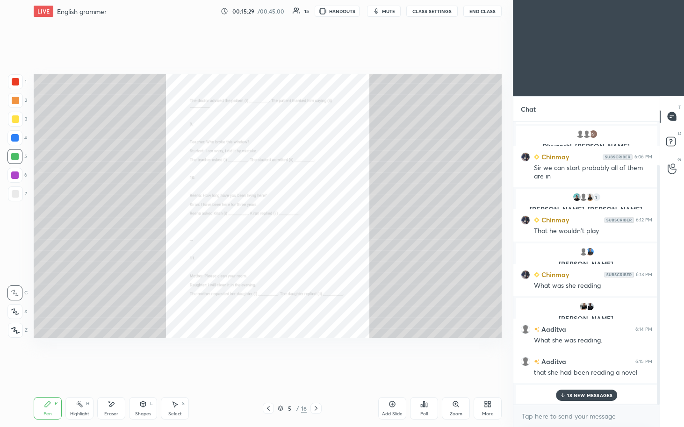
click at [336, 220] on div "Zoom" at bounding box center [456, 408] width 28 height 22
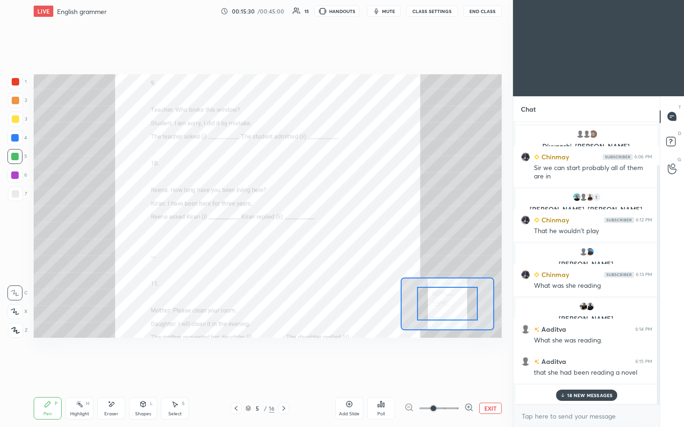
click at [336, 220] on icon at bounding box center [468, 407] width 9 height 9
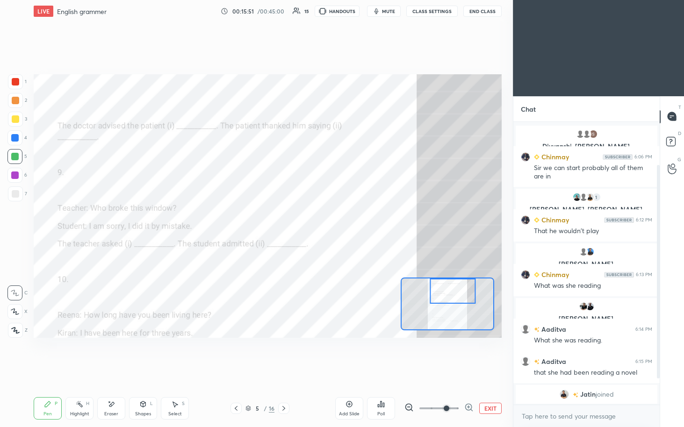
scroll to position [92, 0]
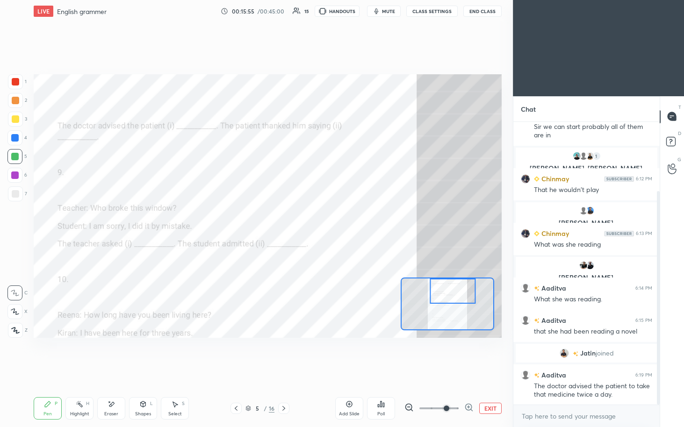
click at [227, 220] on div "5 / 16" at bounding box center [260, 408] width 151 height 11
click at [230, 220] on div "5 / 16" at bounding box center [260, 408] width 151 height 11
click at [237, 220] on icon at bounding box center [235, 408] width 7 height 7
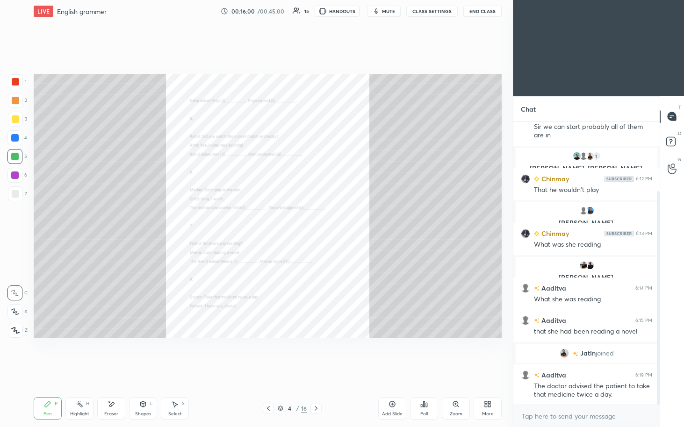
click at [336, 220] on div "Zoom" at bounding box center [456, 408] width 28 height 22
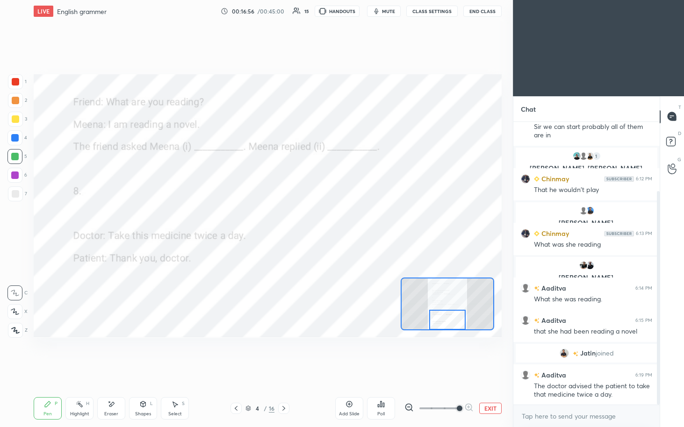
click at [283, 220] on icon at bounding box center [283, 408] width 7 height 7
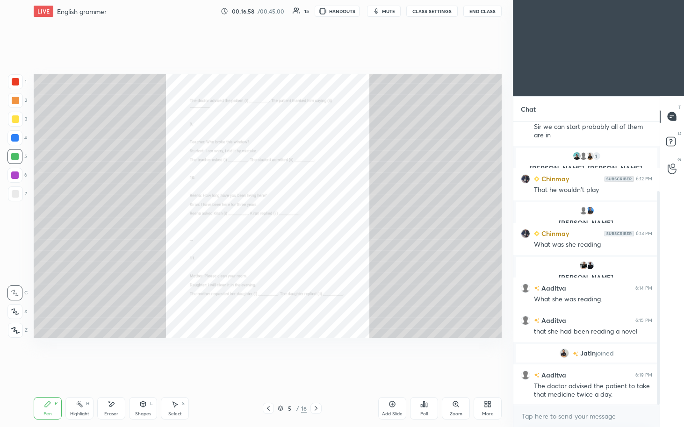
click at [336, 220] on icon at bounding box center [455, 404] width 5 height 5
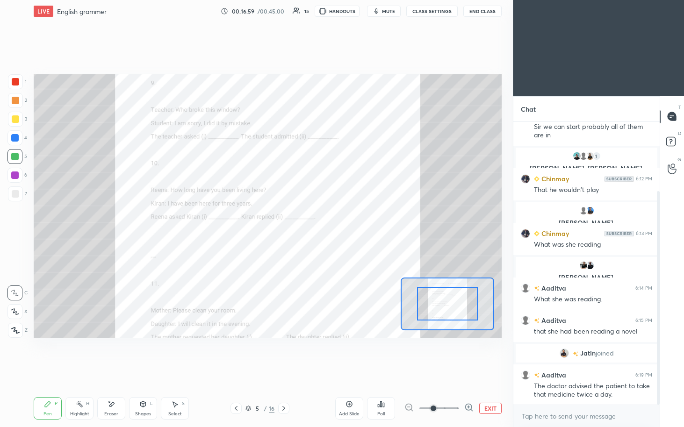
click at [336, 220] on icon at bounding box center [468, 407] width 9 height 9
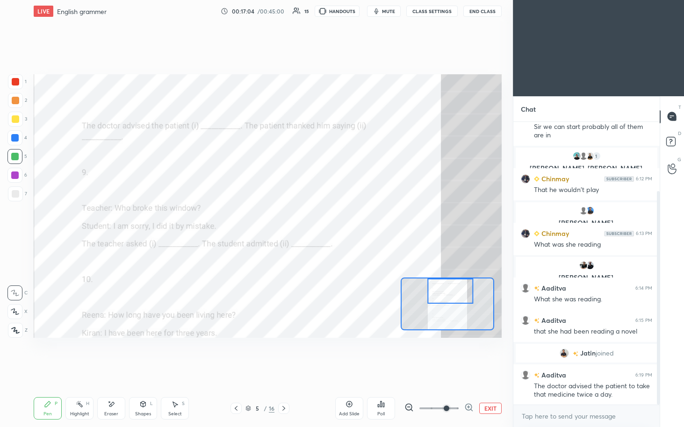
click at [235, 220] on icon at bounding box center [235, 408] width 7 height 7
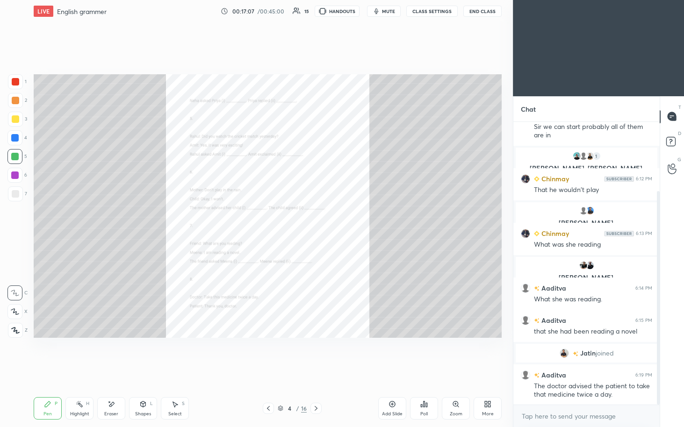
click at [336, 220] on div "Add Slide" at bounding box center [392, 408] width 28 height 22
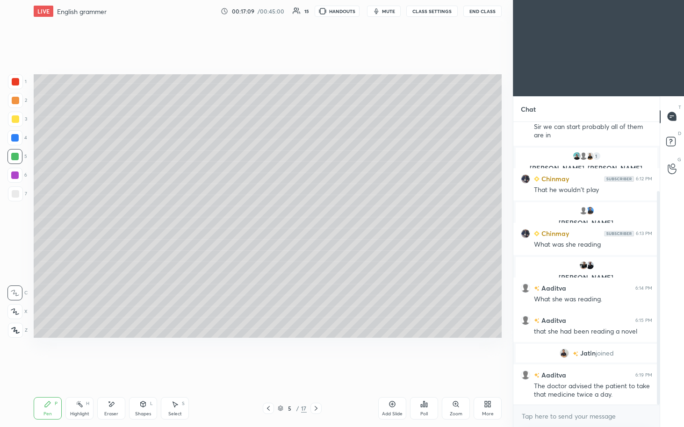
click at [270, 220] on icon at bounding box center [268, 408] width 7 height 7
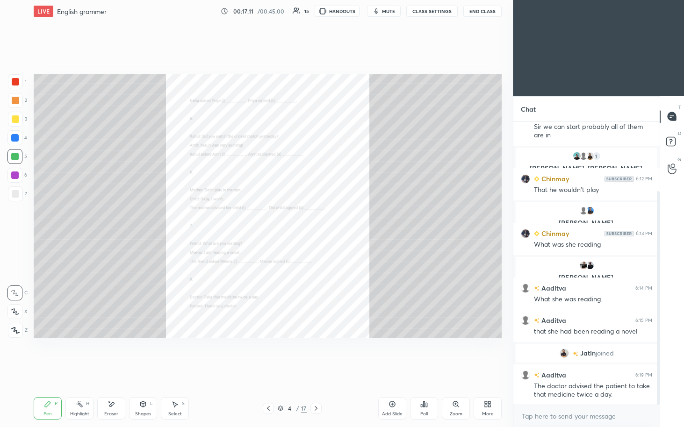
click at [336, 220] on div "Zoom" at bounding box center [456, 408] width 28 height 22
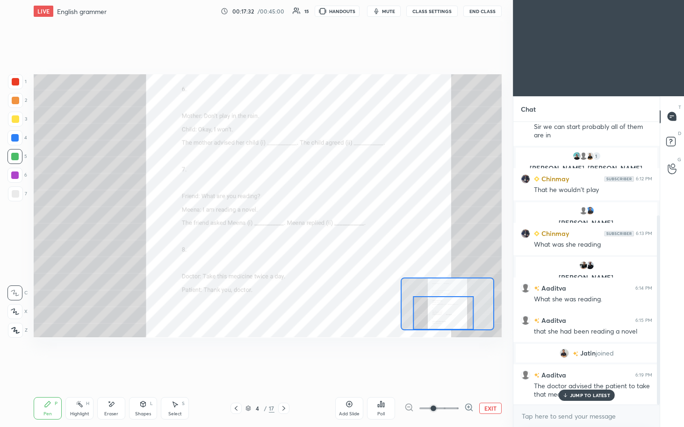
scroll to position [140, 0]
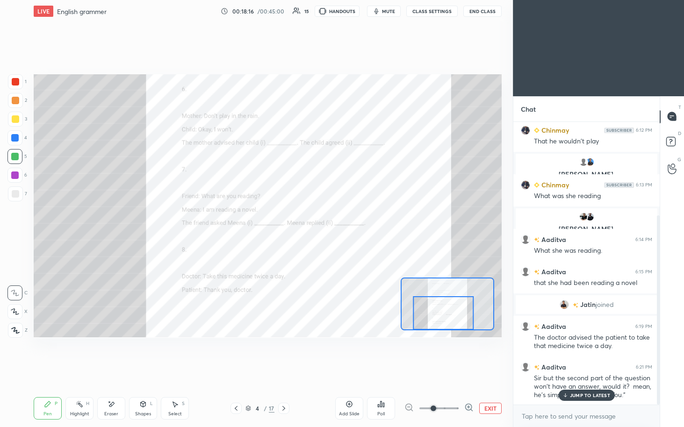
click at [288, 220] on div at bounding box center [283, 408] width 11 height 11
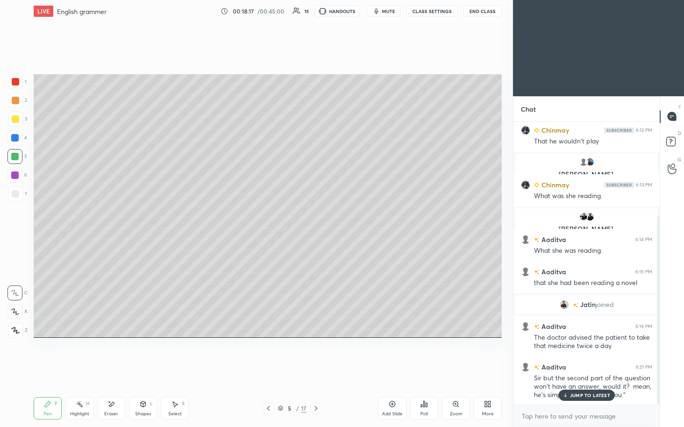
click at [273, 220] on div at bounding box center [268, 408] width 11 height 11
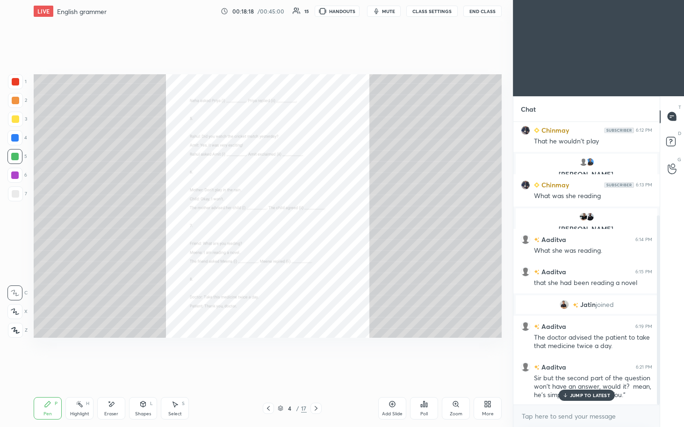
click at [317, 220] on icon at bounding box center [315, 408] width 7 height 7
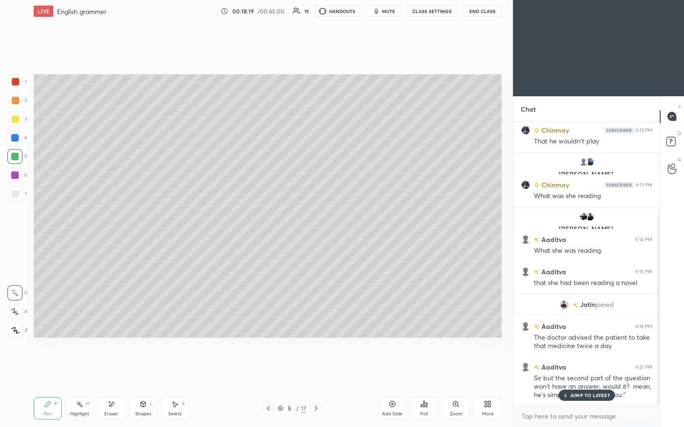
click at [318, 220] on icon at bounding box center [315, 408] width 7 height 7
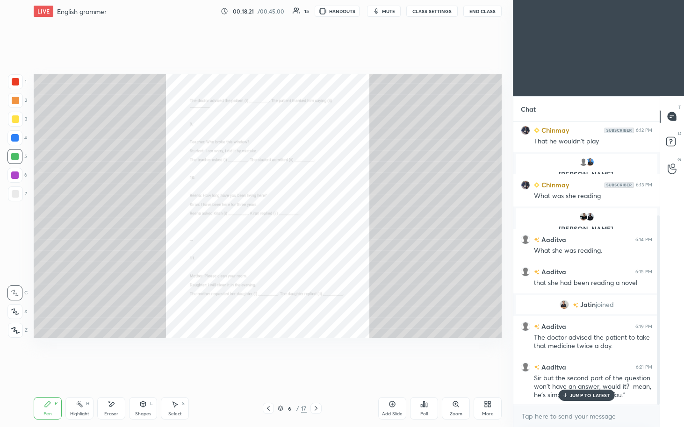
click at [336, 220] on icon at bounding box center [455, 404] width 7 height 7
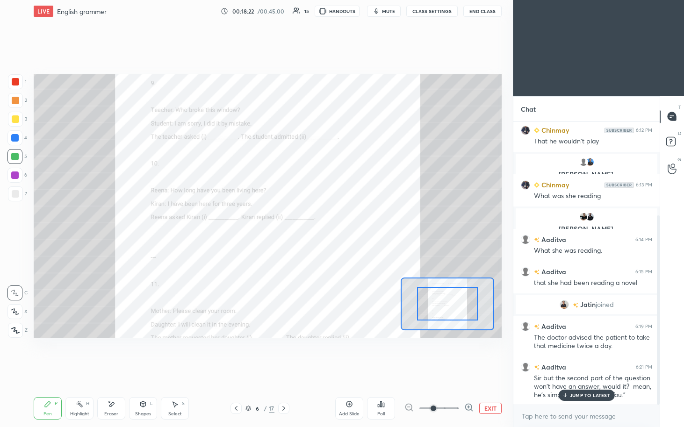
click at [336, 220] on icon at bounding box center [472, 411] width 2 height 2
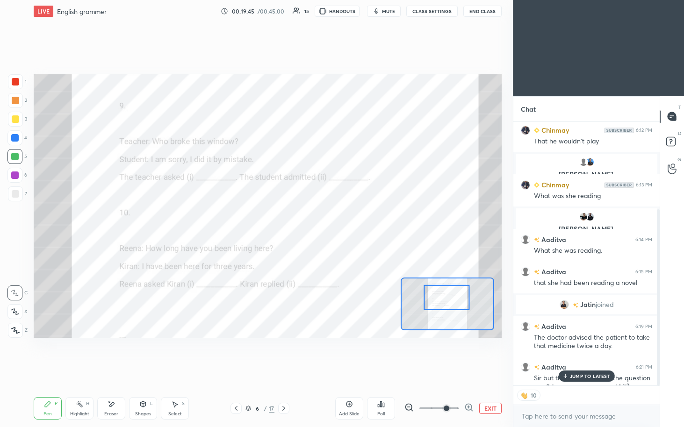
scroll to position [159, 0]
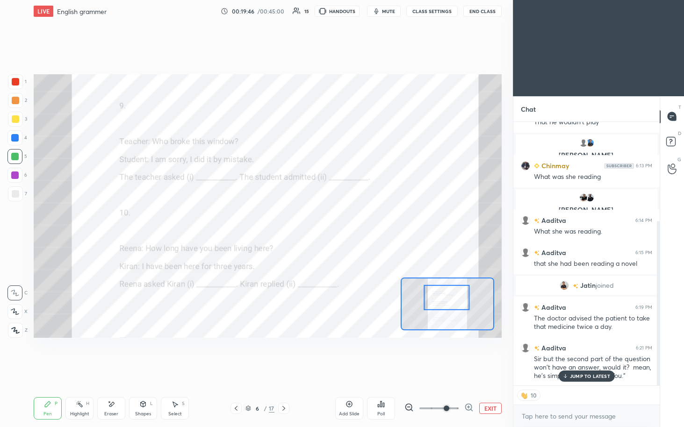
click at [336, 220] on p "JUMP TO LATEST" at bounding box center [590, 377] width 40 height 6
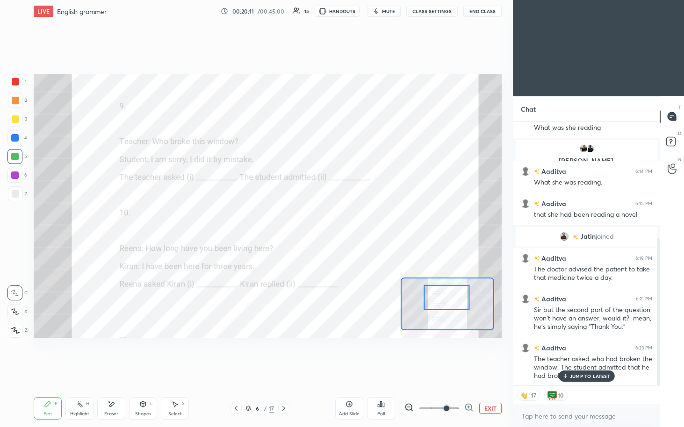
click at [336, 220] on div "JUMP TO LATEST" at bounding box center [586, 376] width 56 height 11
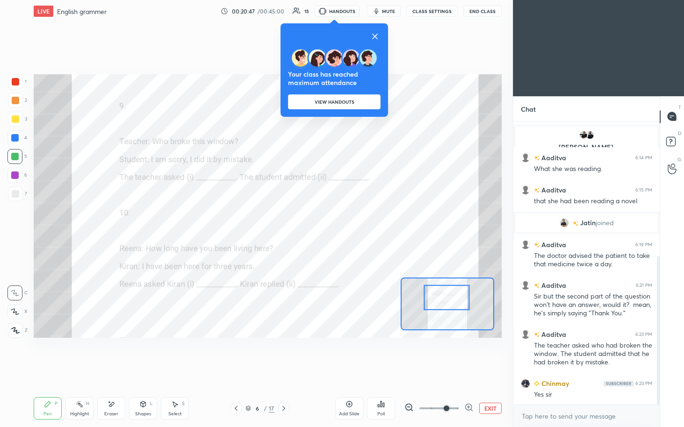
scroll to position [222, 0]
click at [336, 34] on icon at bounding box center [374, 36] width 11 height 11
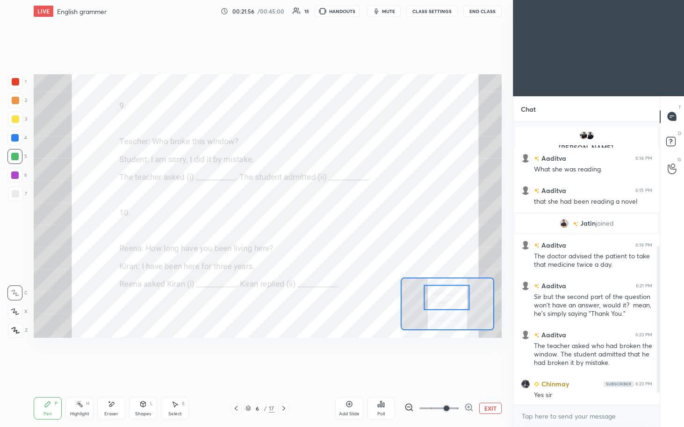
scroll to position [262, 0]
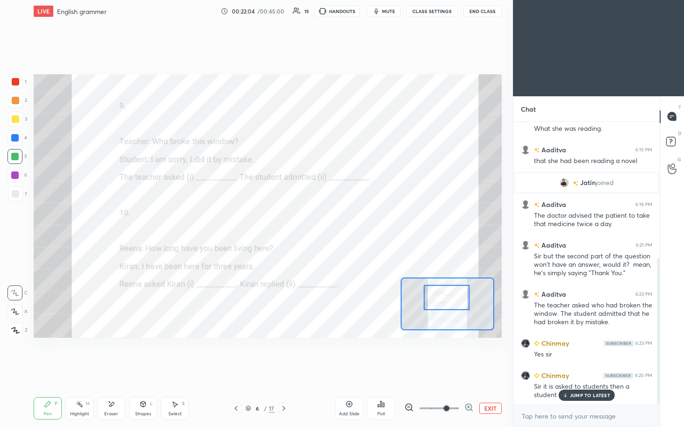
click at [336, 220] on p "JUMP TO LATEST" at bounding box center [590, 396] width 40 height 6
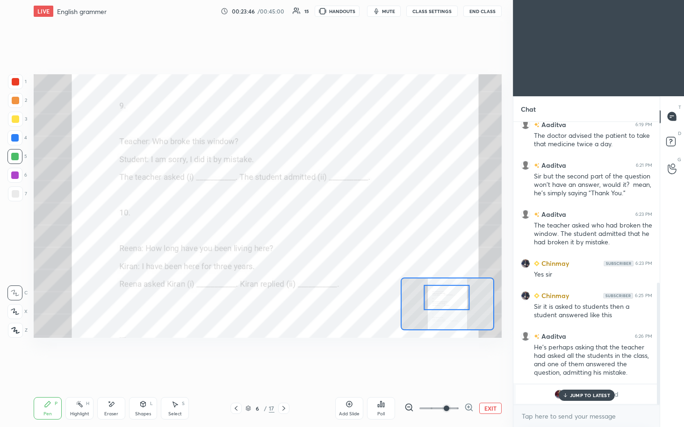
scroll to position [374, 0]
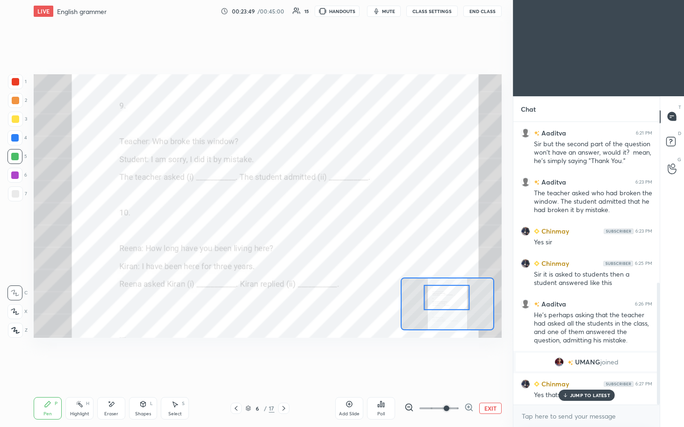
click at [336, 220] on p "JUMP TO LATEST" at bounding box center [590, 396] width 40 height 6
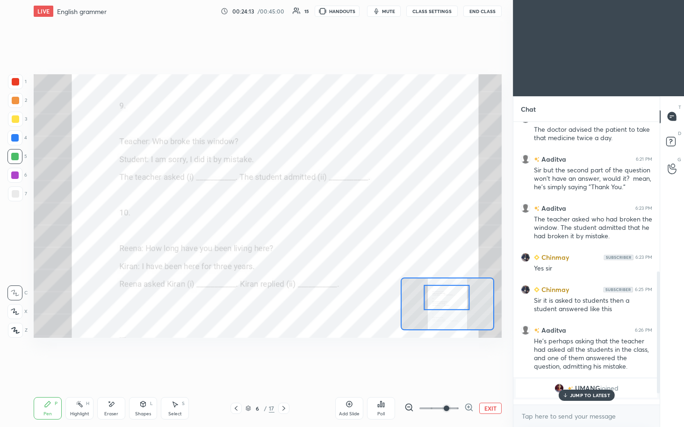
scroll to position [348, 0]
click at [106, 220] on div "Eraser" at bounding box center [111, 414] width 14 height 5
click at [7, 220] on div "1 2 3 4 5 6 7 C X Z E E Erase all H H" at bounding box center [15, 205] width 30 height 263
click at [14, 220] on span "Erase all" at bounding box center [15, 330] width 14 height 7
click at [14, 171] on div at bounding box center [14, 175] width 15 height 15
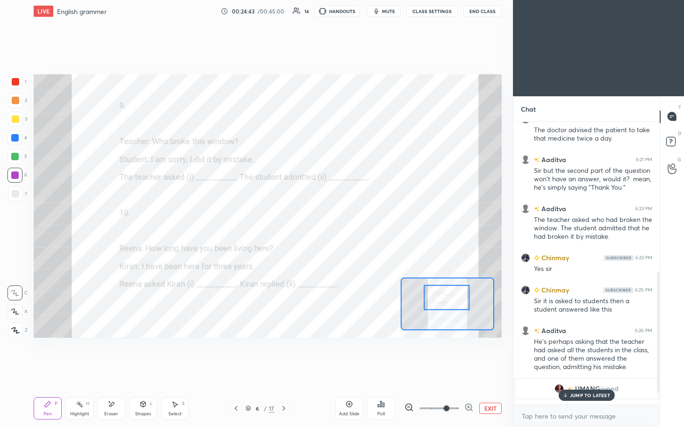
click at [8, 120] on div at bounding box center [15, 119] width 15 height 15
click at [110, 220] on div "Eraser" at bounding box center [111, 408] width 28 height 22
click at [17, 220] on span "Erase all" at bounding box center [15, 330] width 14 height 7
click at [15, 150] on div at bounding box center [14, 156] width 15 height 15
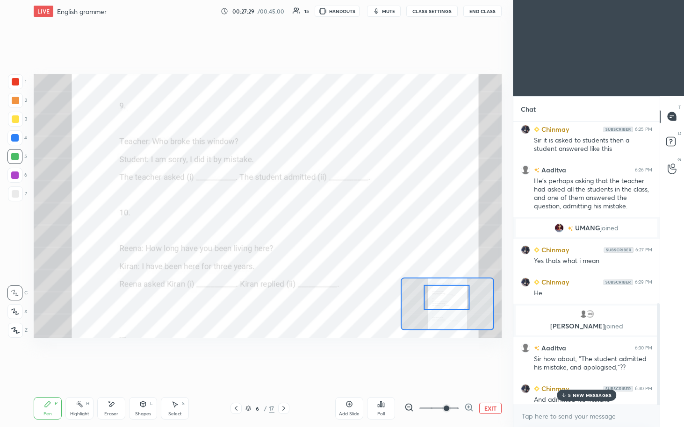
scroll to position [513, 0]
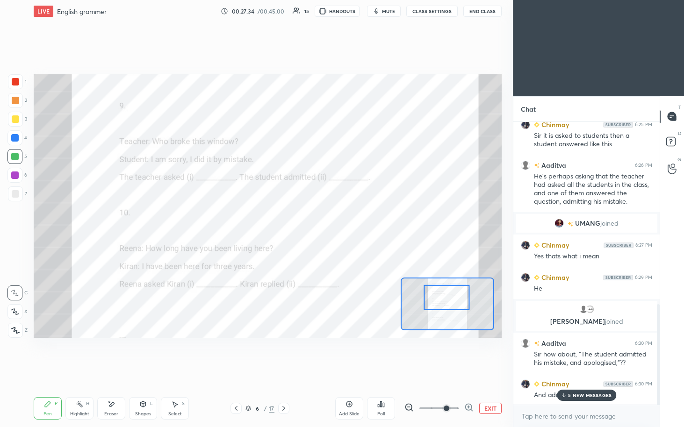
click at [336, 220] on p "5 NEW MESSAGES" at bounding box center [589, 396] width 43 height 6
click at [107, 220] on div "Eraser" at bounding box center [111, 408] width 28 height 22
click at [20, 220] on span "Erase all" at bounding box center [15, 330] width 14 height 7
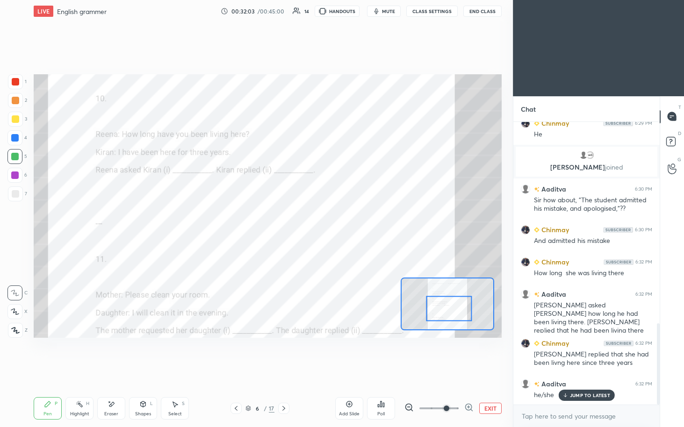
scroll to position [700, 0]
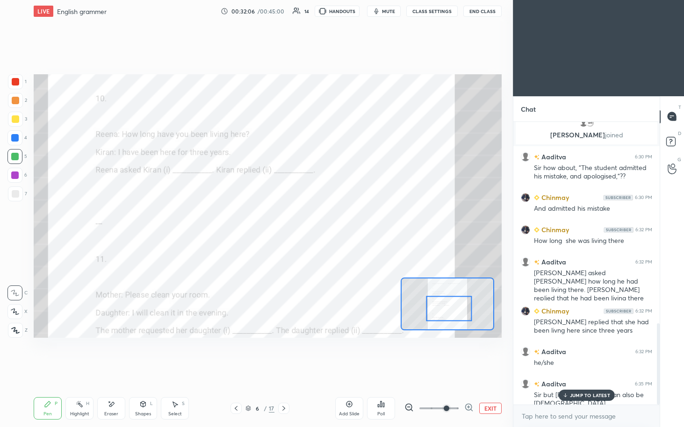
click at [336, 220] on p "JUMP TO LATEST" at bounding box center [590, 396] width 40 height 6
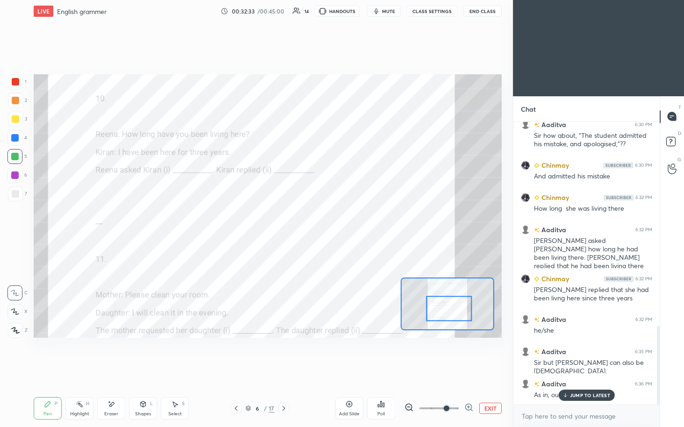
click at [336, 220] on p "JUMP TO LATEST" at bounding box center [590, 396] width 40 height 6
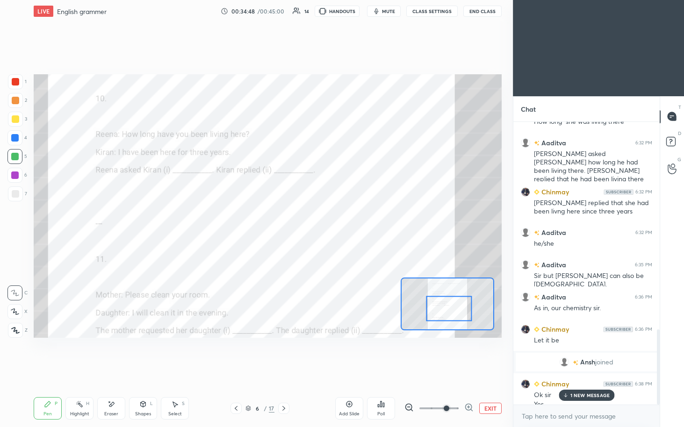
scroll to position [791, 0]
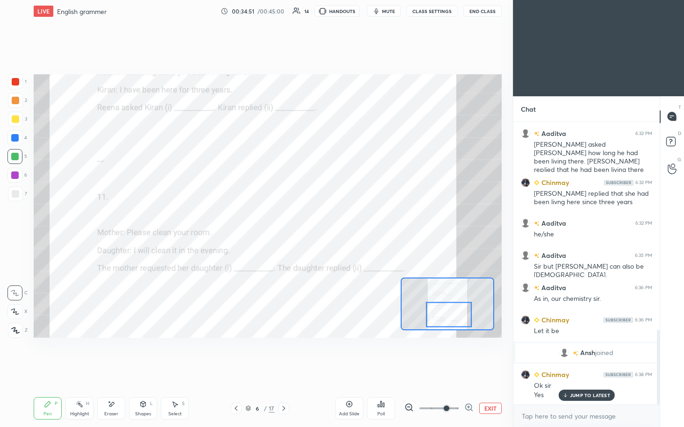
click at [108, 220] on div "Eraser" at bounding box center [111, 414] width 14 height 5
click at [8, 220] on span "Erase all" at bounding box center [15, 330] width 14 height 7
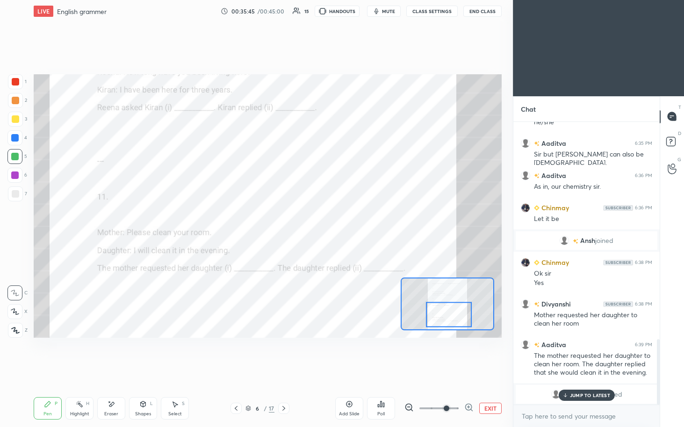
scroll to position [944, 0]
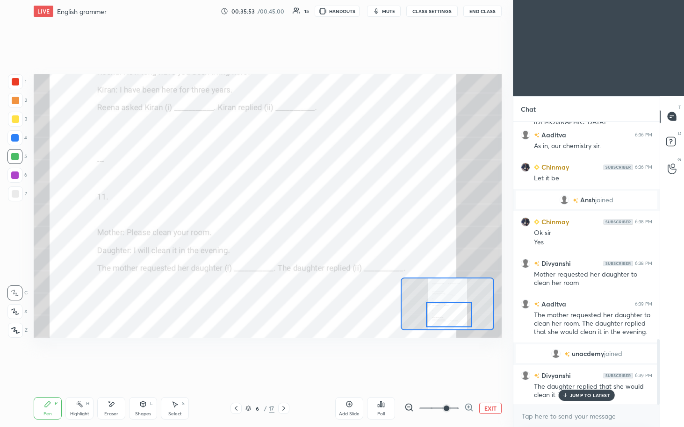
click at [336, 220] on span "unacdemy" at bounding box center [588, 353] width 32 height 7
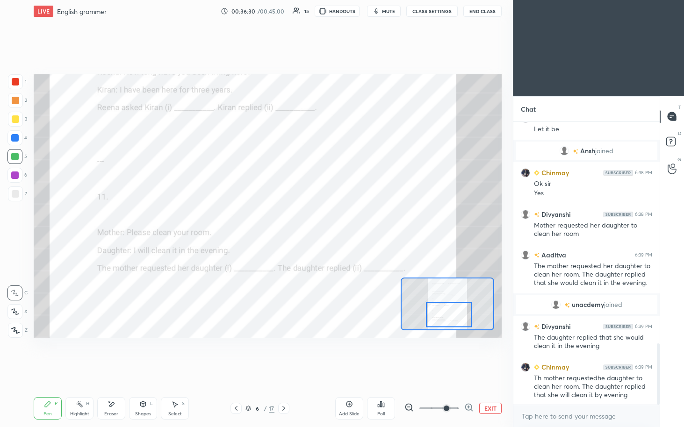
scroll to position [1026, 0]
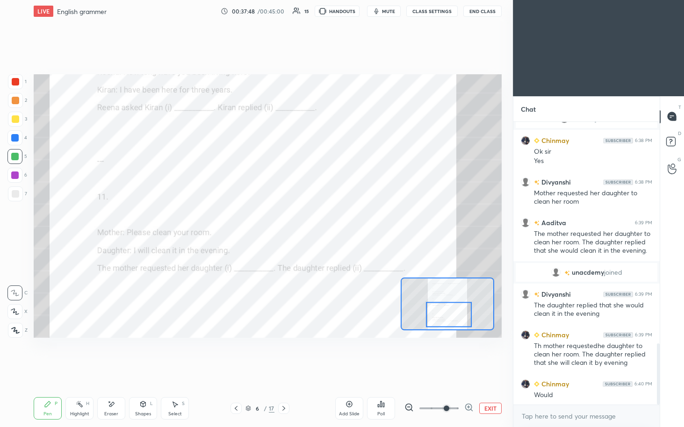
click at [109, 220] on div "Eraser" at bounding box center [111, 414] width 14 height 5
click at [11, 220] on span "Erase all" at bounding box center [15, 330] width 14 height 7
click at [332, 220] on div "Setting up your live class Poll for secs No correct answer Start poll" at bounding box center [267, 205] width 475 height 367
click at [116, 220] on div "Eraser" at bounding box center [111, 408] width 28 height 22
click at [11, 220] on div "Erase all" at bounding box center [14, 330] width 15 height 15
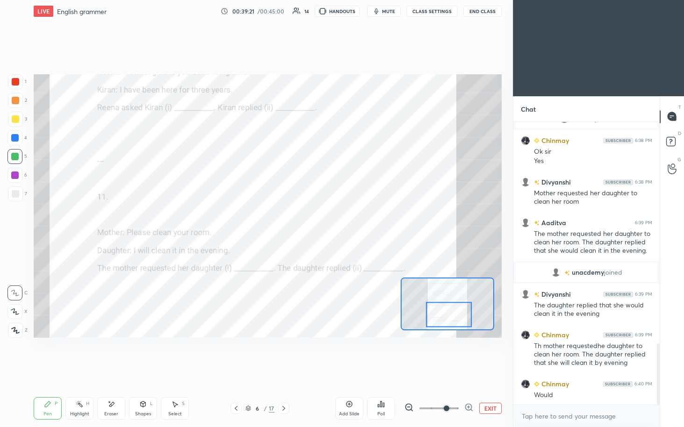
click at [286, 220] on icon at bounding box center [283, 408] width 7 height 7
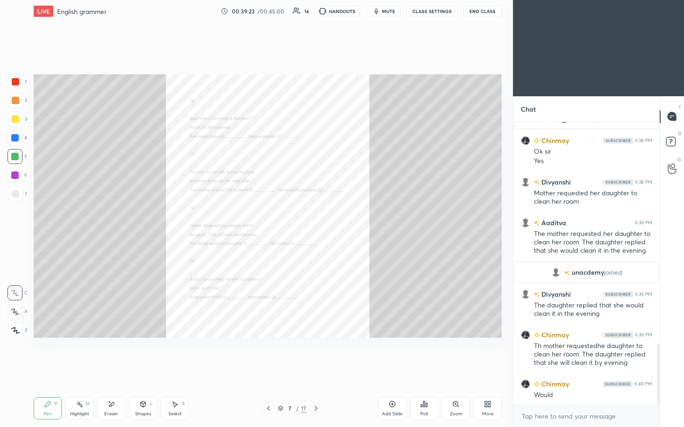
click at [336, 220] on icon at bounding box center [392, 405] width 6 height 6
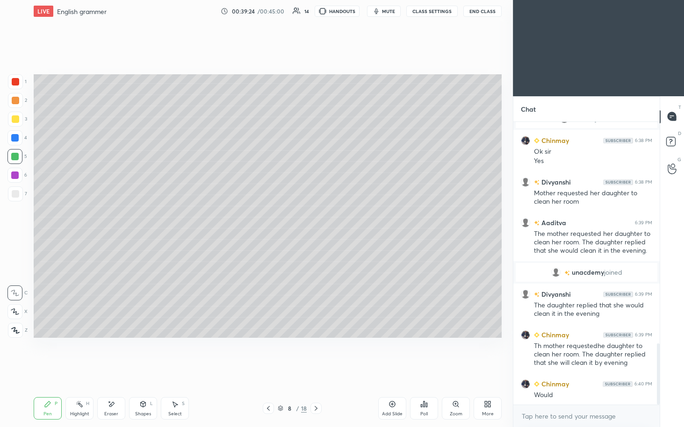
click at [265, 220] on icon at bounding box center [268, 408] width 7 height 7
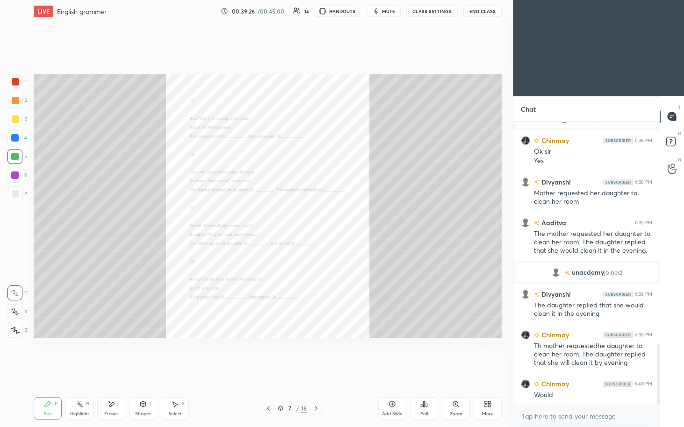
click at [336, 220] on div "Zoom" at bounding box center [456, 408] width 28 height 22
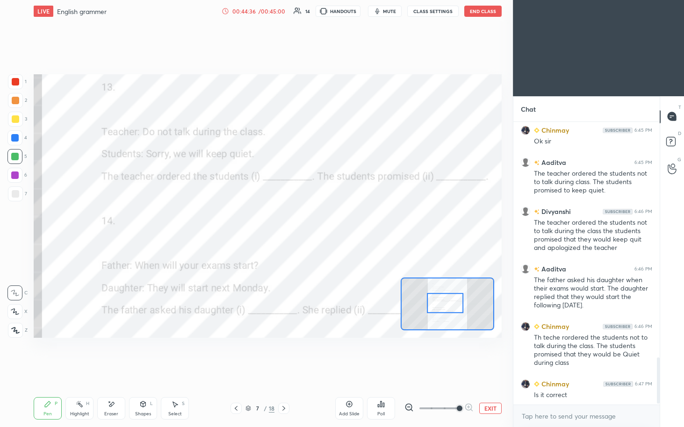
scroll to position [1451, 0]
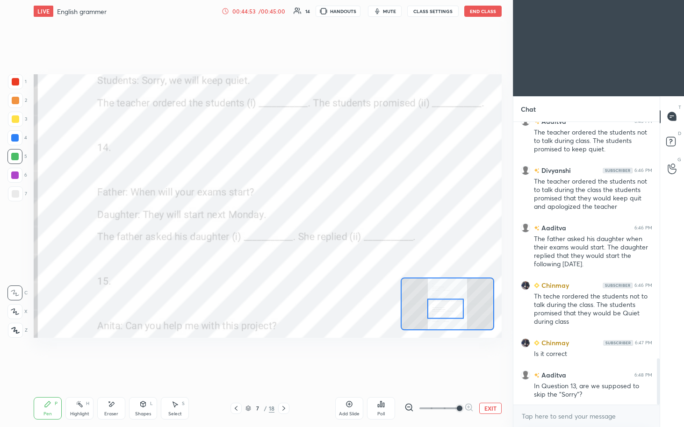
click at [111, 220] on div "Eraser" at bounding box center [111, 408] width 28 height 22
click at [10, 220] on span "Erase all" at bounding box center [15, 330] width 14 height 7
click at [336, 15] on button "End Class" at bounding box center [482, 11] width 37 height 11
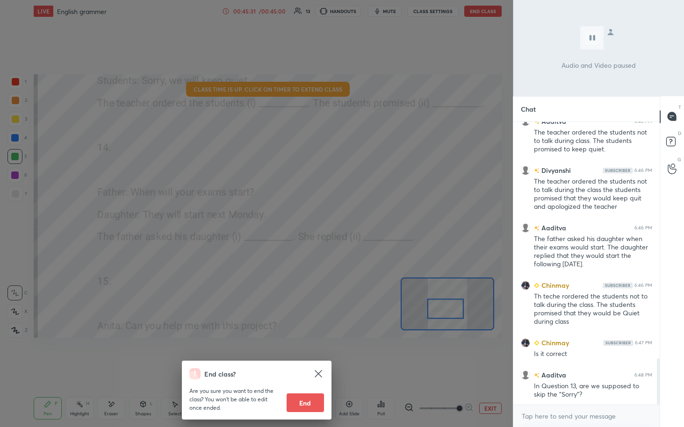
click at [309, 220] on button "End" at bounding box center [305, 403] width 37 height 19
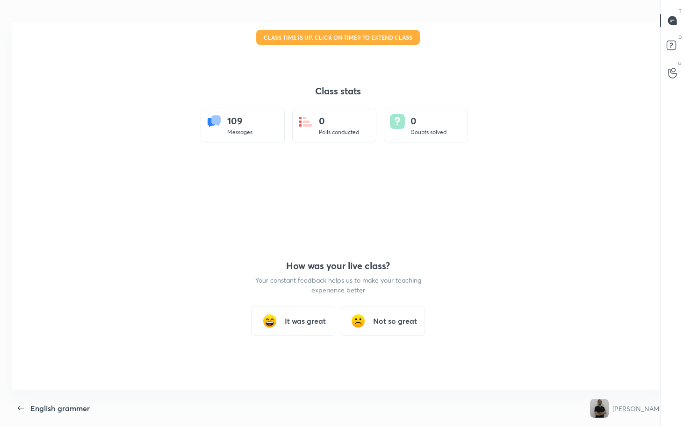
scroll to position [0, 0]
click at [303, 220] on h3 "It was great" at bounding box center [305, 321] width 41 height 11
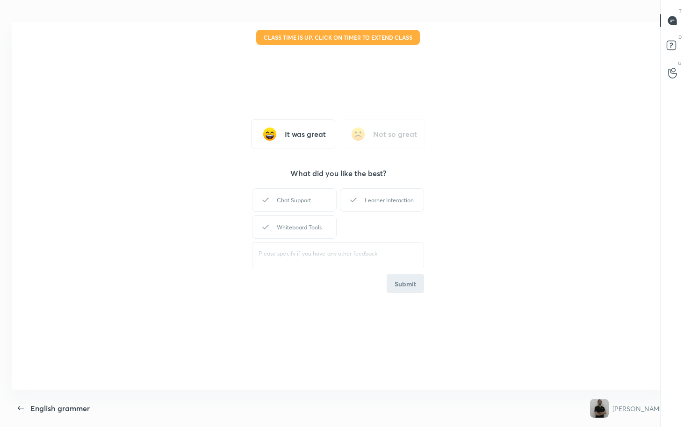
click at [336, 193] on div "Learner Interaction" at bounding box center [382, 199] width 84 height 23
click at [287, 220] on div "Whiteboard Tools" at bounding box center [294, 227] width 84 height 23
click at [336, 220] on button "Submit" at bounding box center [405, 283] width 37 height 19
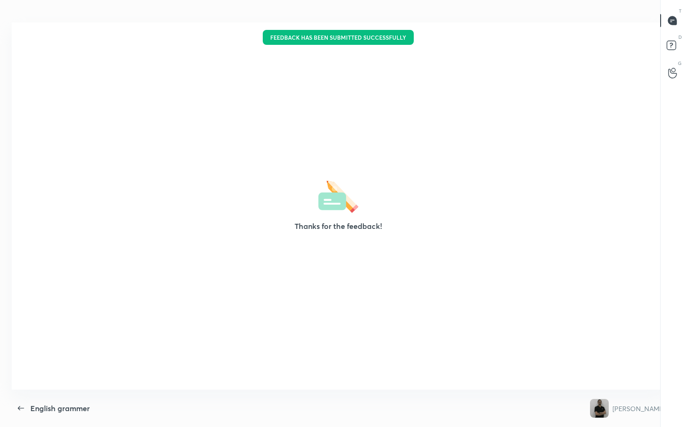
type textarea "x"
